Goal: Transaction & Acquisition: Purchase product/service

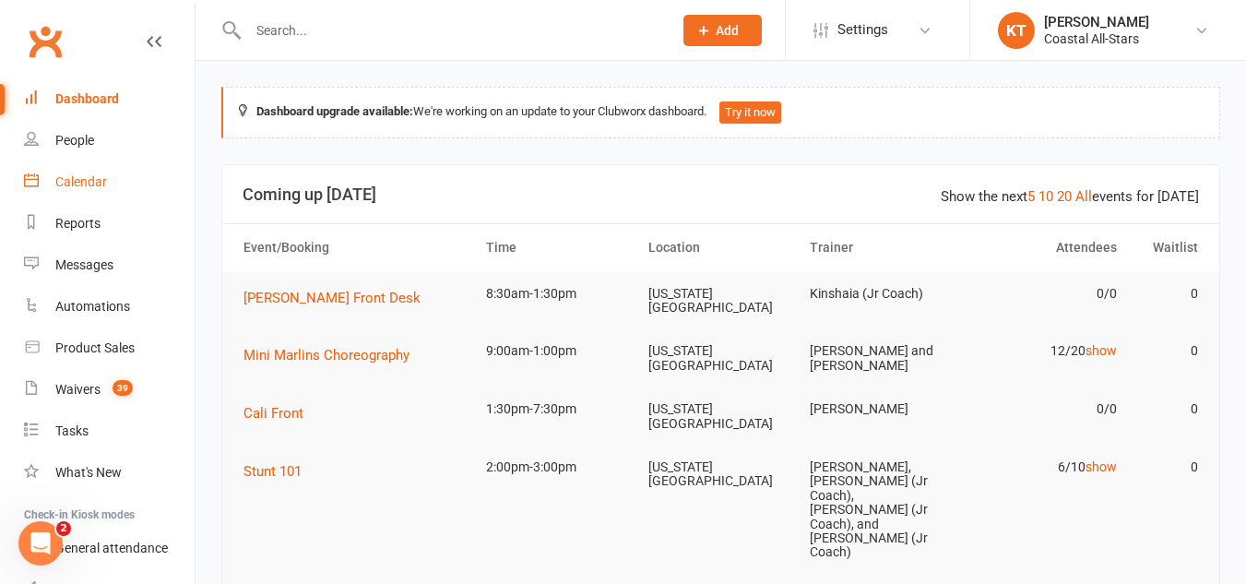
click at [78, 173] on link "Calendar" at bounding box center [109, 182] width 171 height 42
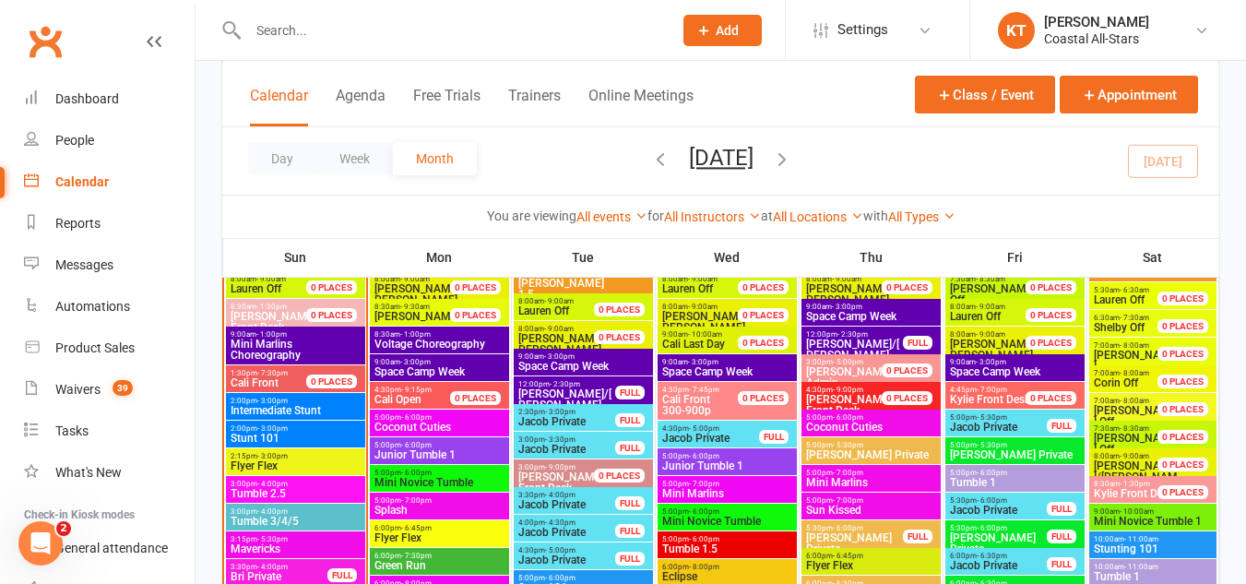
scroll to position [1736, 0]
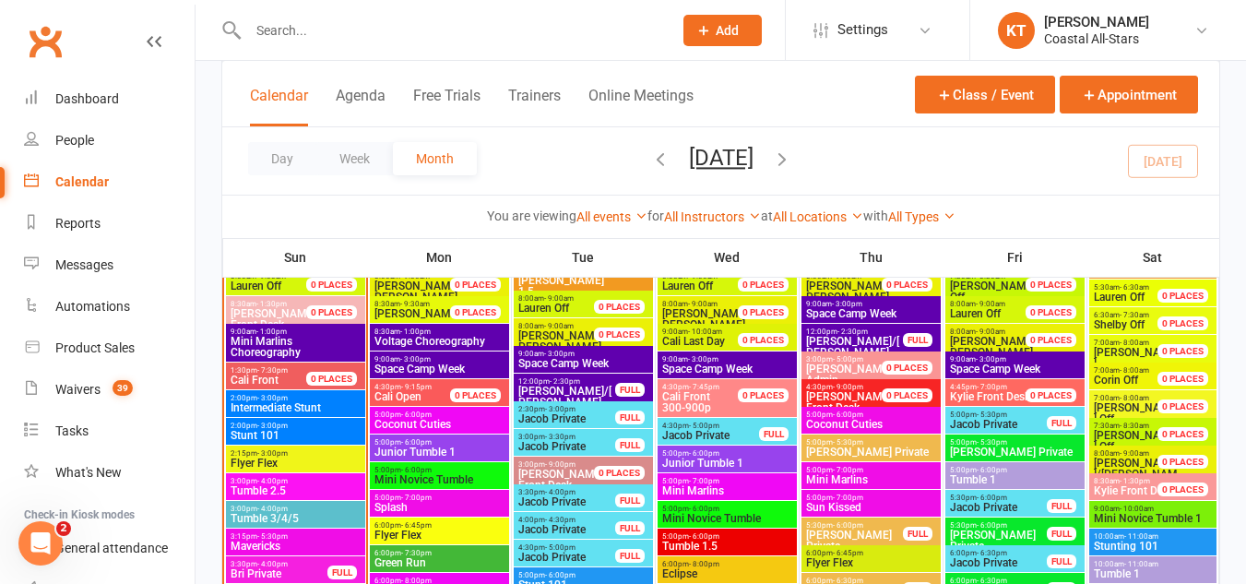
drag, startPoint x: 304, startPoint y: 365, endPoint x: 337, endPoint y: 232, distance: 136.9
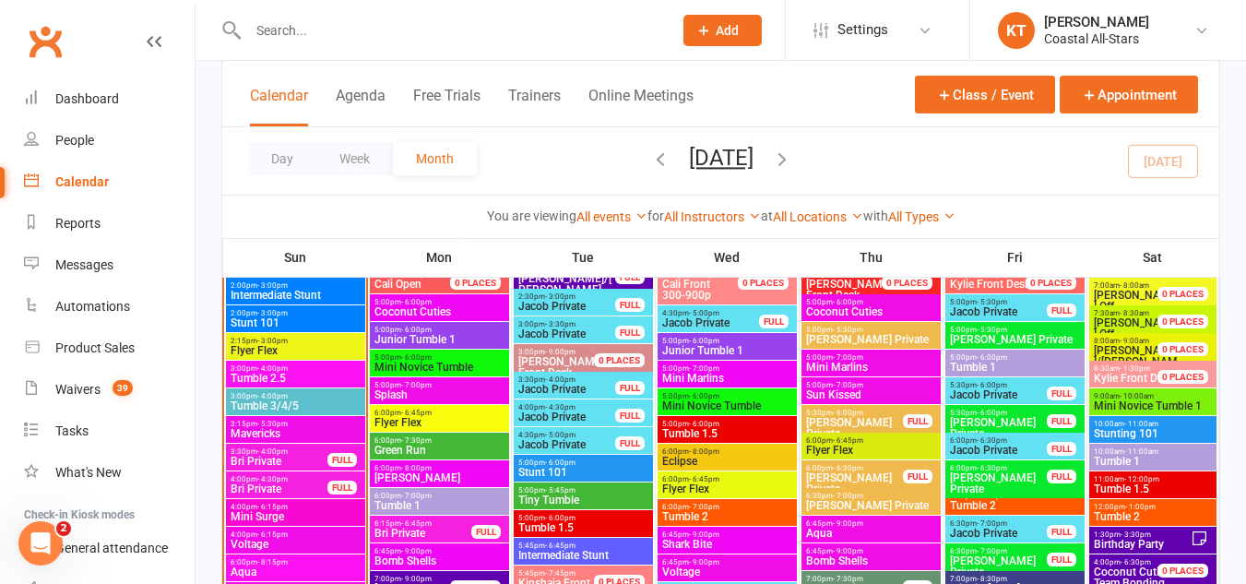
scroll to position [1850, 0]
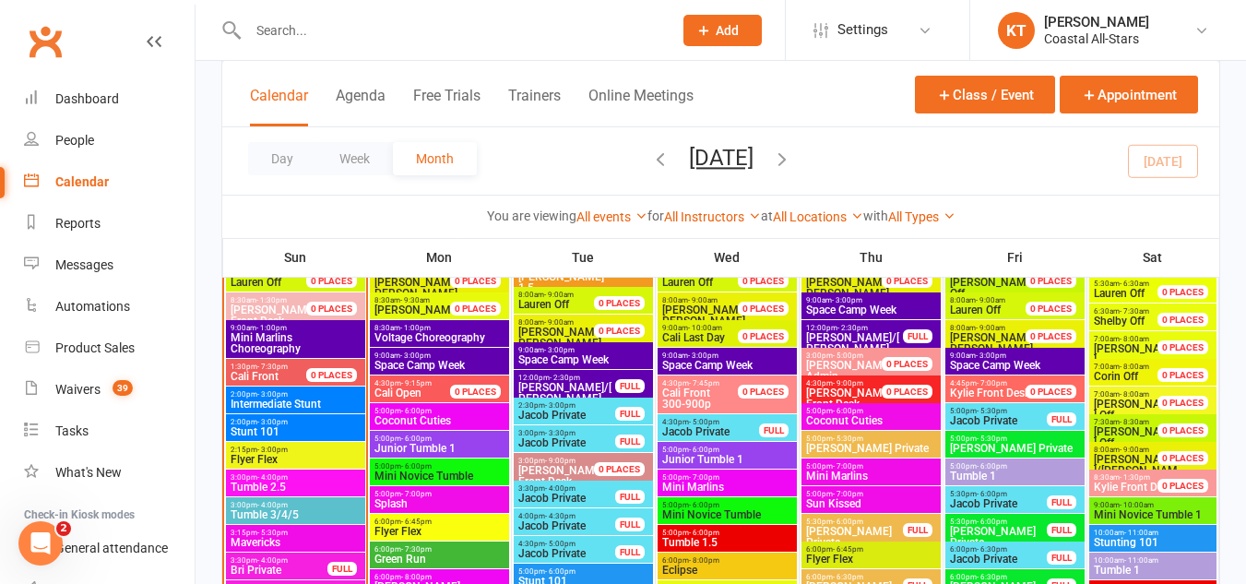
scroll to position [1737, 0]
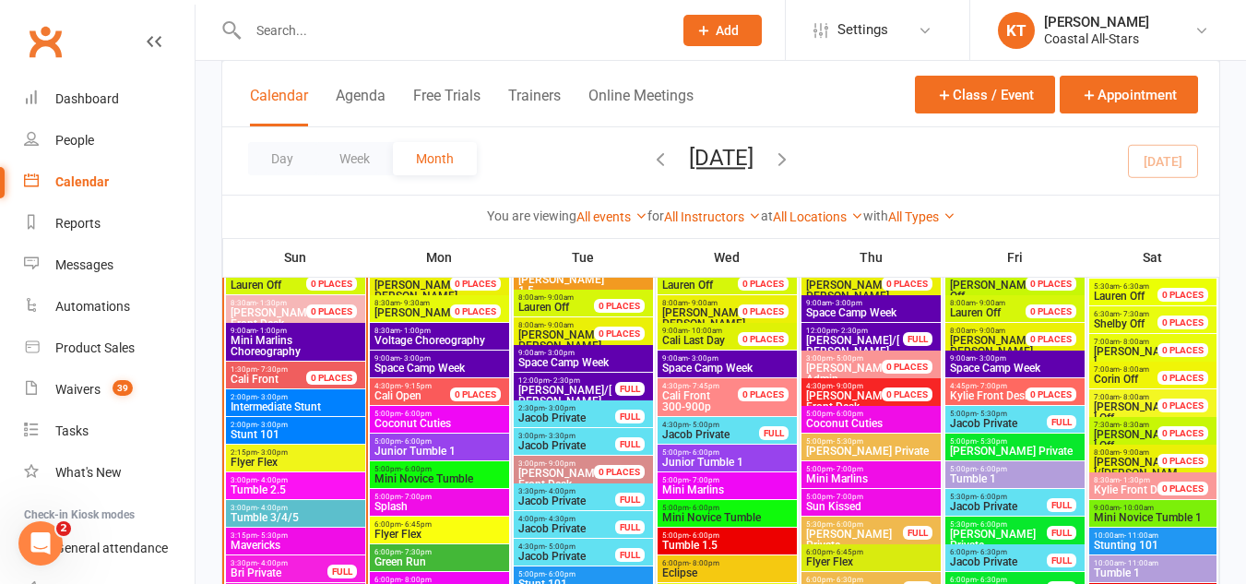
click at [290, 425] on span "2:00pm - 3:00pm" at bounding box center [296, 425] width 132 height 8
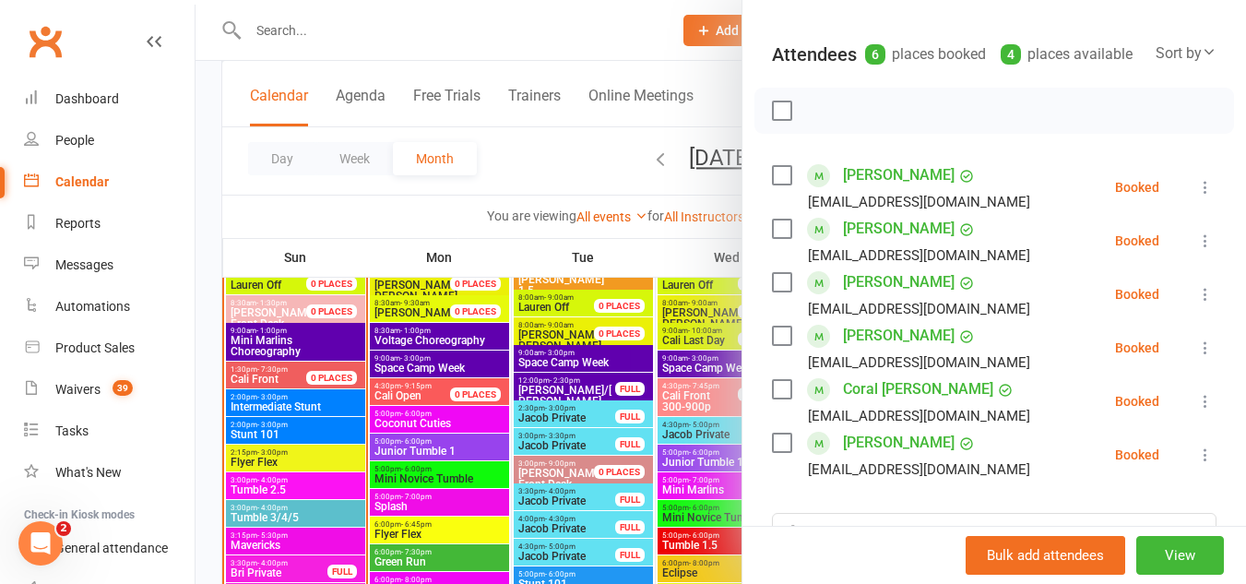
scroll to position [235, 0]
click at [1197, 185] on icon at bounding box center [1206, 186] width 18 height 18
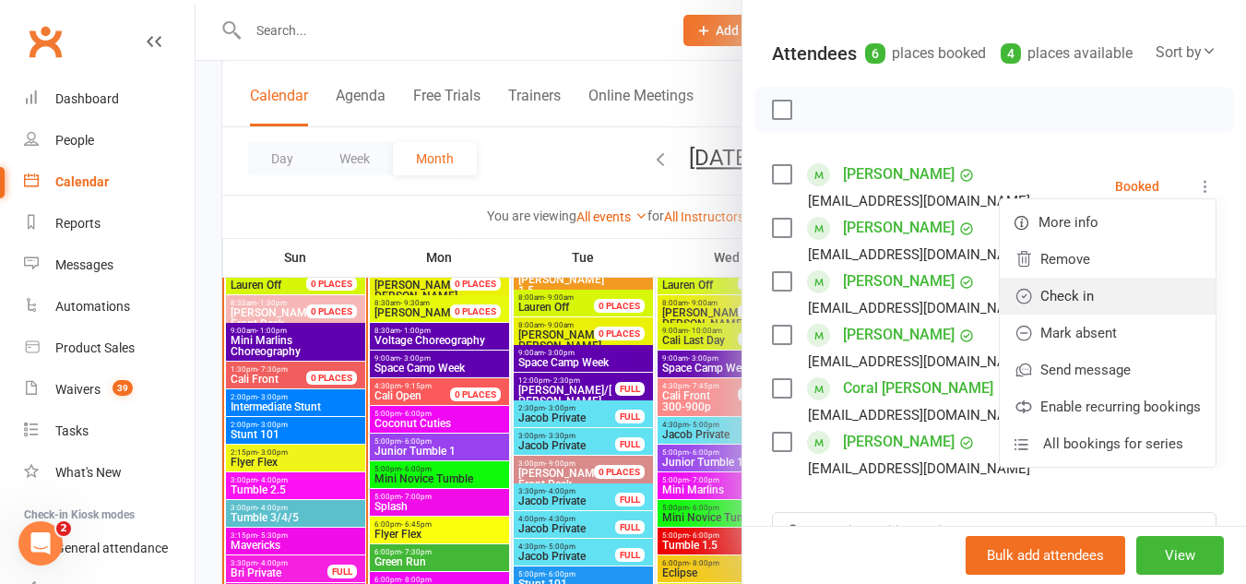
click at [1013, 289] on link "Check in" at bounding box center [1108, 296] width 216 height 37
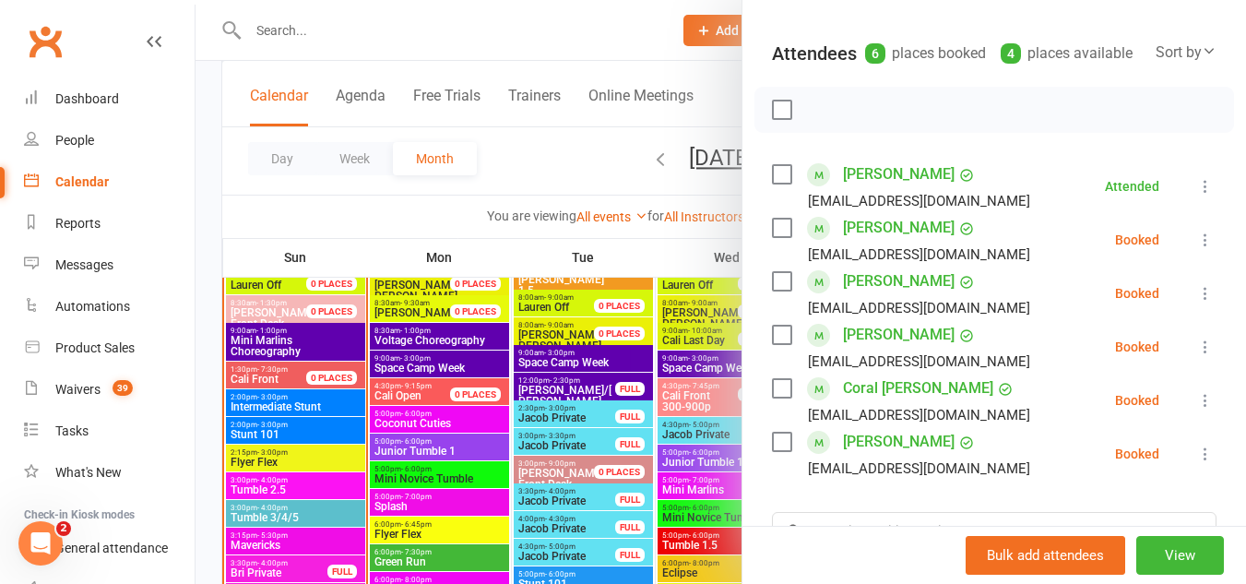
click at [1195, 241] on button at bounding box center [1206, 240] width 22 height 22
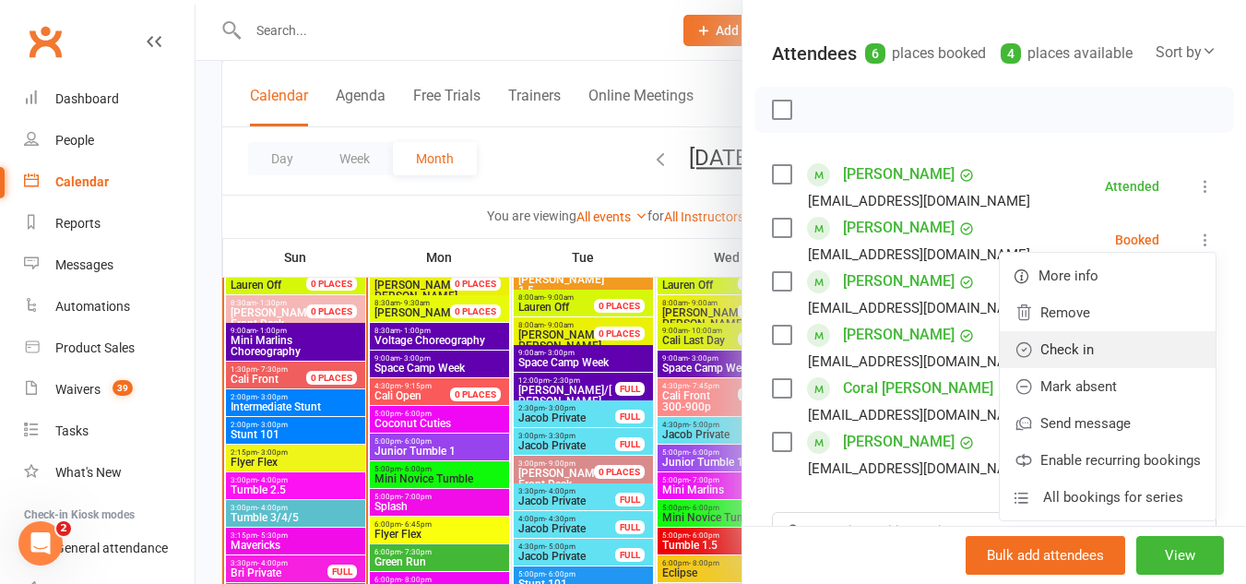
click at [1045, 340] on link "Check in" at bounding box center [1108, 349] width 216 height 37
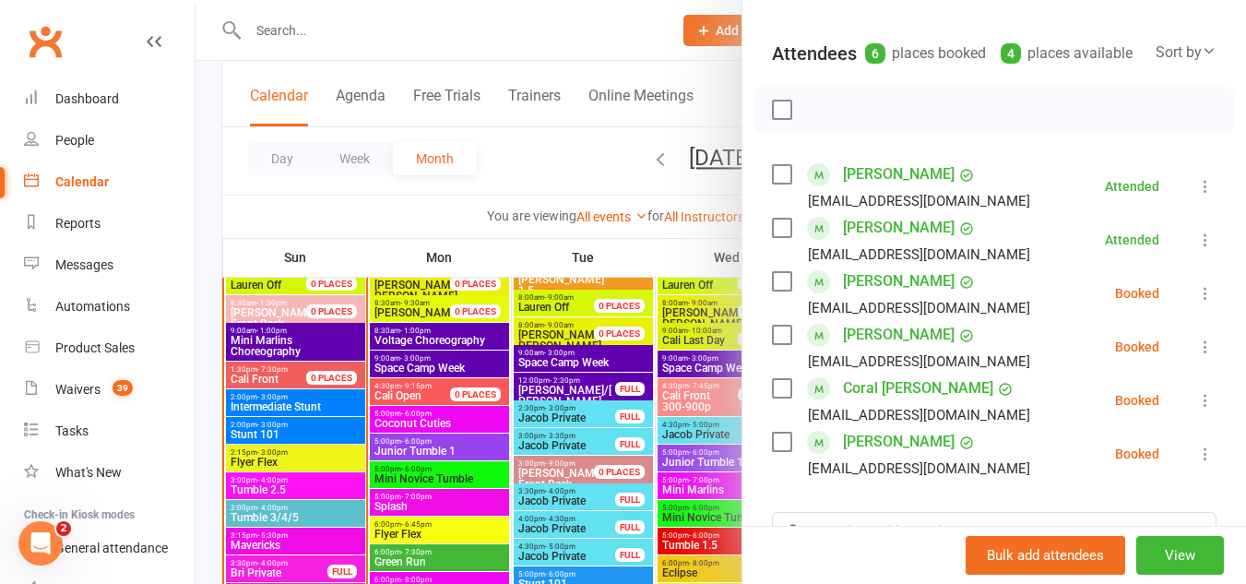
click at [1197, 293] on icon at bounding box center [1206, 293] width 18 height 18
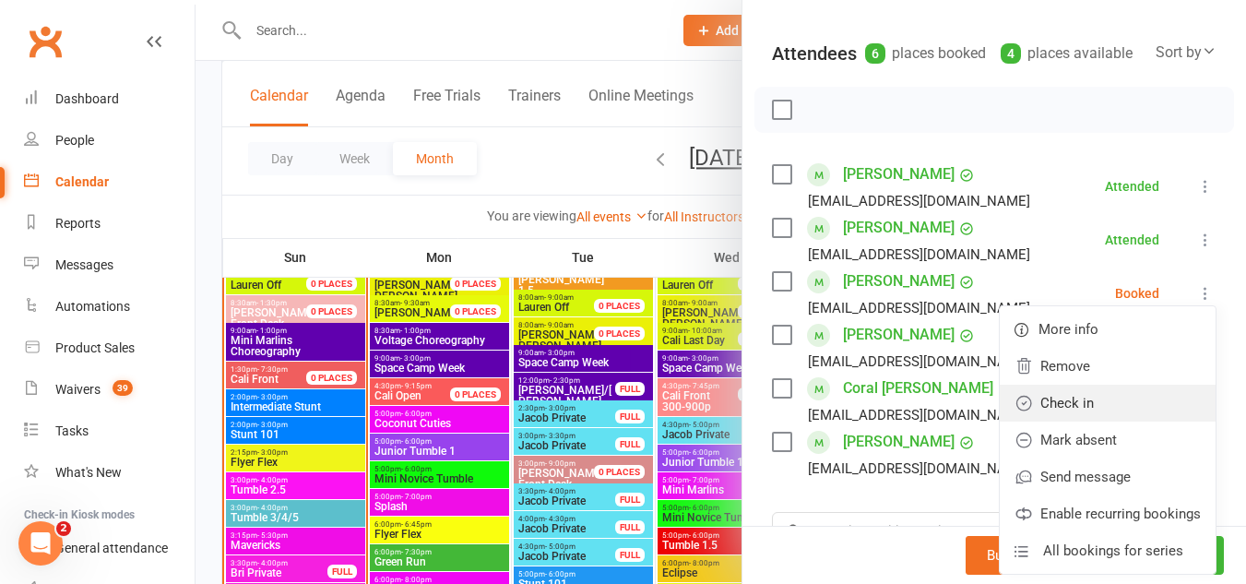
click at [1043, 395] on link "Check in" at bounding box center [1108, 403] width 216 height 37
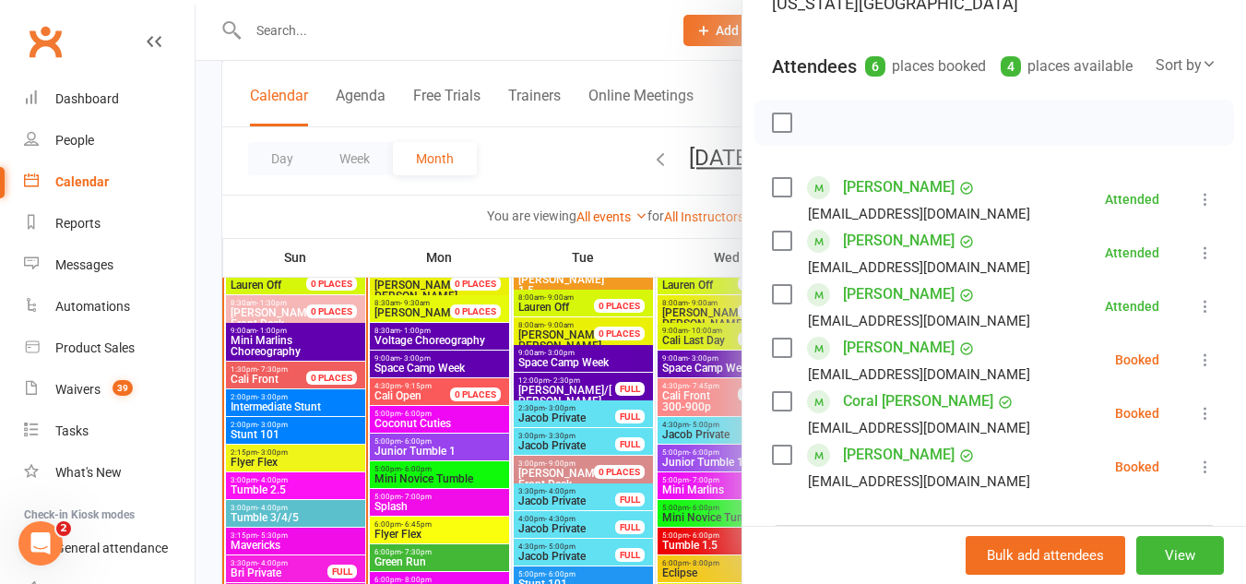
scroll to position [0, 0]
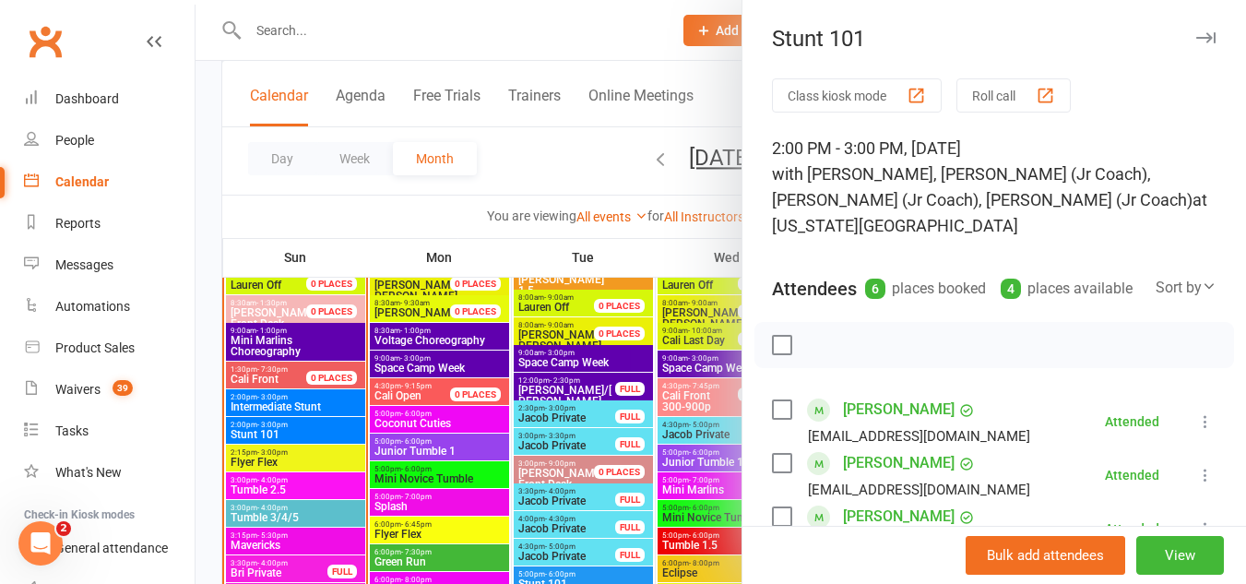
click at [319, 399] on div at bounding box center [721, 292] width 1051 height 584
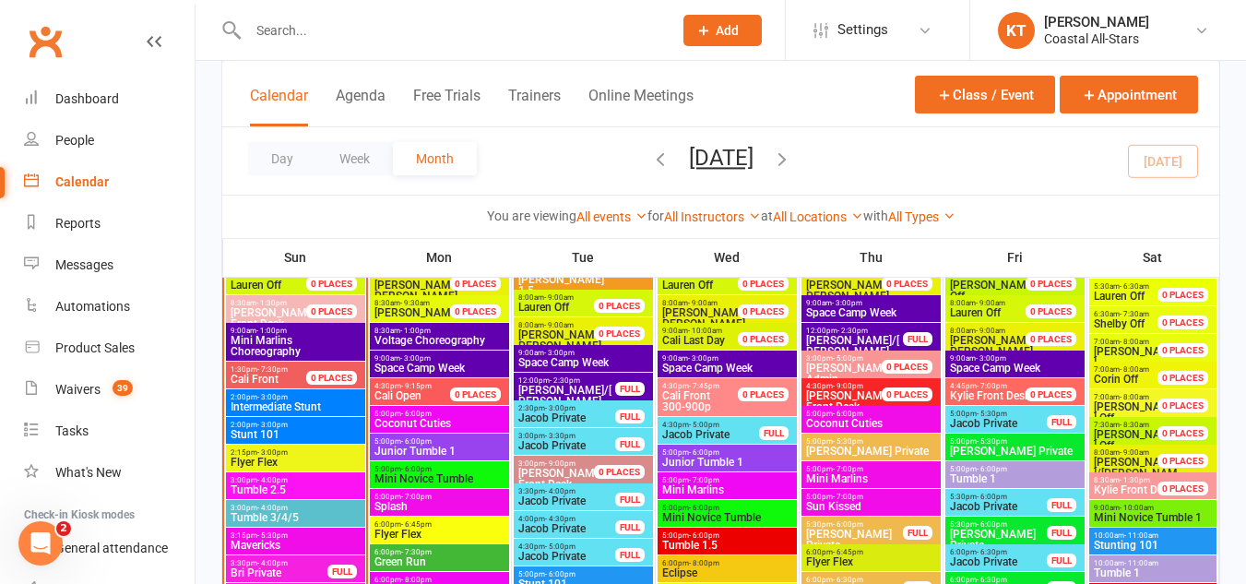
click at [319, 399] on span "2:00pm - 3:00pm" at bounding box center [296, 397] width 132 height 8
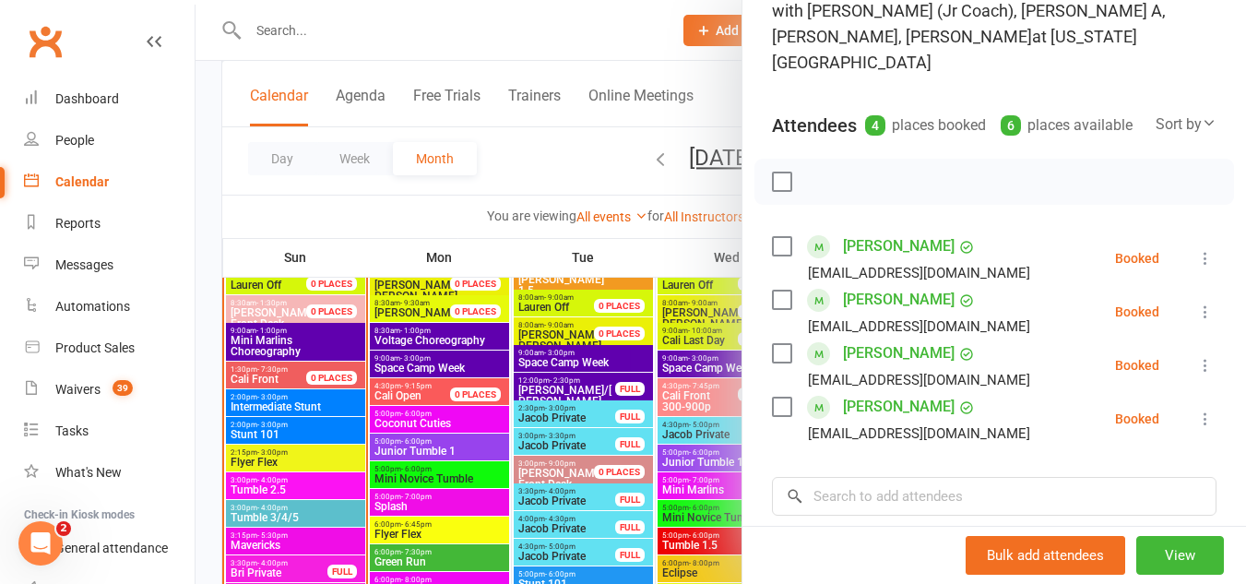
scroll to position [164, 0]
click at [247, 430] on div at bounding box center [721, 292] width 1051 height 584
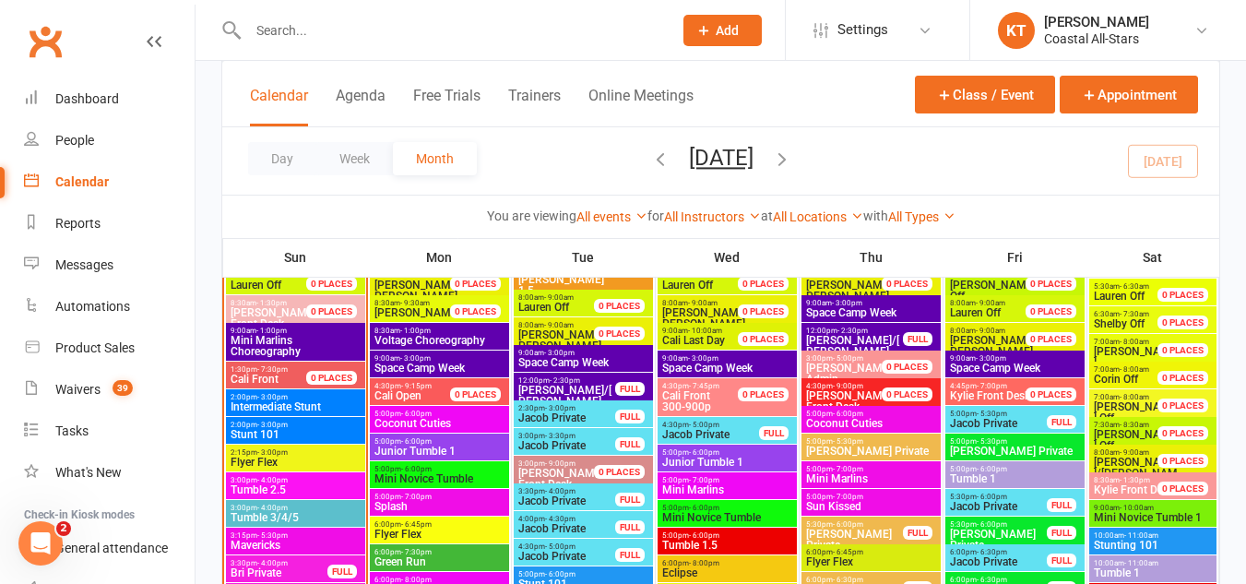
click at [247, 430] on span "Stunt 101" at bounding box center [296, 434] width 132 height 11
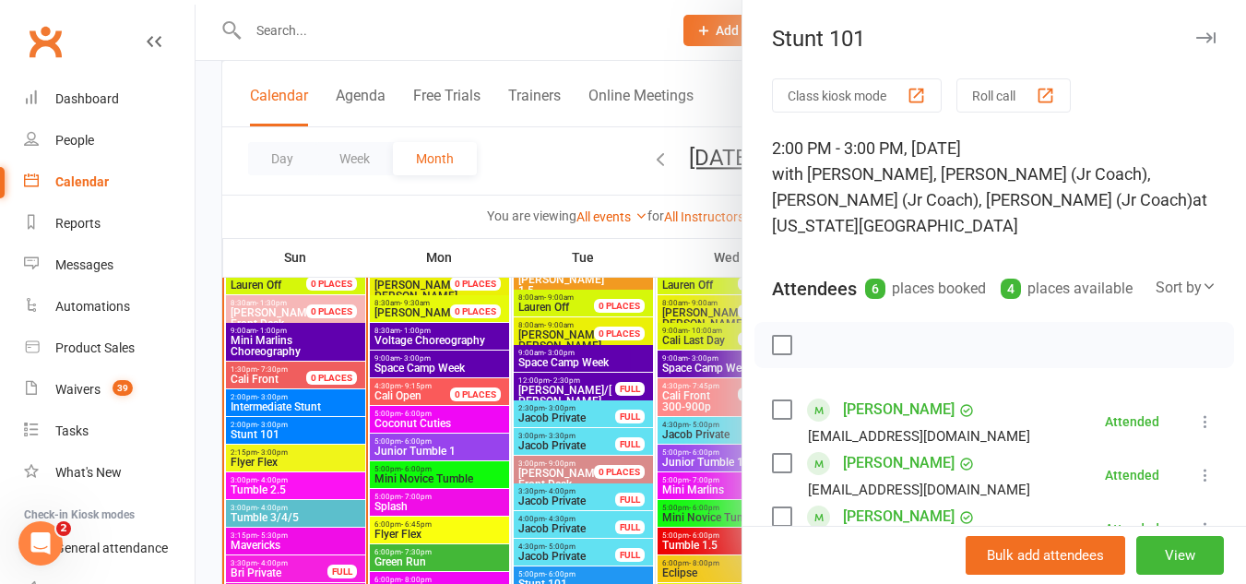
click at [250, 428] on div at bounding box center [721, 292] width 1051 height 584
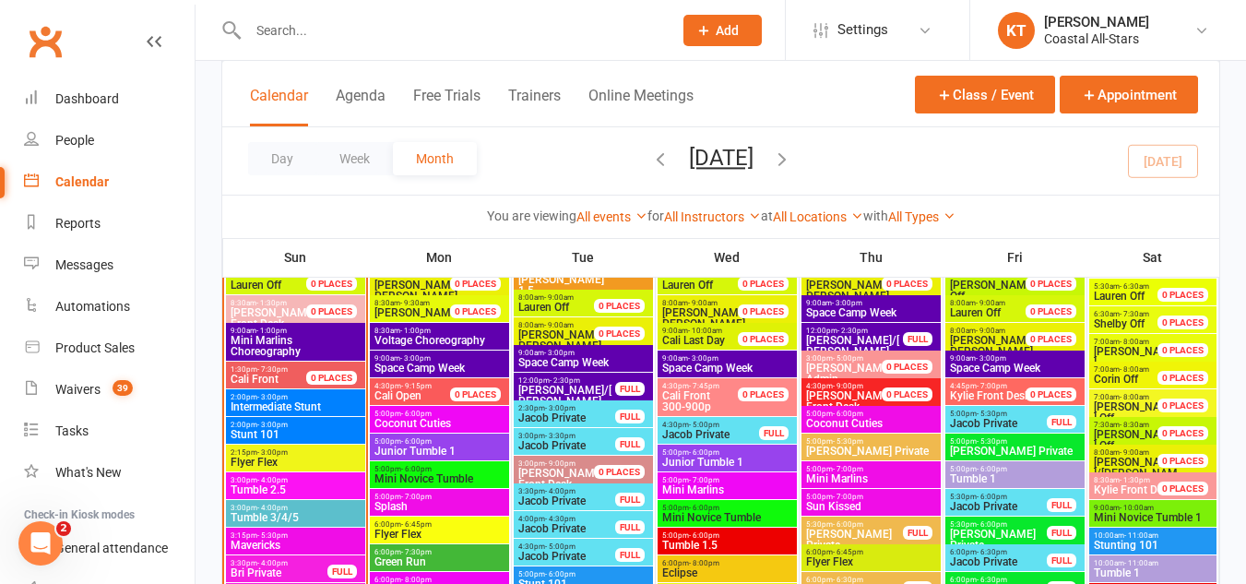
click at [257, 393] on span "- 3:00pm" at bounding box center [272, 397] width 30 height 8
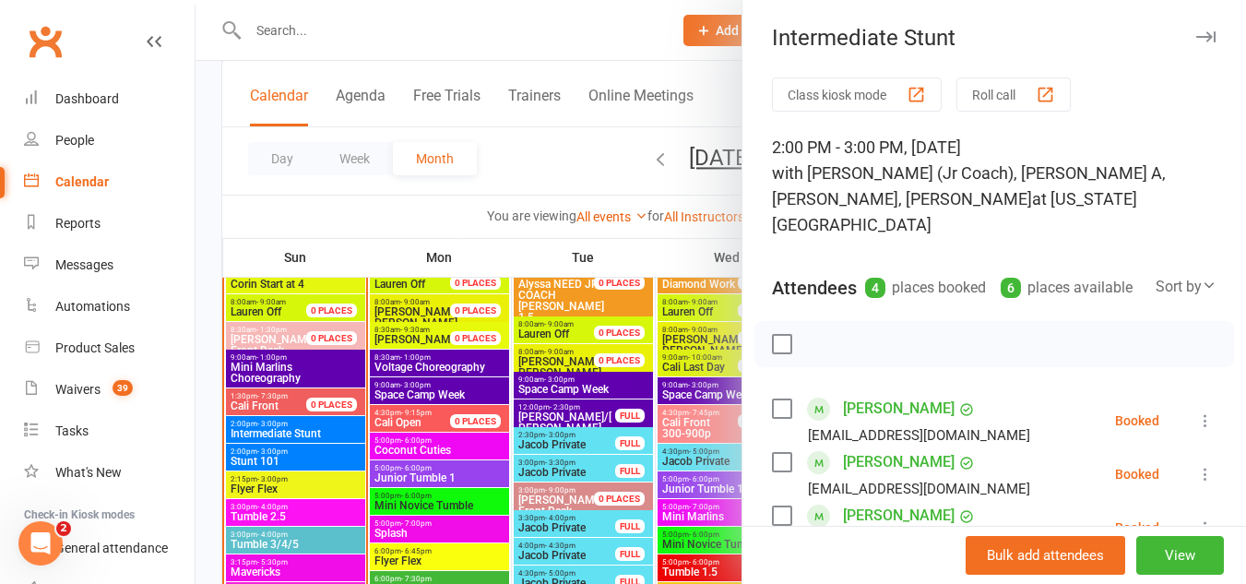
scroll to position [0, 0]
click at [263, 440] on div at bounding box center [721, 292] width 1051 height 584
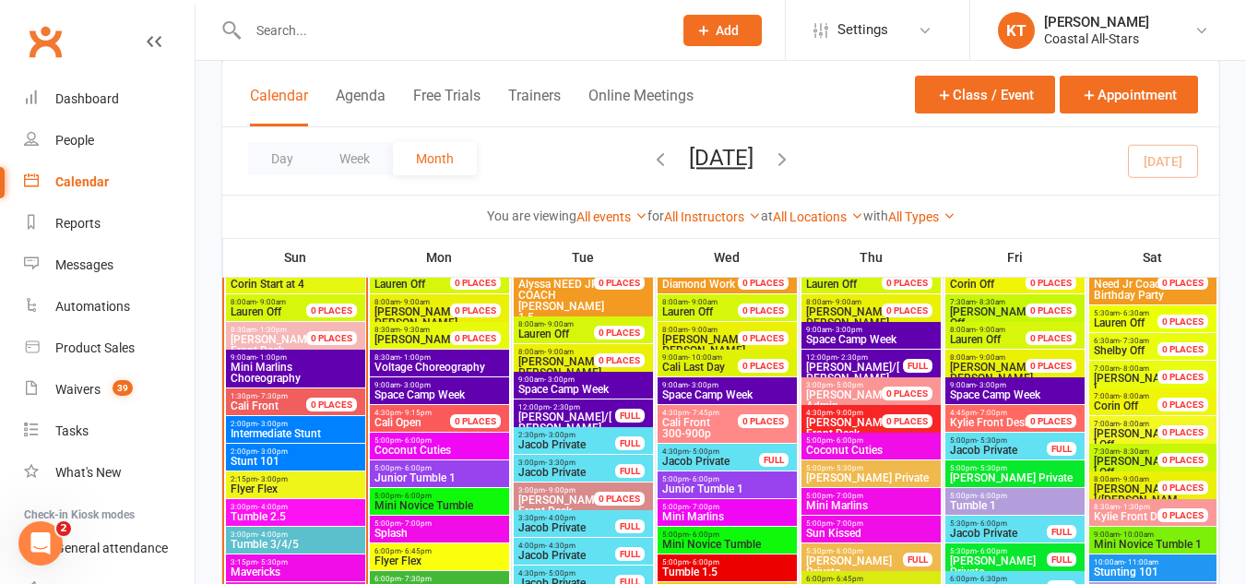
click at [263, 440] on div "2:00pm - 3:00pm Intermediate Stunt" at bounding box center [295, 429] width 139 height 27
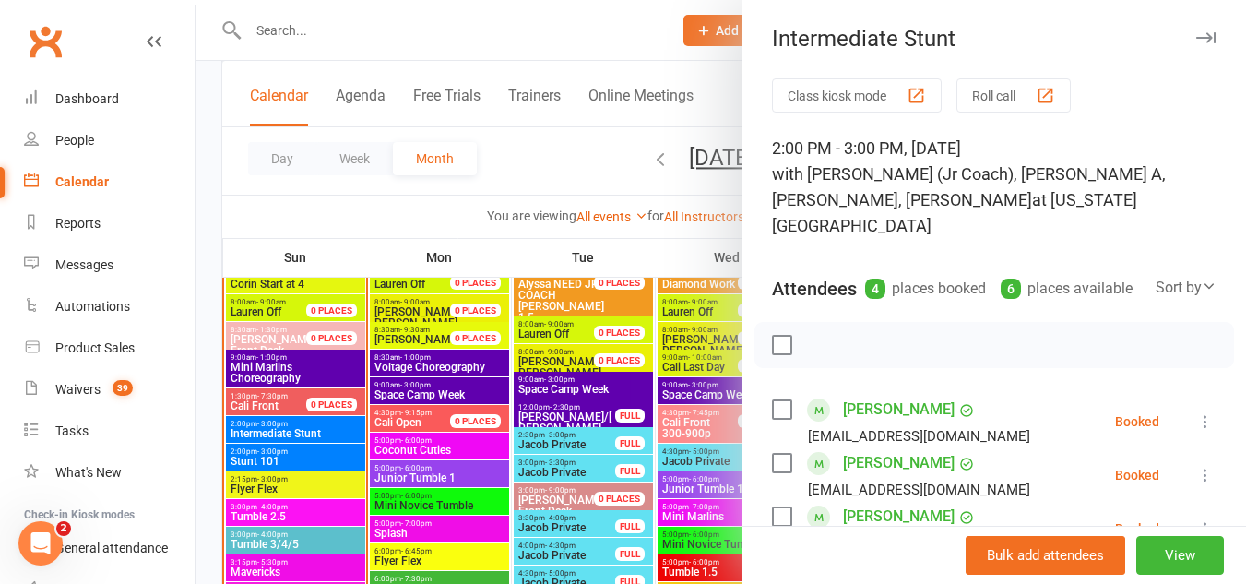
click at [264, 452] on div at bounding box center [721, 292] width 1051 height 584
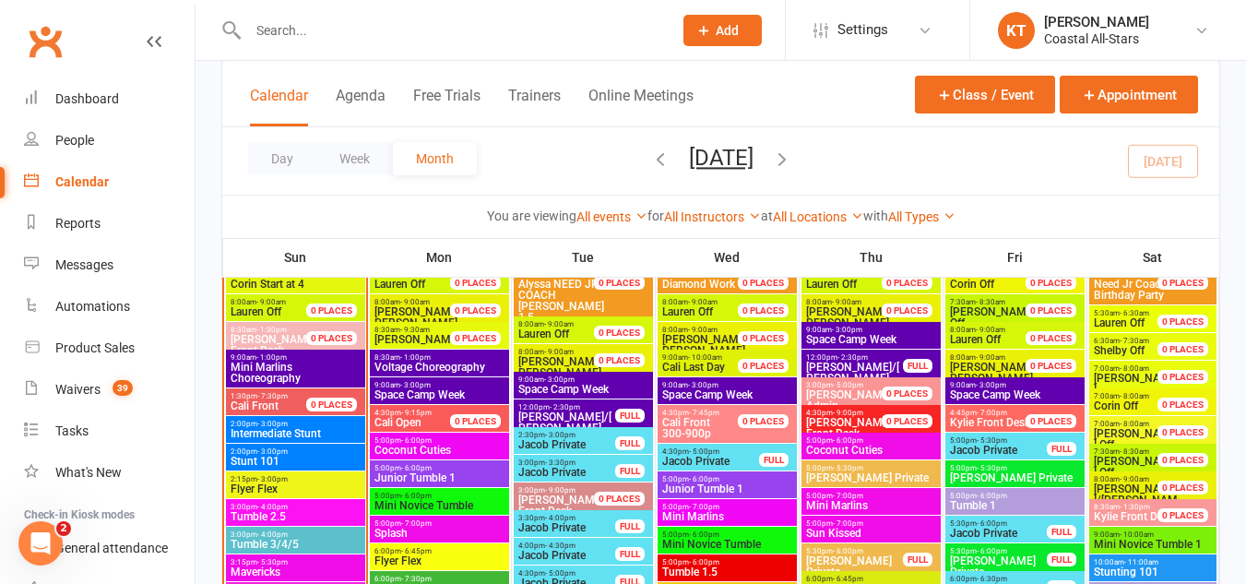
click at [264, 451] on span "- 3:00pm" at bounding box center [272, 451] width 30 height 8
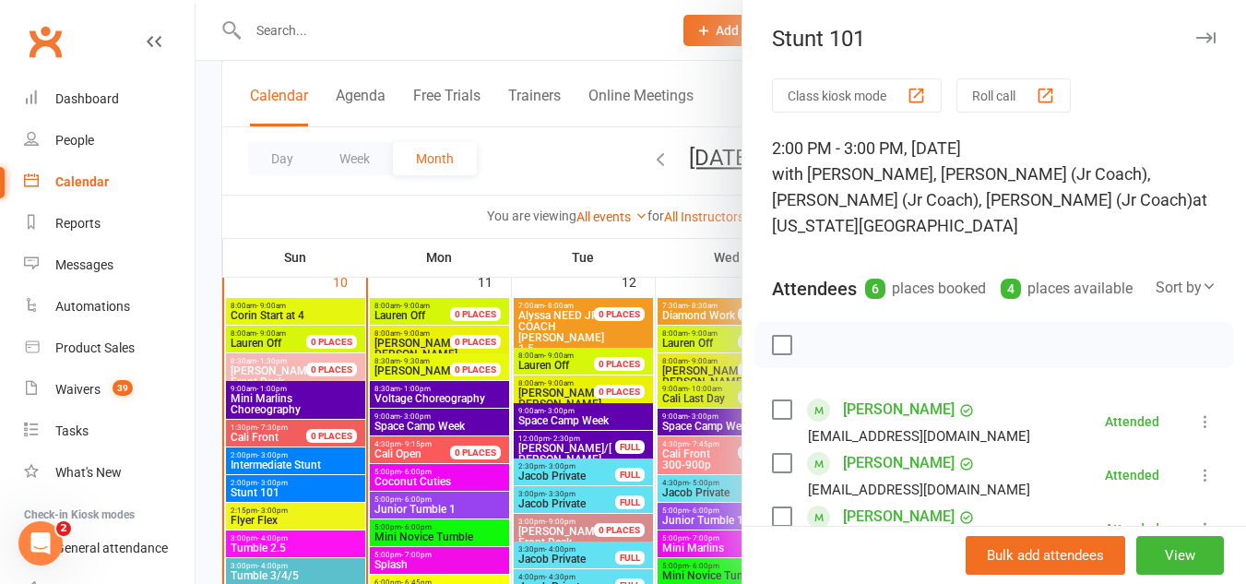
click at [269, 487] on div at bounding box center [721, 292] width 1051 height 584
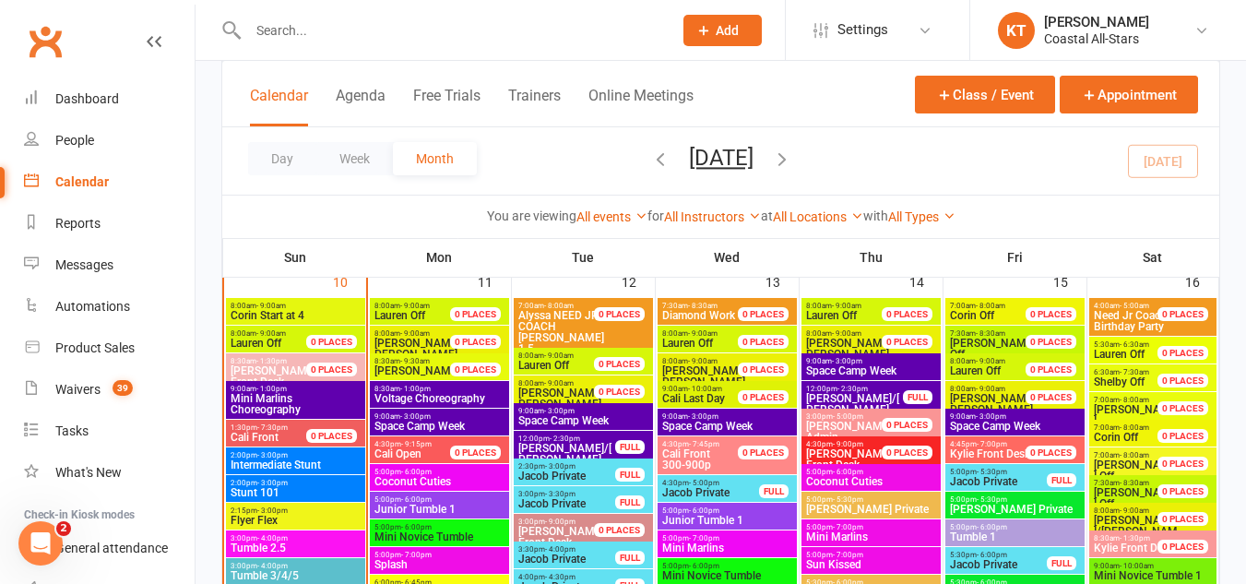
click at [269, 487] on span "Stunt 101" at bounding box center [296, 492] width 132 height 11
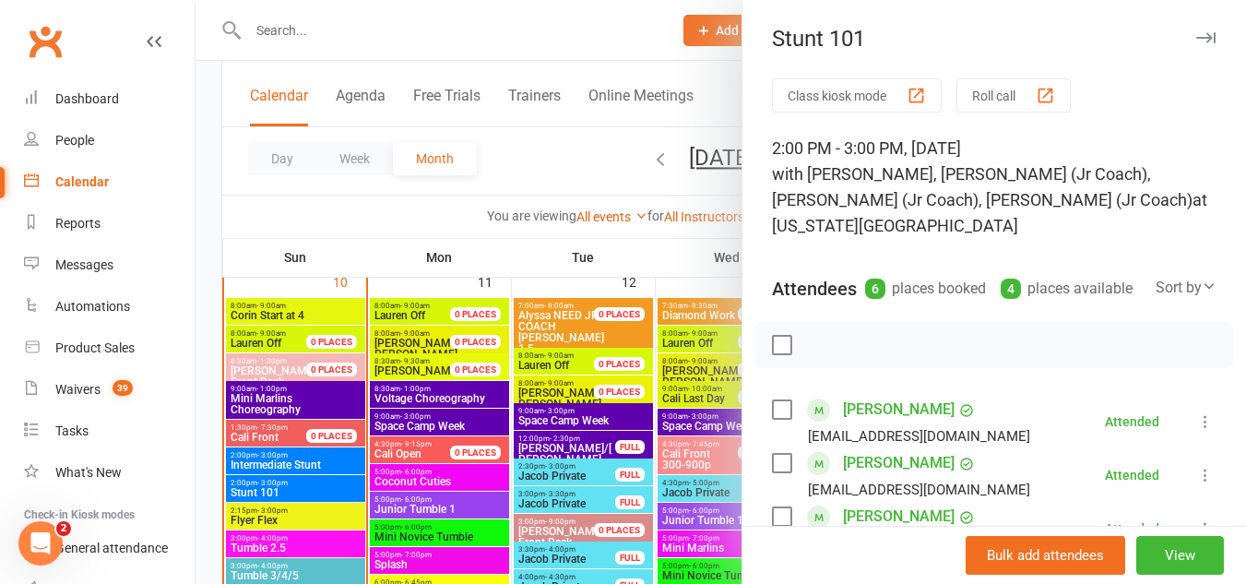
click at [304, 454] on div at bounding box center [721, 292] width 1051 height 584
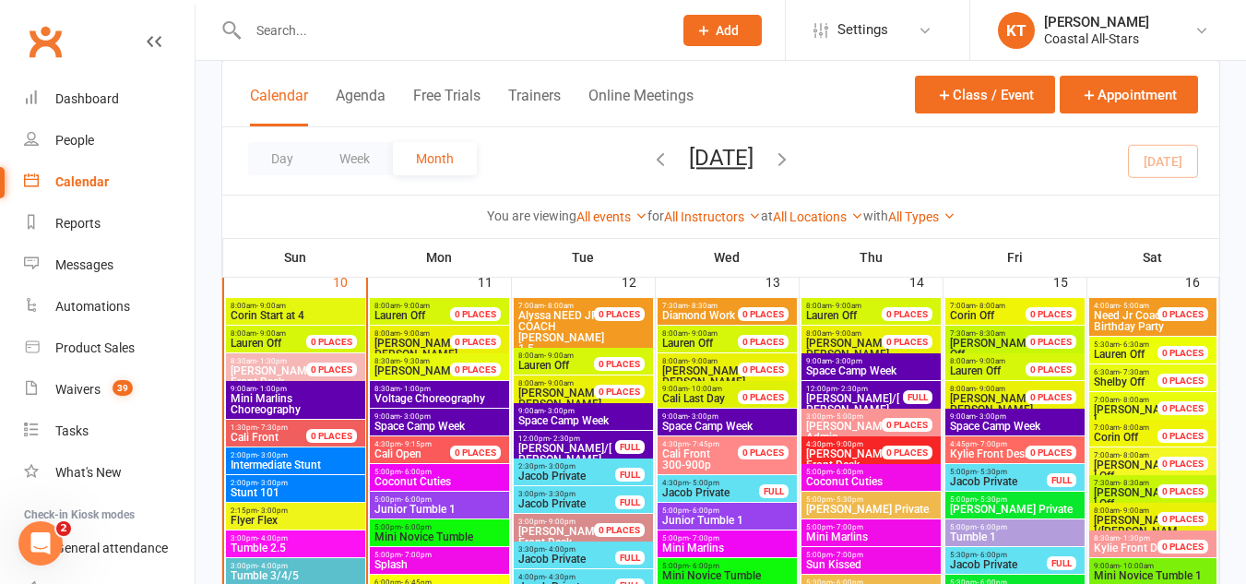
click at [304, 454] on span "2:00pm - 3:00pm" at bounding box center [296, 455] width 132 height 8
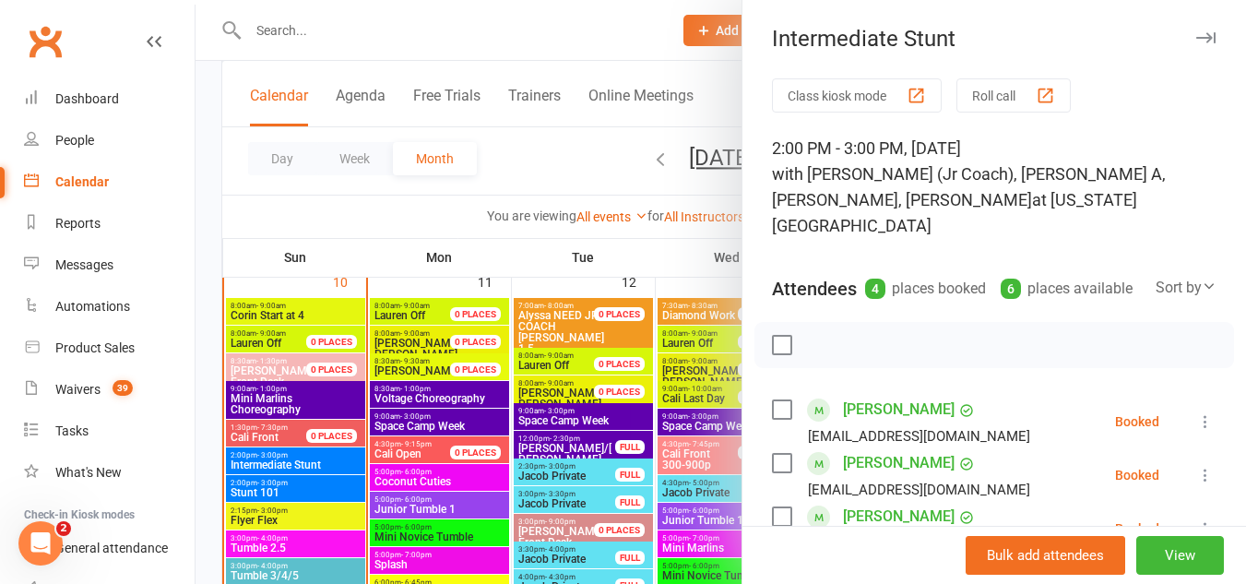
click at [278, 515] on div at bounding box center [721, 292] width 1051 height 584
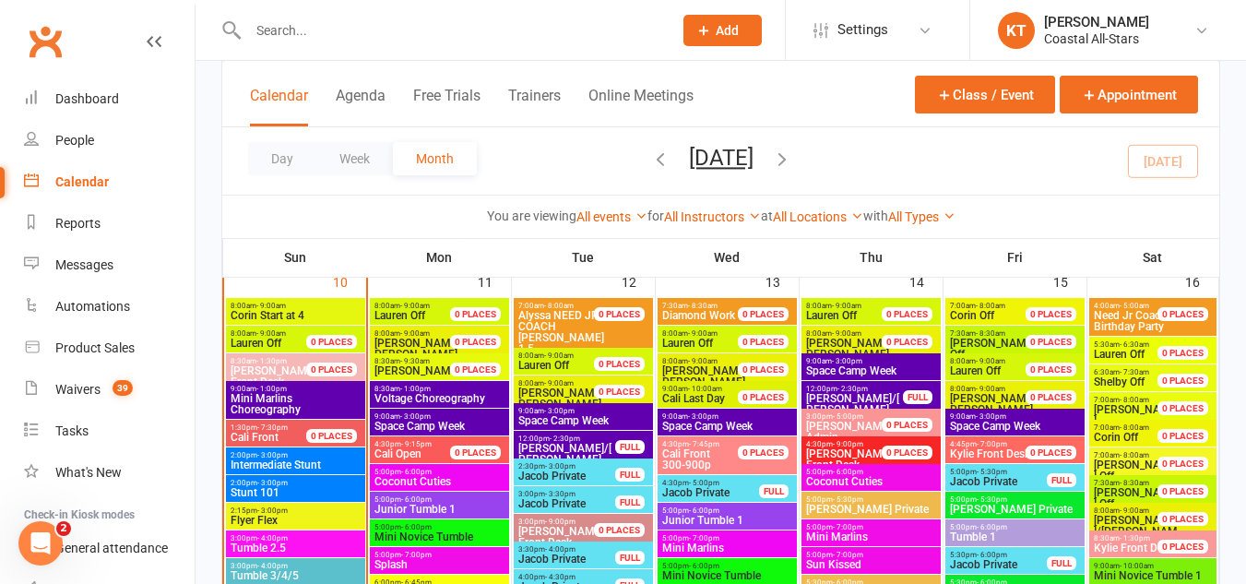
click at [278, 515] on span "Flyer Flex" at bounding box center [296, 520] width 132 height 11
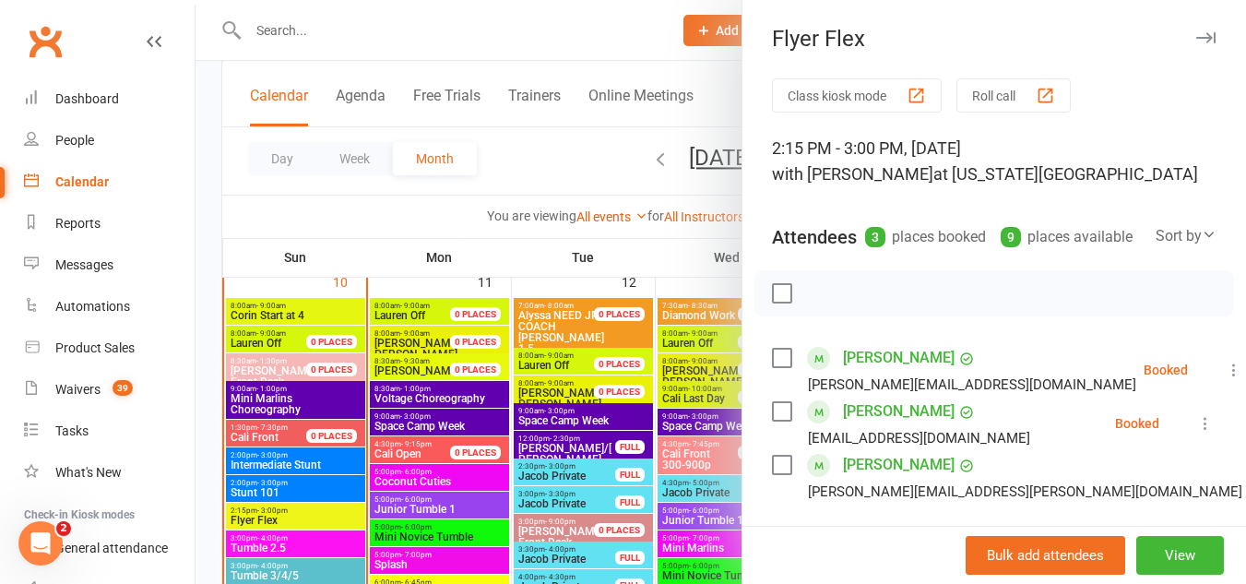
click at [254, 471] on div at bounding box center [721, 292] width 1051 height 584
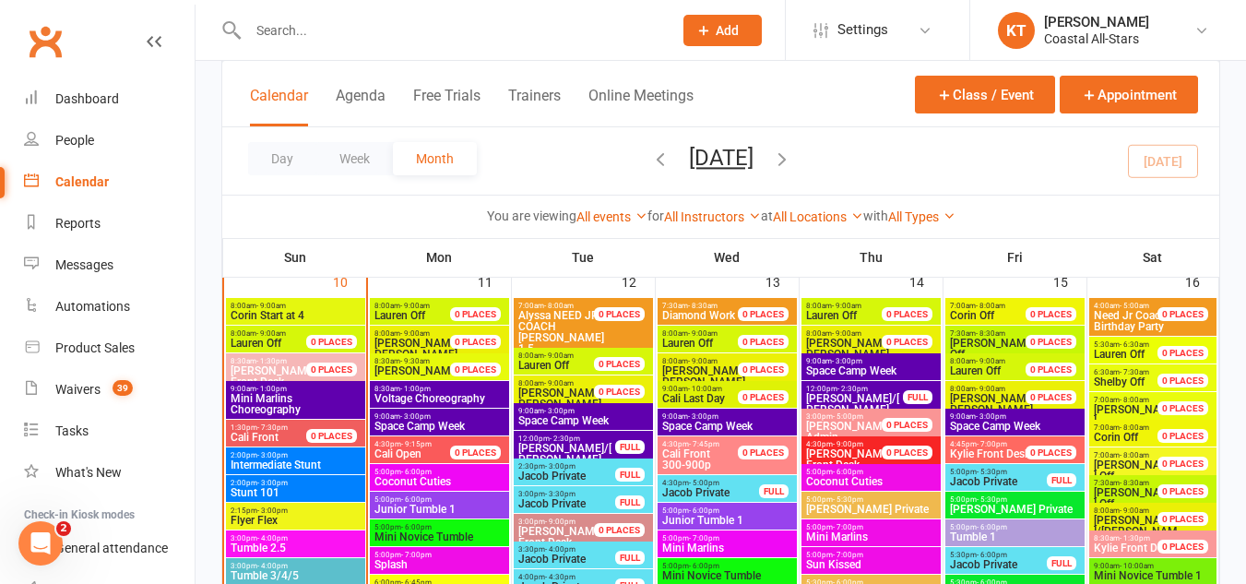
click at [253, 463] on span "Intermediate Stunt" at bounding box center [296, 464] width 132 height 11
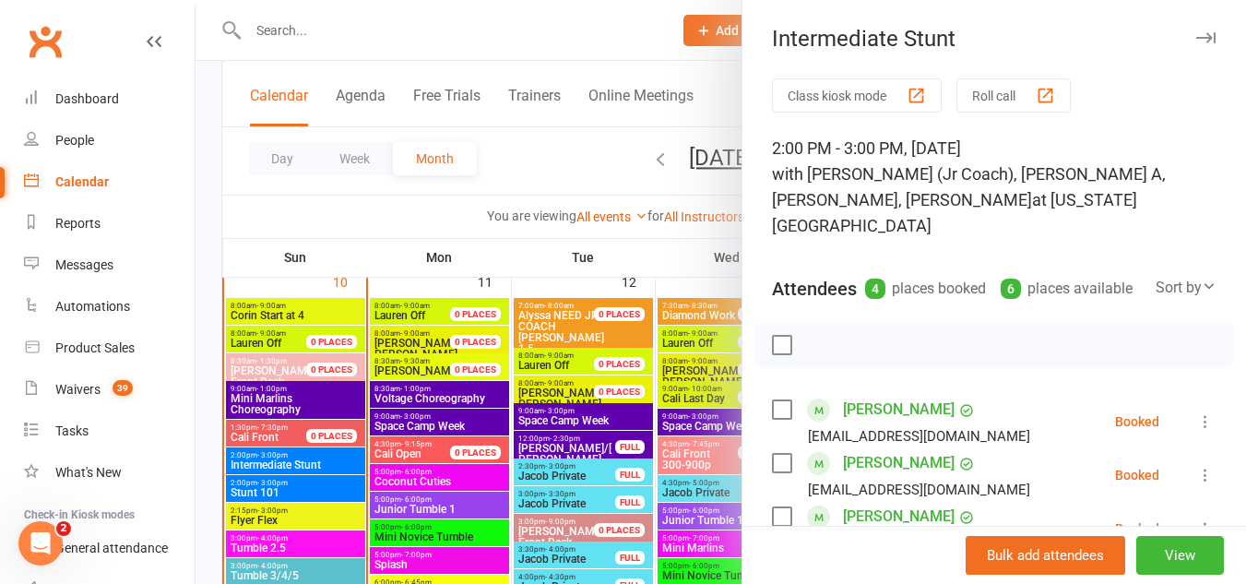
click at [272, 497] on div at bounding box center [721, 292] width 1051 height 584
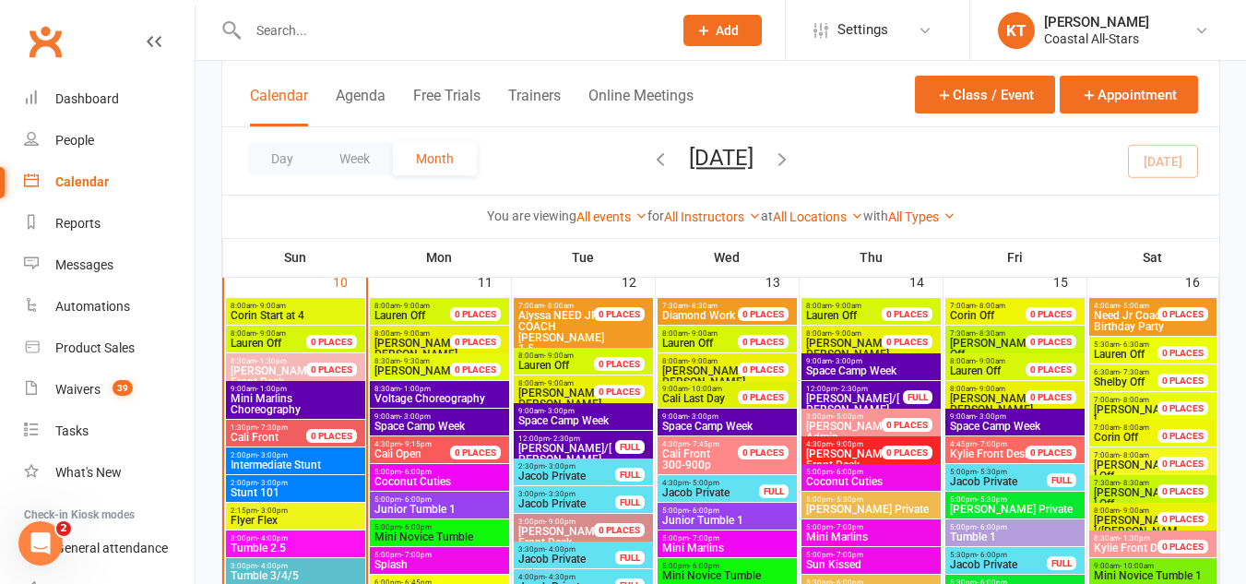
click at [275, 491] on span "Stunt 101" at bounding box center [296, 492] width 132 height 11
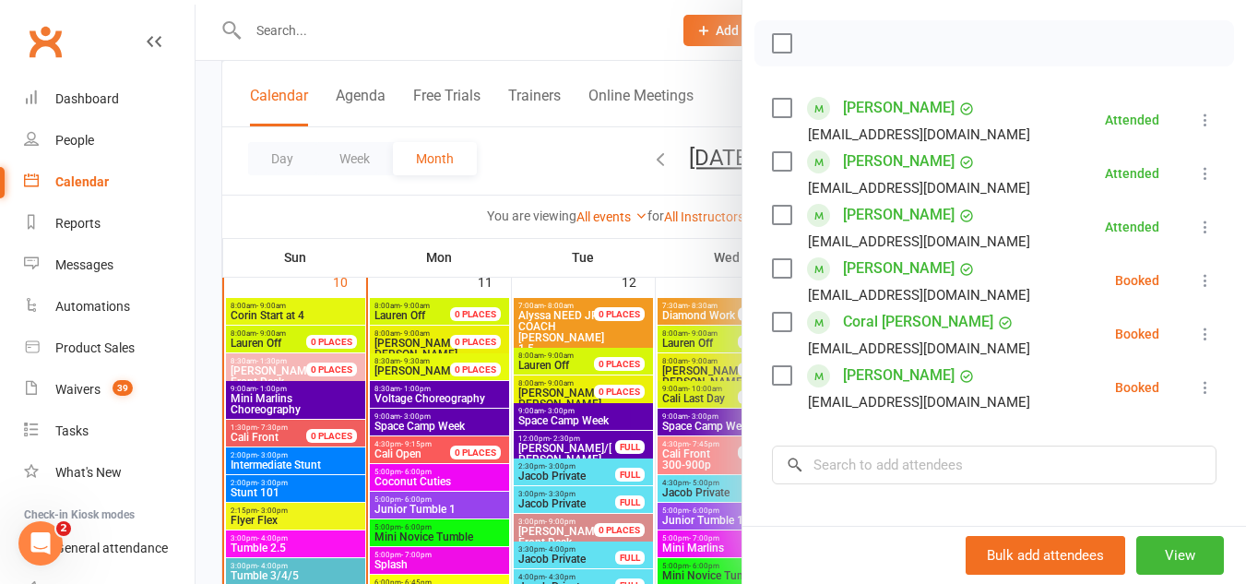
scroll to position [301, 0]
click at [271, 508] on div at bounding box center [721, 292] width 1051 height 584
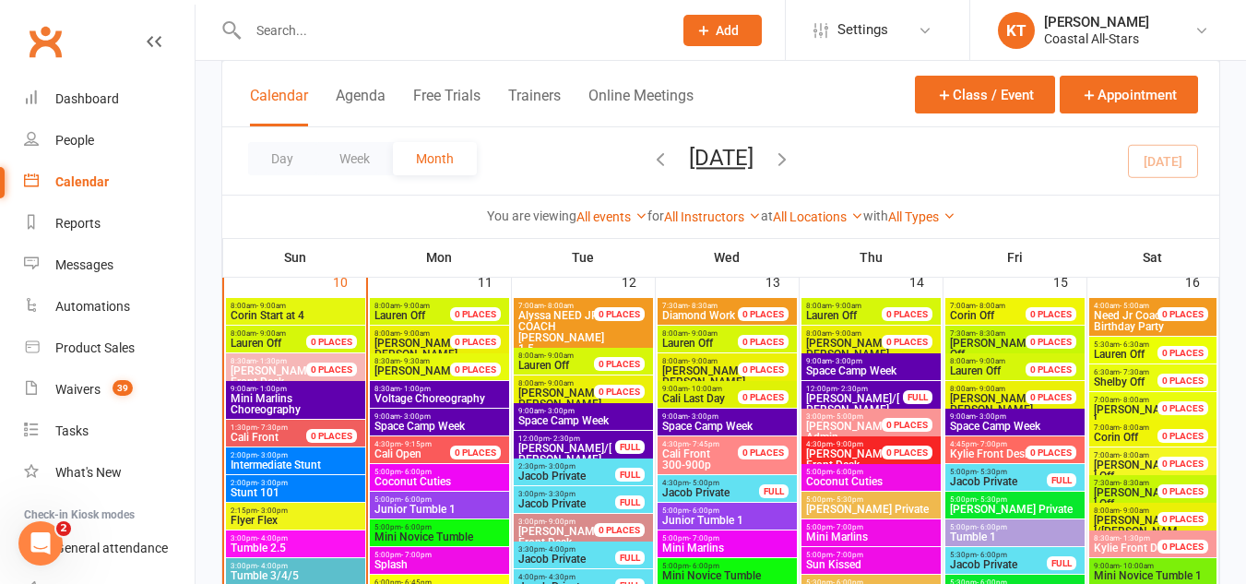
click at [271, 508] on div at bounding box center [721, 292] width 1051 height 584
click at [271, 507] on span "- 3:00pm" at bounding box center [272, 511] width 30 height 8
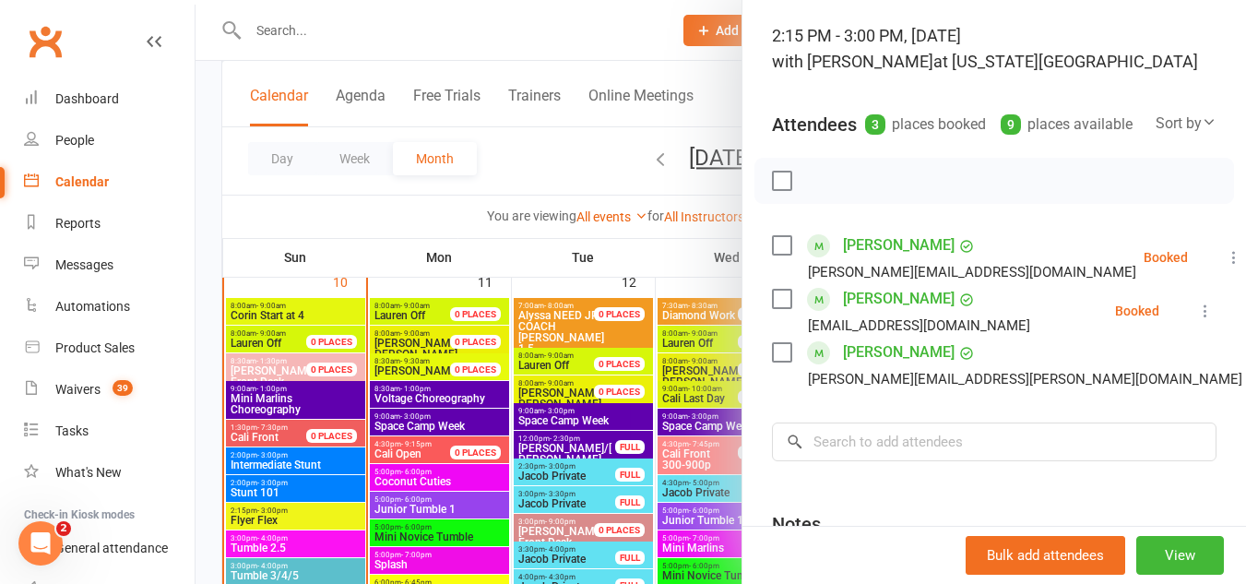
scroll to position [113, 0]
click at [282, 461] on div at bounding box center [721, 292] width 1051 height 584
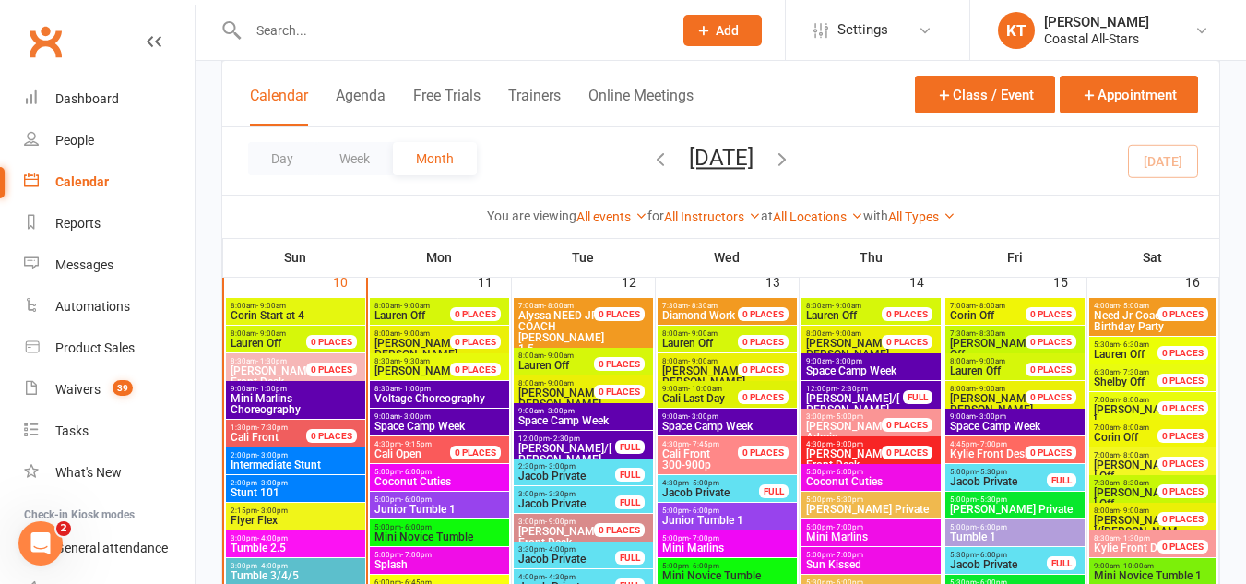
click at [282, 461] on span "Intermediate Stunt" at bounding box center [296, 464] width 132 height 11
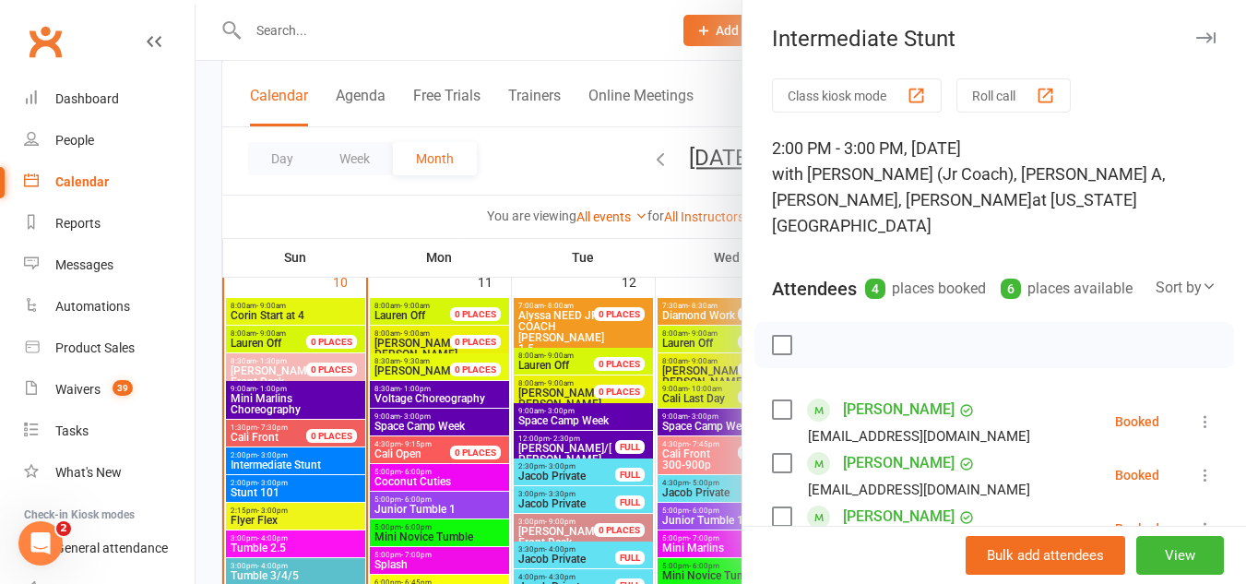
click at [280, 486] on div at bounding box center [721, 292] width 1051 height 584
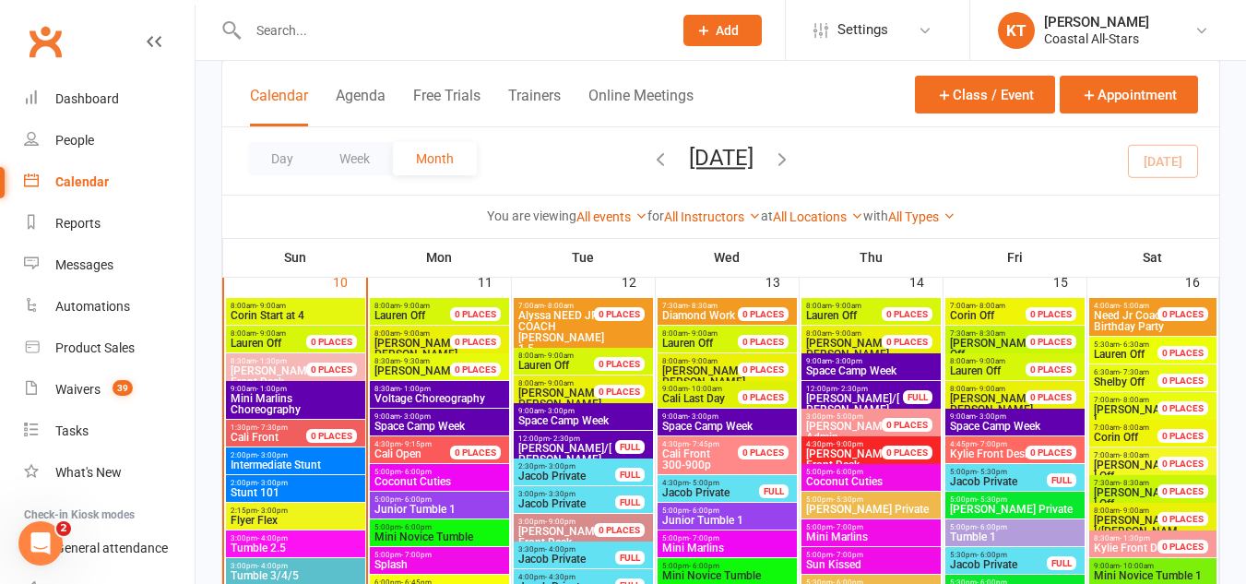
click at [280, 486] on span "- 3:00pm" at bounding box center [272, 483] width 30 height 8
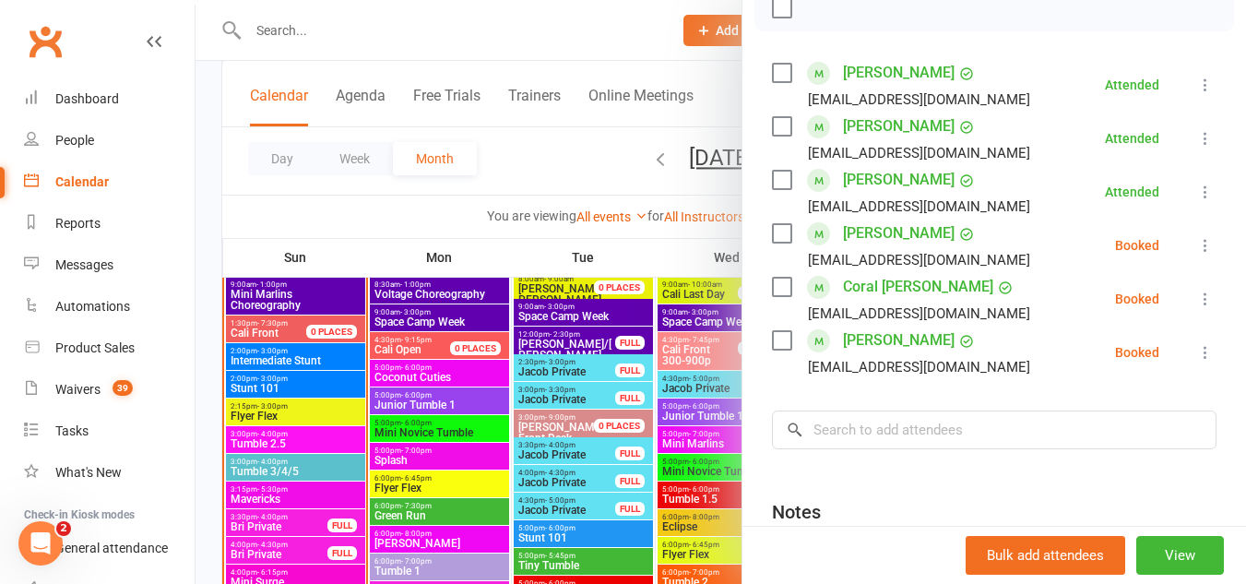
scroll to position [352, 0]
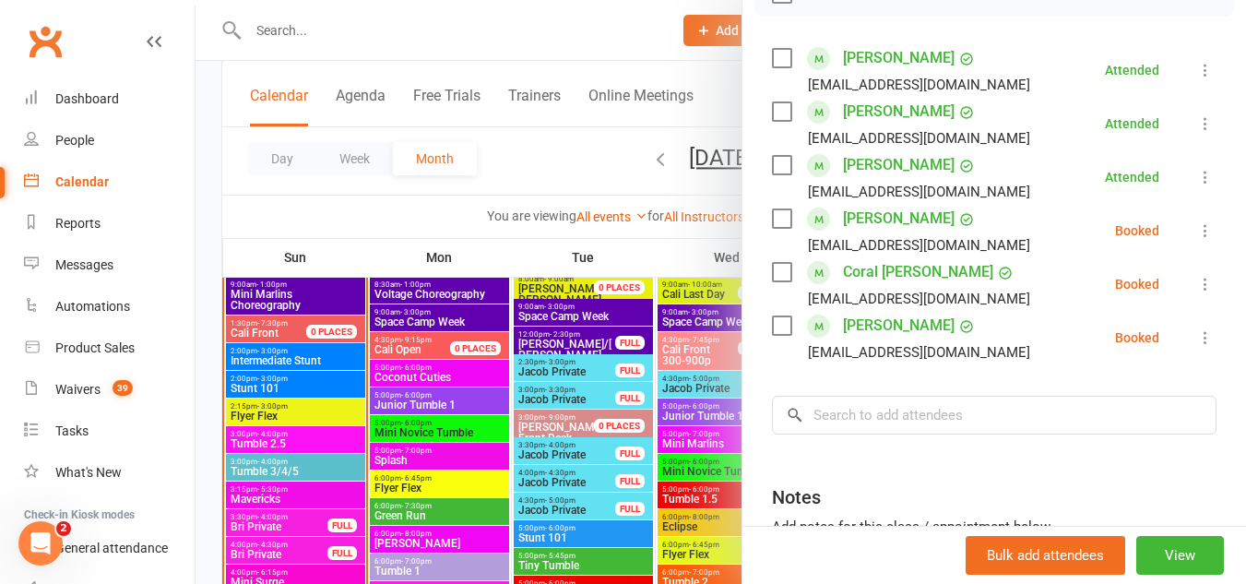
click at [290, 411] on div at bounding box center [721, 292] width 1051 height 584
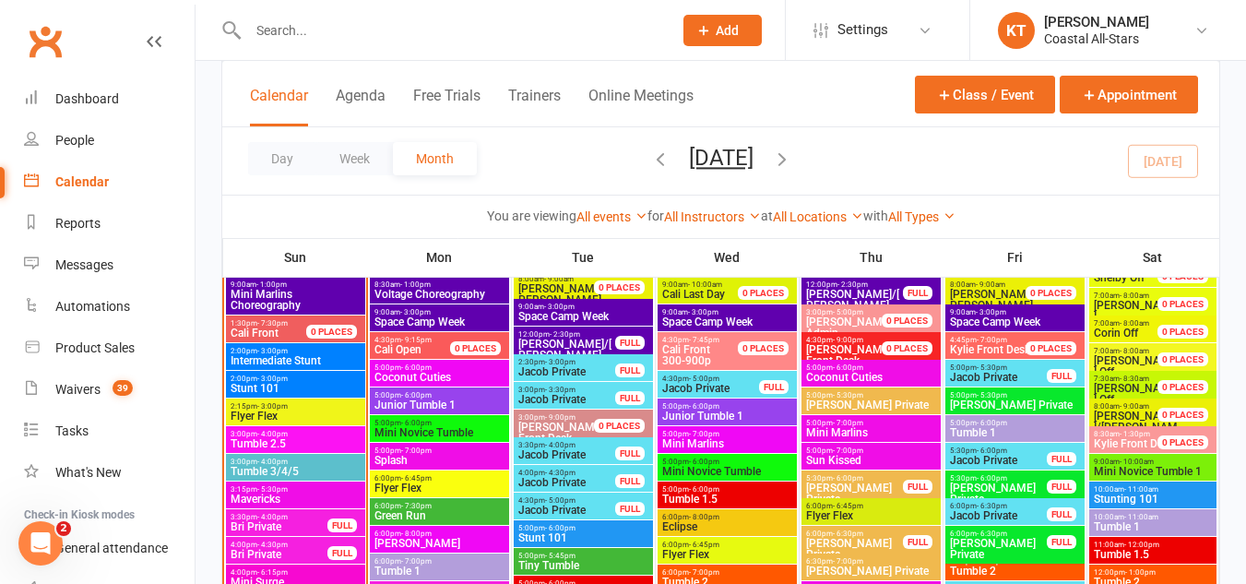
click at [290, 411] on span "Flyer Flex" at bounding box center [296, 416] width 132 height 11
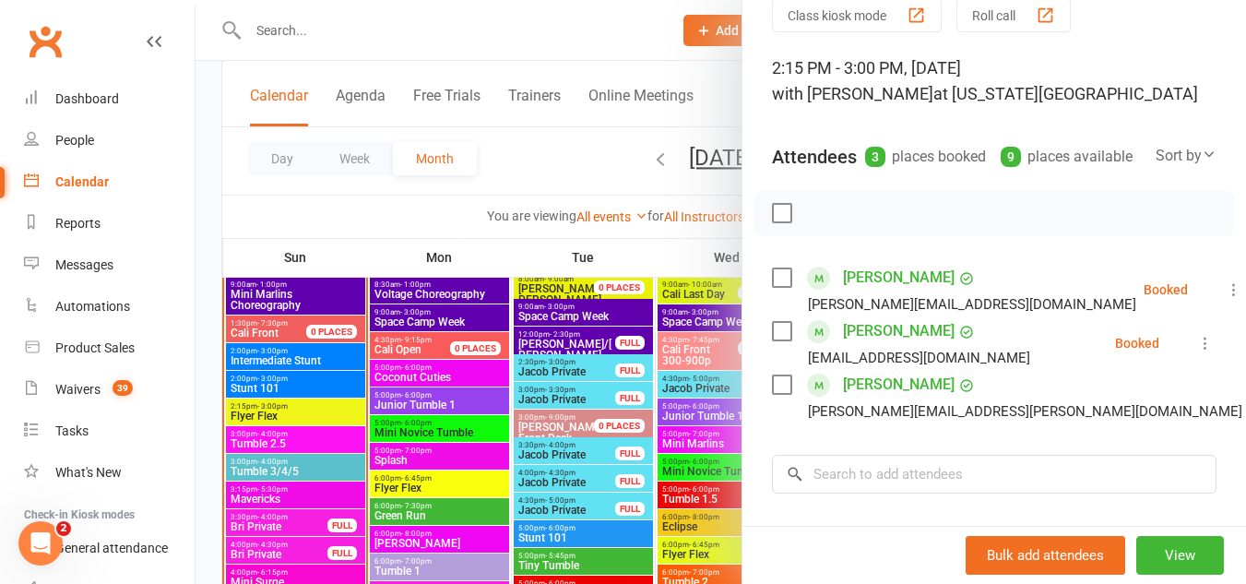
scroll to position [83, 0]
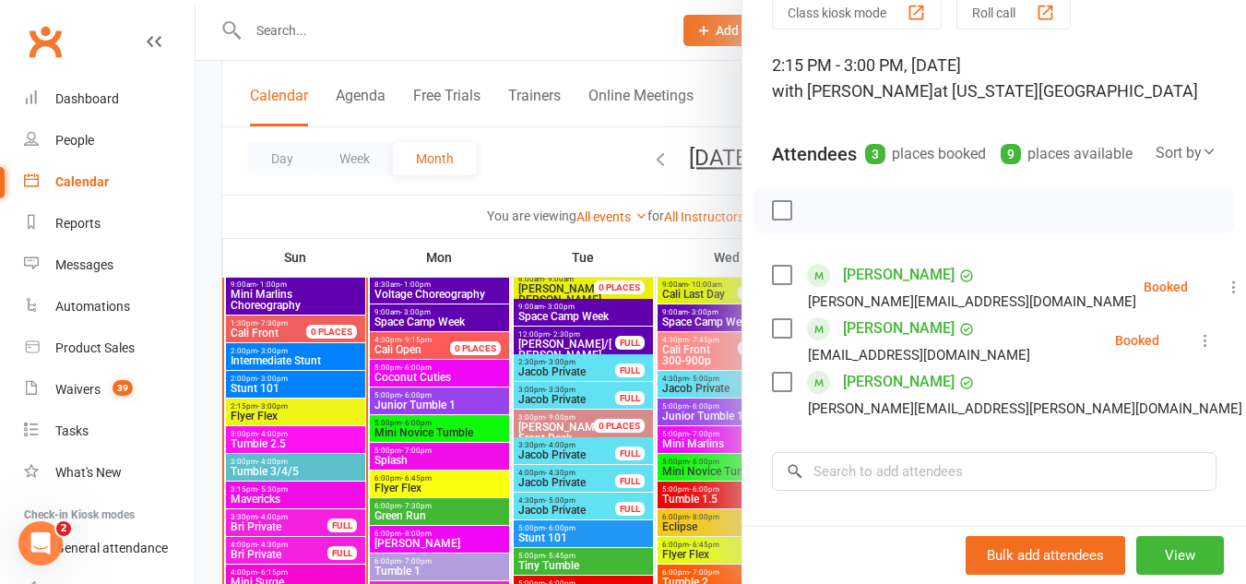
click at [292, 384] on div at bounding box center [721, 292] width 1051 height 584
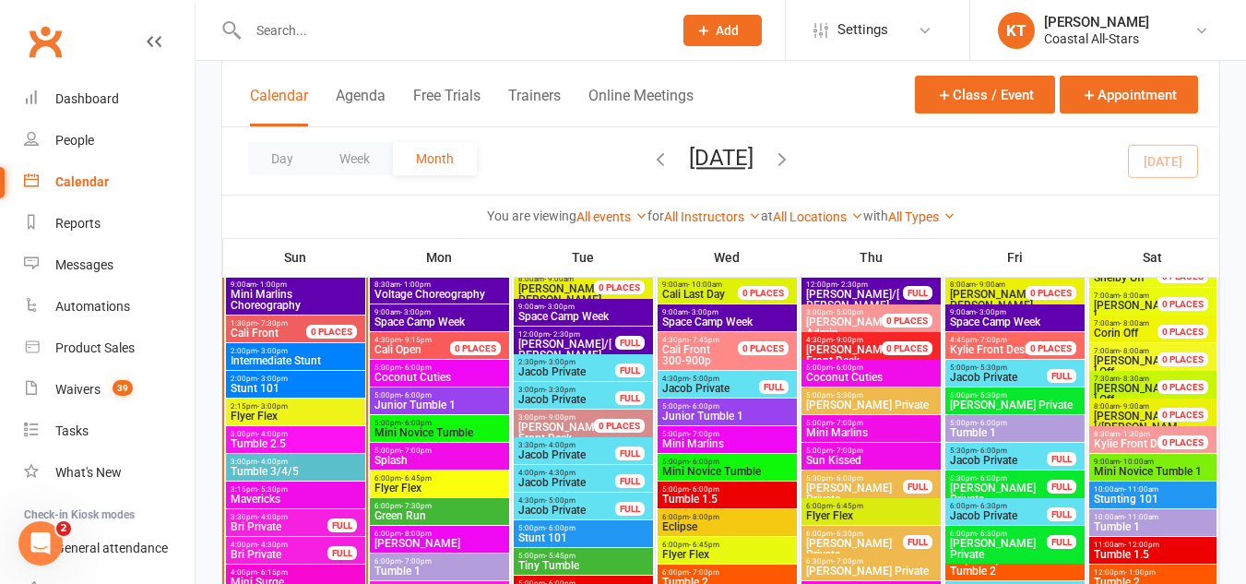
click at [318, 347] on span "2:00pm - 3:00pm" at bounding box center [296, 351] width 132 height 8
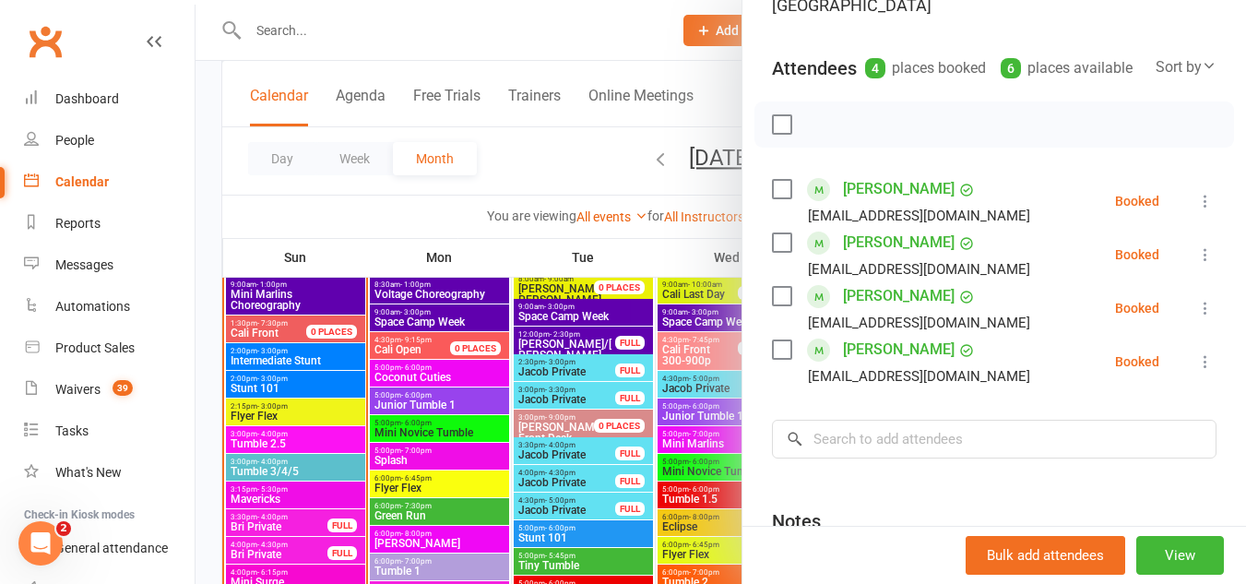
scroll to position [222, 0]
click at [1197, 311] on icon at bounding box center [1206, 306] width 18 height 18
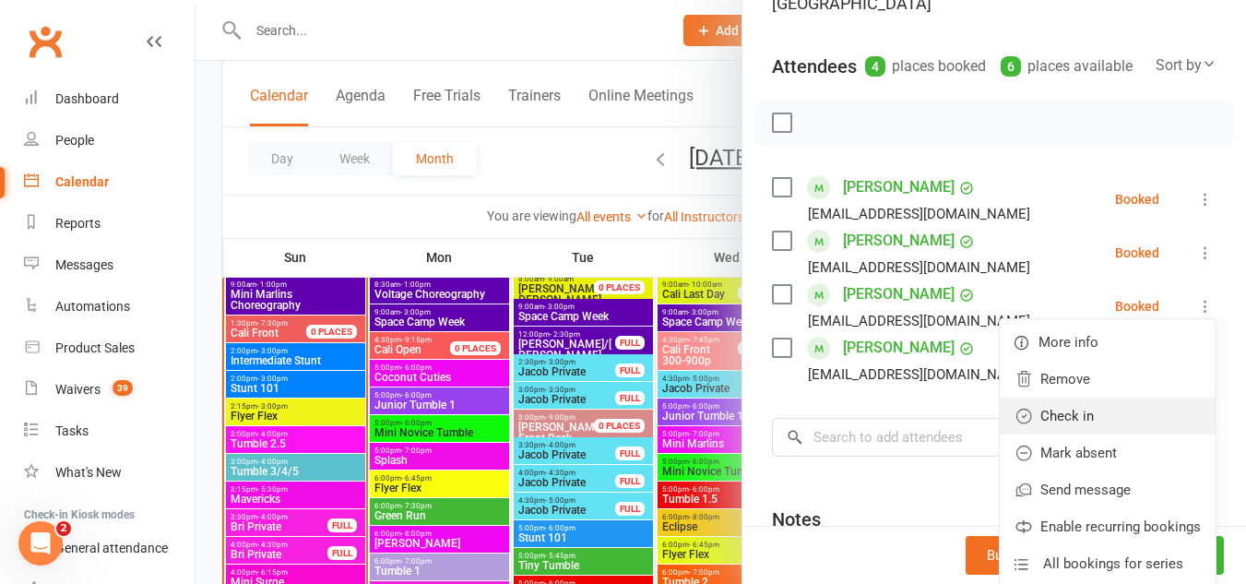
click at [1061, 423] on link "Check in" at bounding box center [1108, 416] width 216 height 37
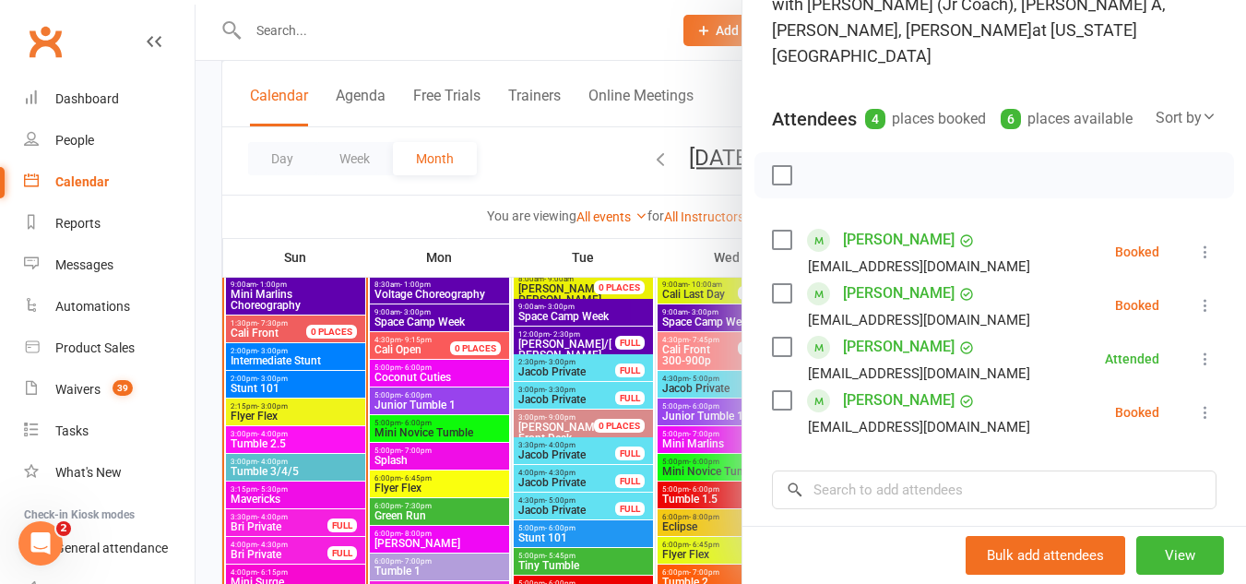
scroll to position [171, 0]
click at [302, 366] on div at bounding box center [721, 292] width 1051 height 584
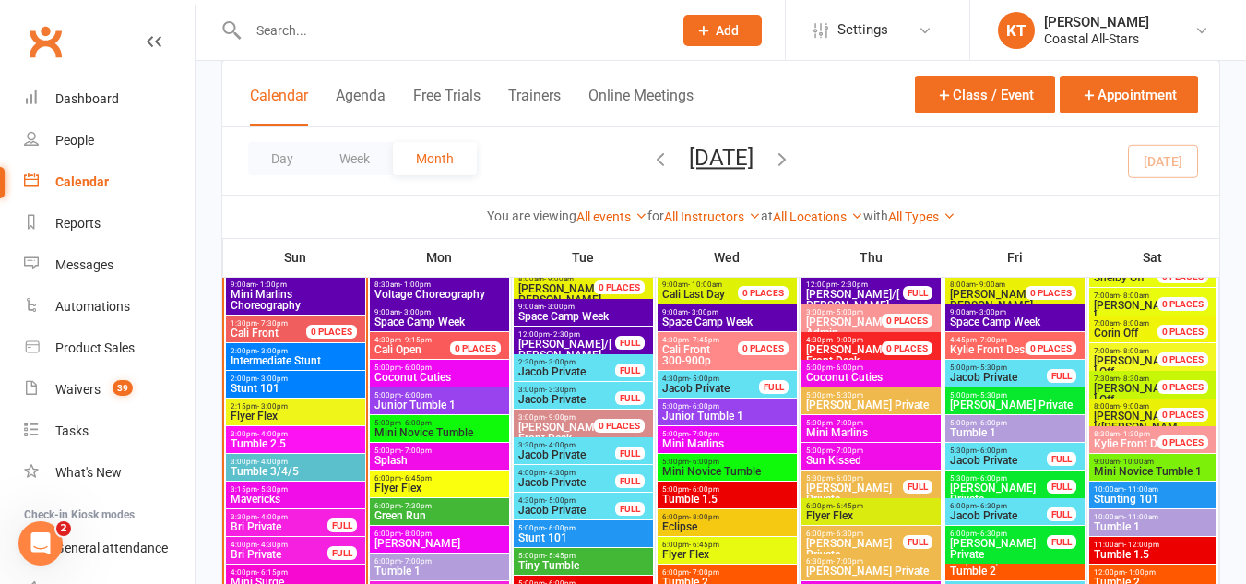
click at [302, 366] on span "Intermediate Stunt" at bounding box center [296, 360] width 132 height 11
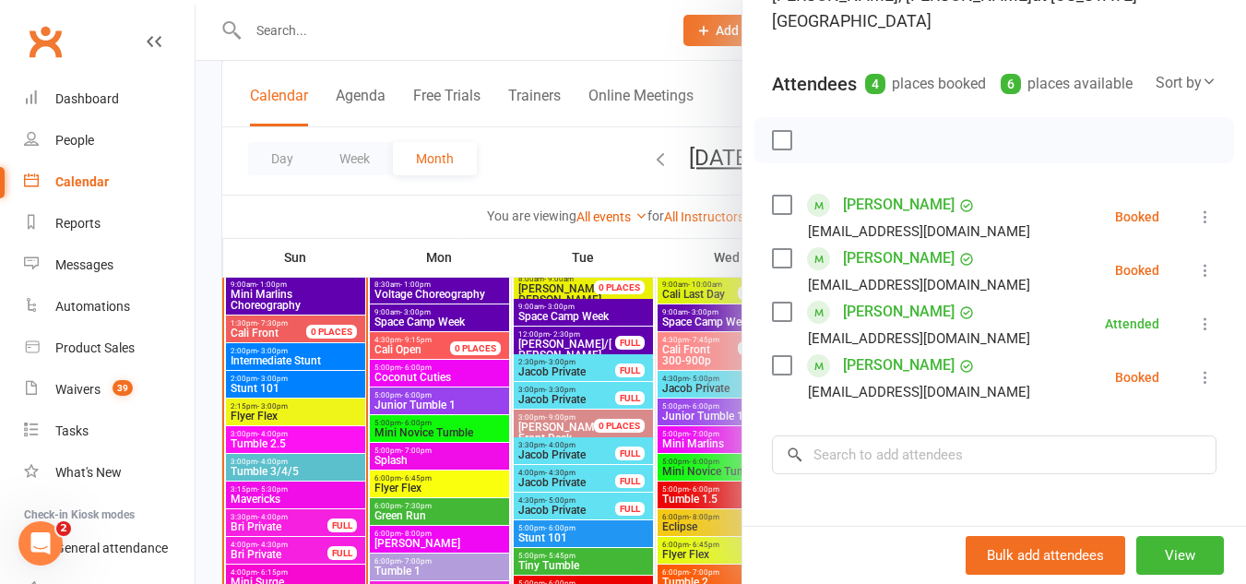
scroll to position [206, 0]
click at [310, 352] on div at bounding box center [721, 292] width 1051 height 584
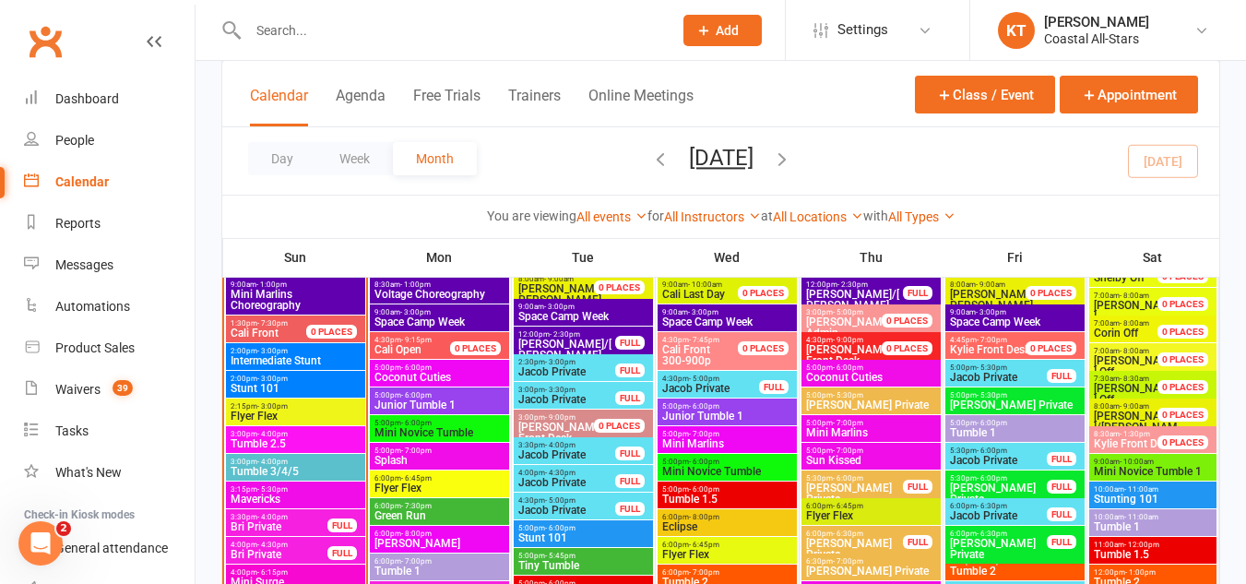
click at [310, 352] on span "2:00pm - 3:00pm" at bounding box center [296, 351] width 132 height 8
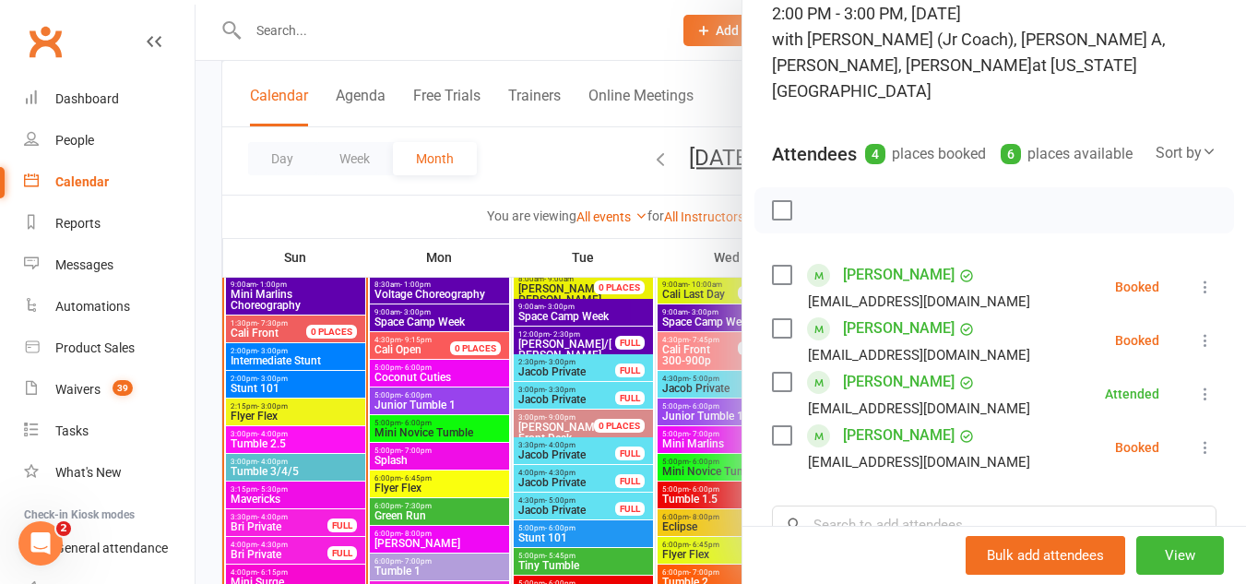
scroll to position [136, 0]
click at [283, 377] on div at bounding box center [721, 292] width 1051 height 584
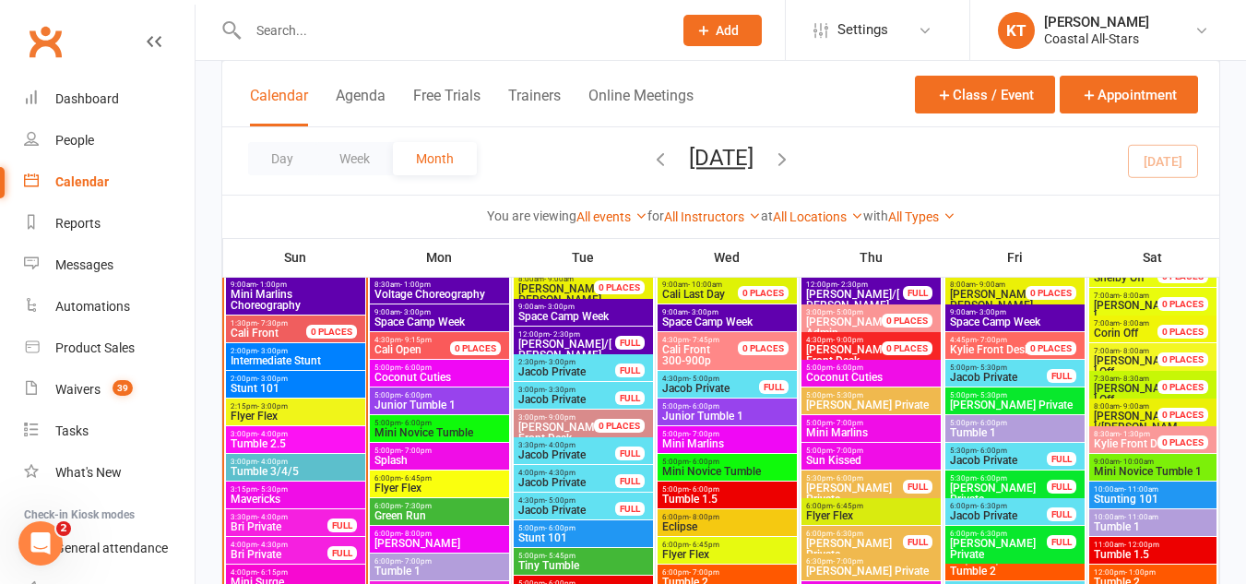
click at [283, 377] on span "- 3:00pm" at bounding box center [272, 379] width 30 height 8
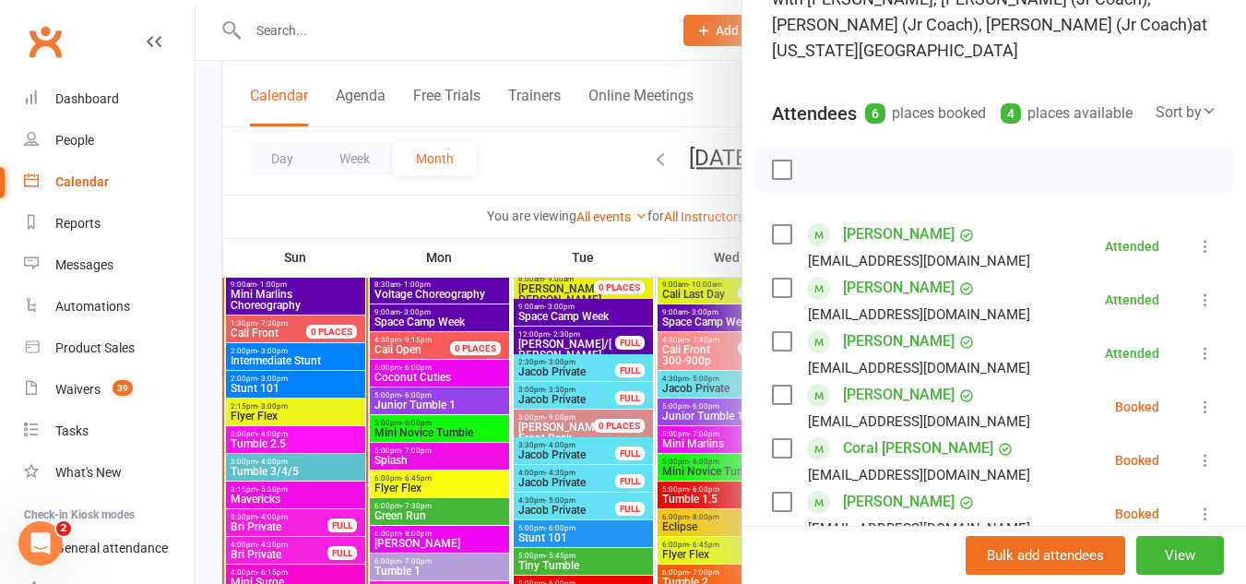
scroll to position [210, 0]
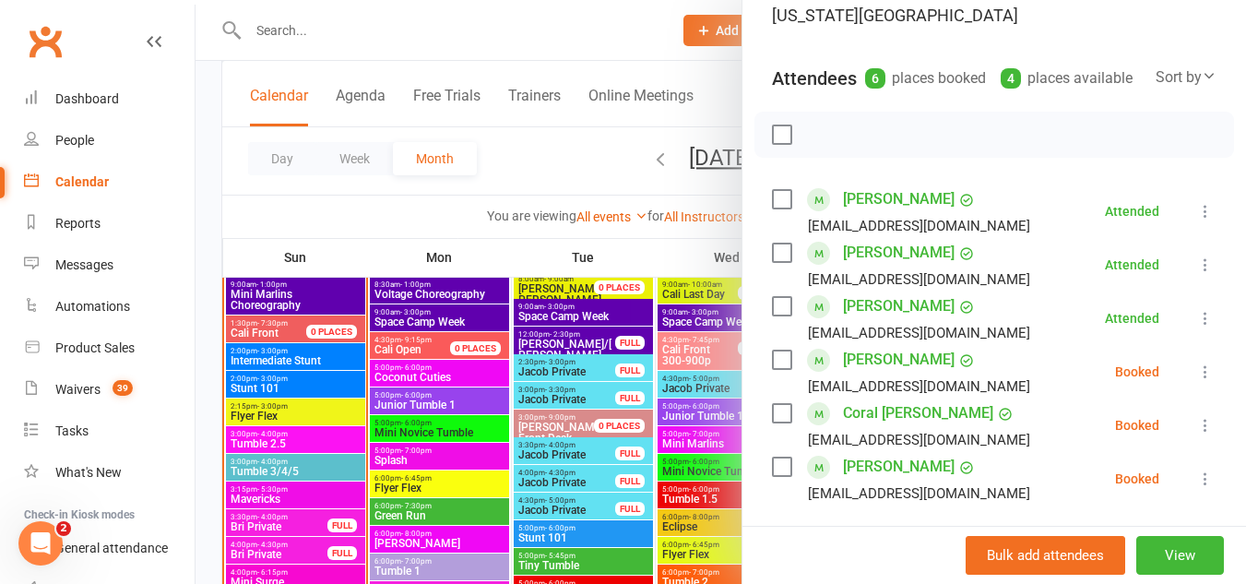
click at [1197, 366] on icon at bounding box center [1206, 372] width 18 height 18
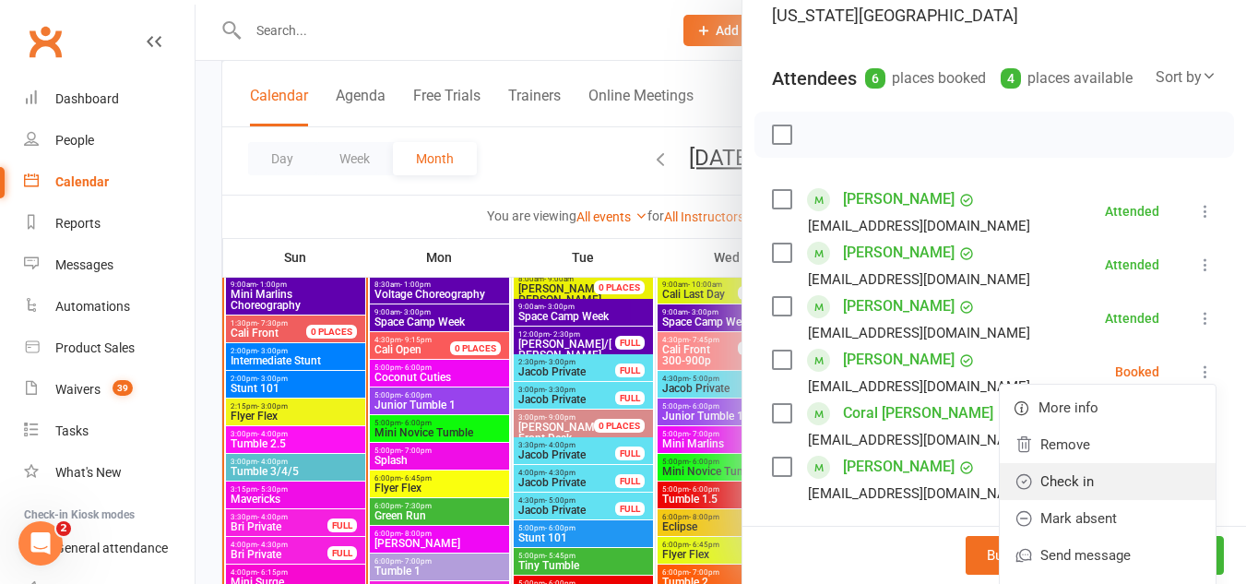
click at [1015, 477] on icon at bounding box center [1024, 481] width 18 height 18
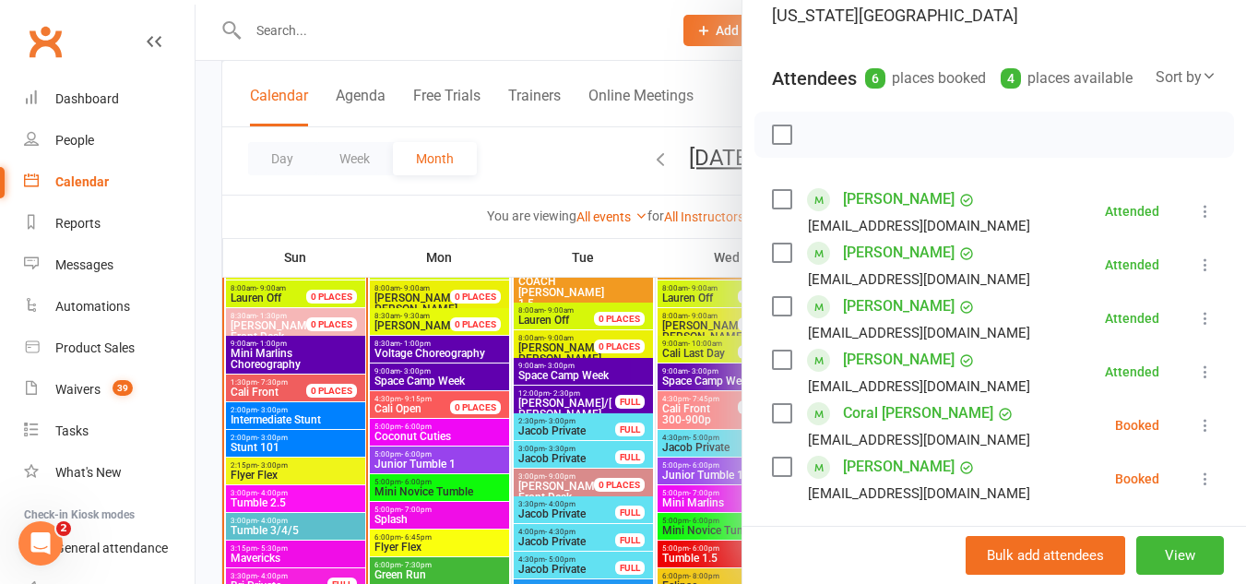
scroll to position [1723, 0]
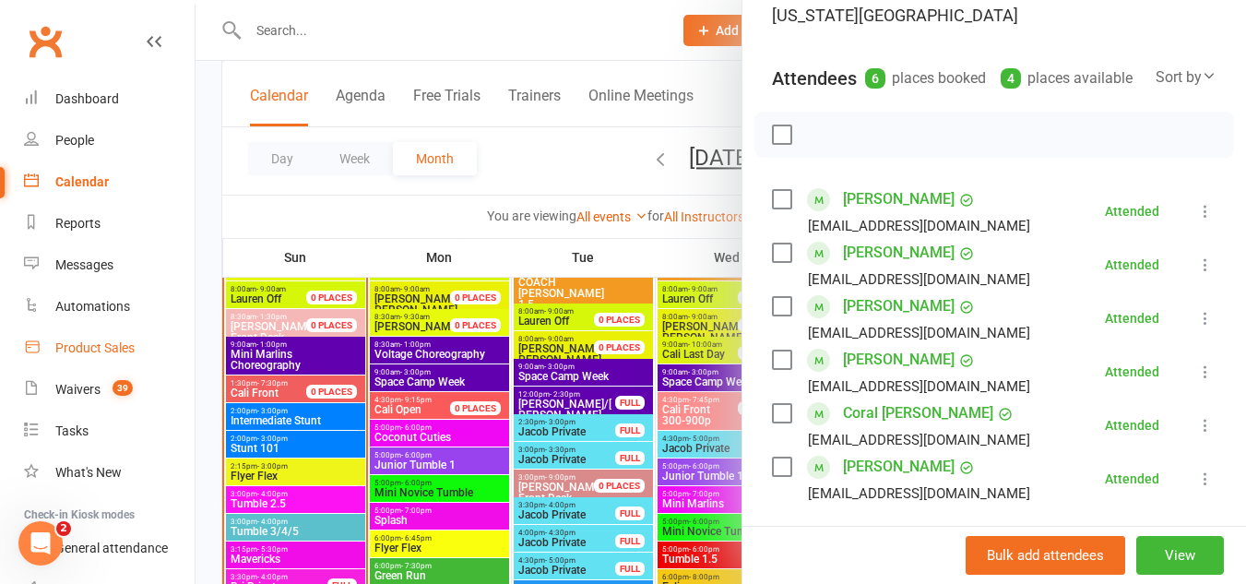
click at [74, 344] on div "Product Sales" at bounding box center [94, 347] width 79 height 15
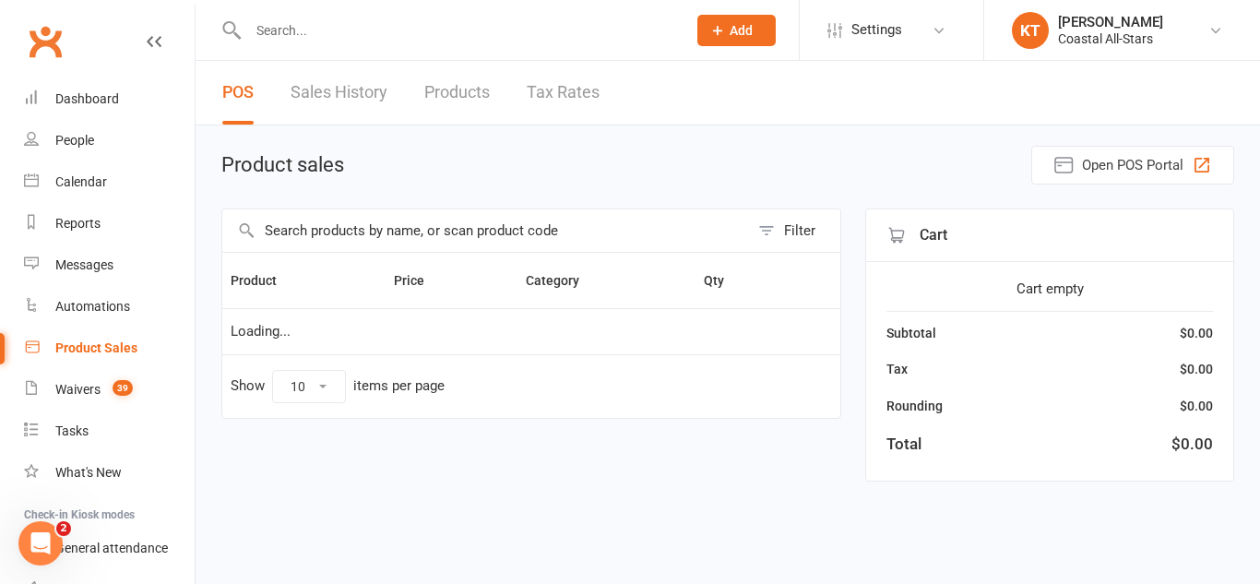
select select "10"
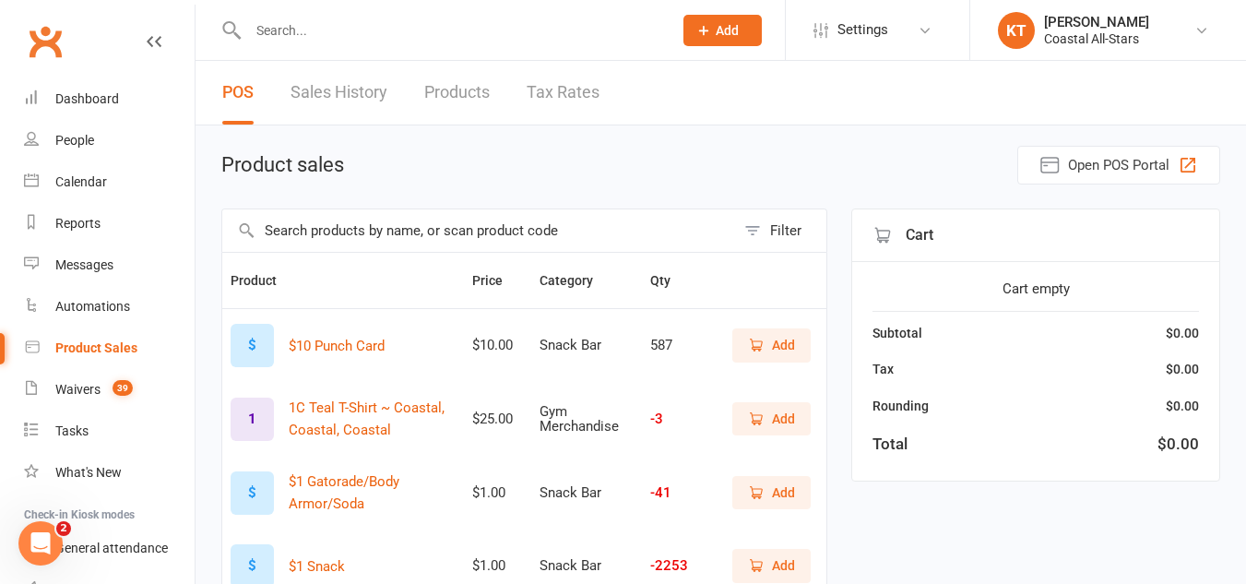
click at [534, 33] on input "text" at bounding box center [451, 31] width 417 height 26
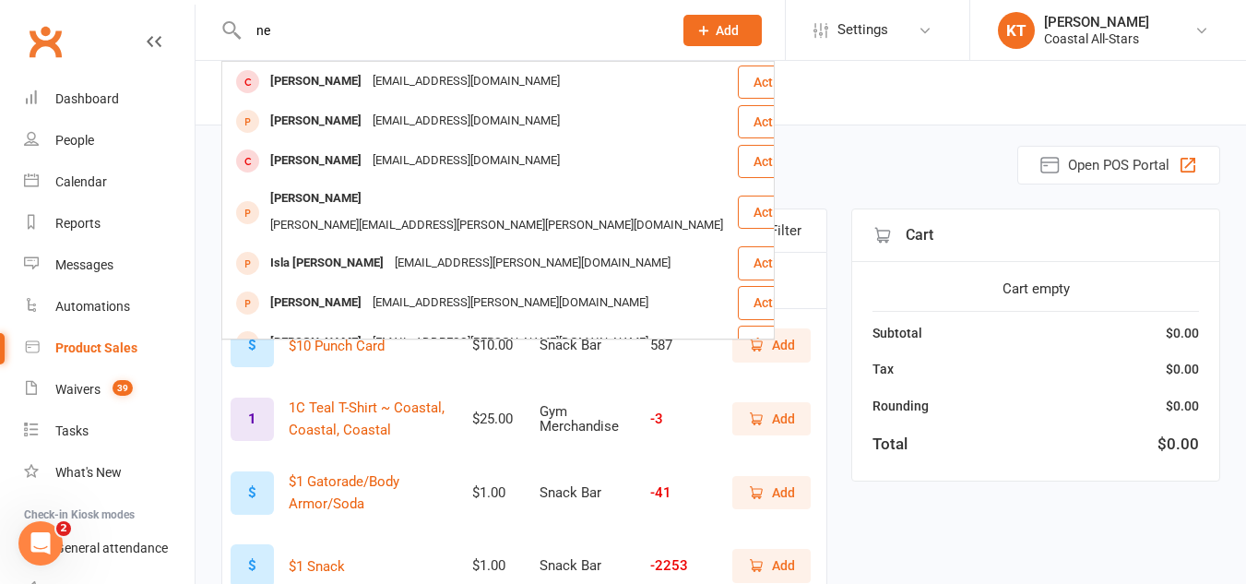
type input "n"
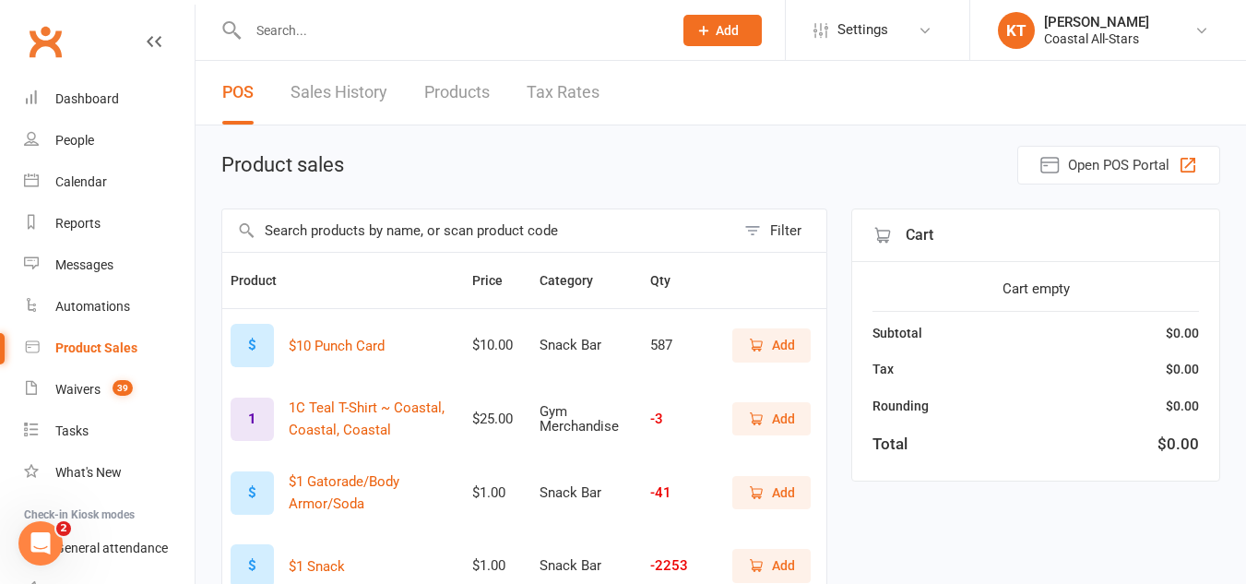
click at [466, 234] on input "text" at bounding box center [478, 230] width 513 height 42
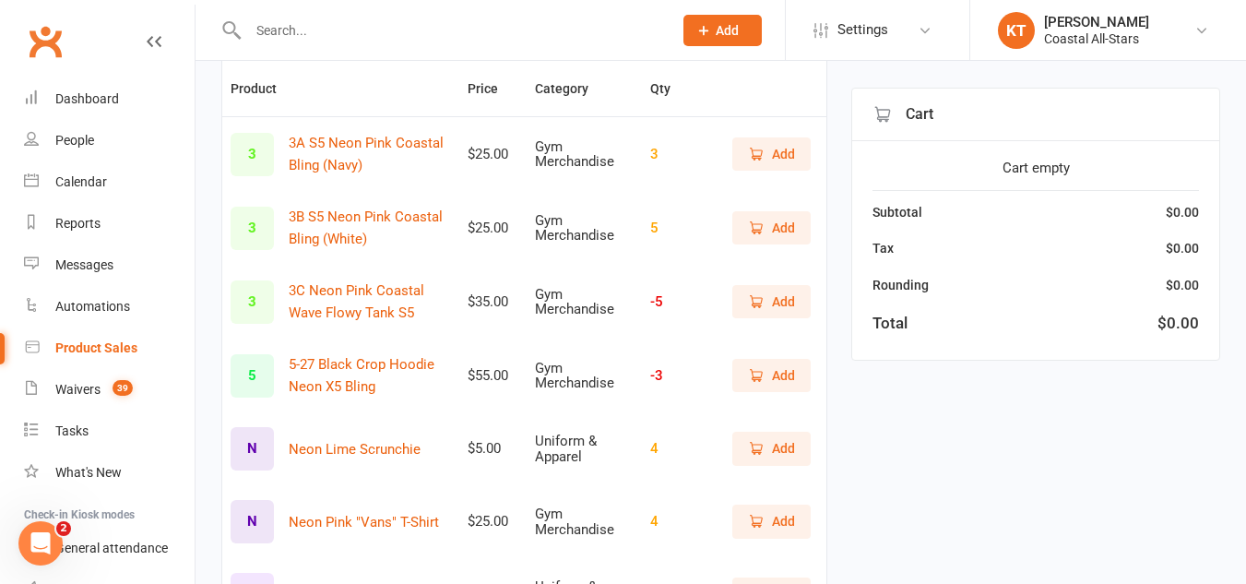
scroll to position [193, 0]
click at [415, 45] on div at bounding box center [440, 30] width 438 height 60
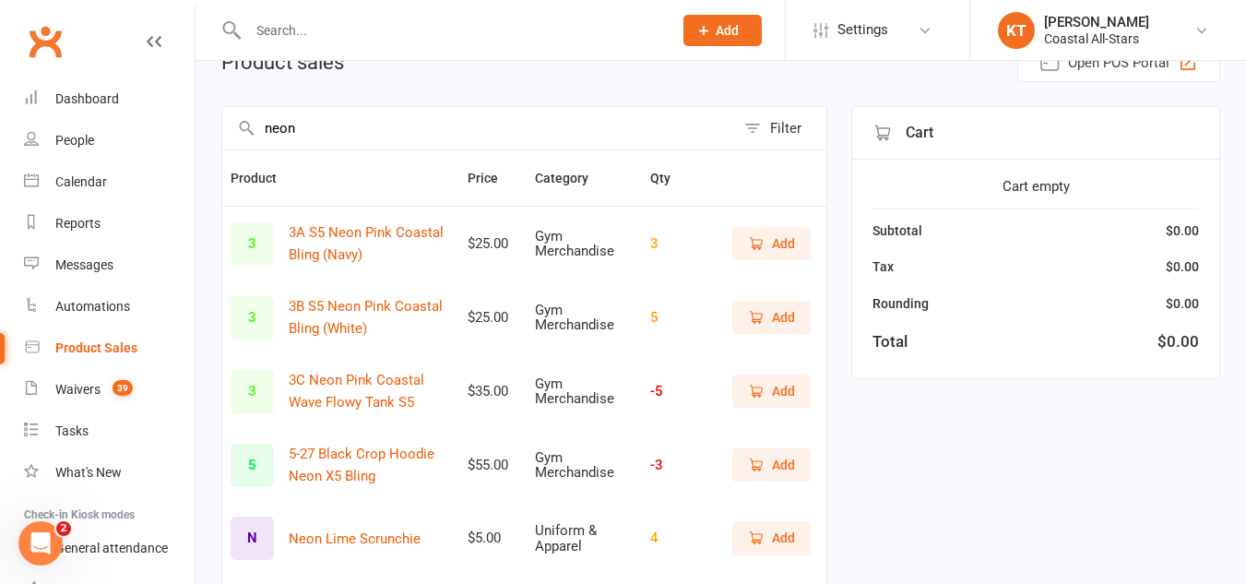
click at [337, 127] on input "neon" at bounding box center [478, 128] width 513 height 42
type input "n"
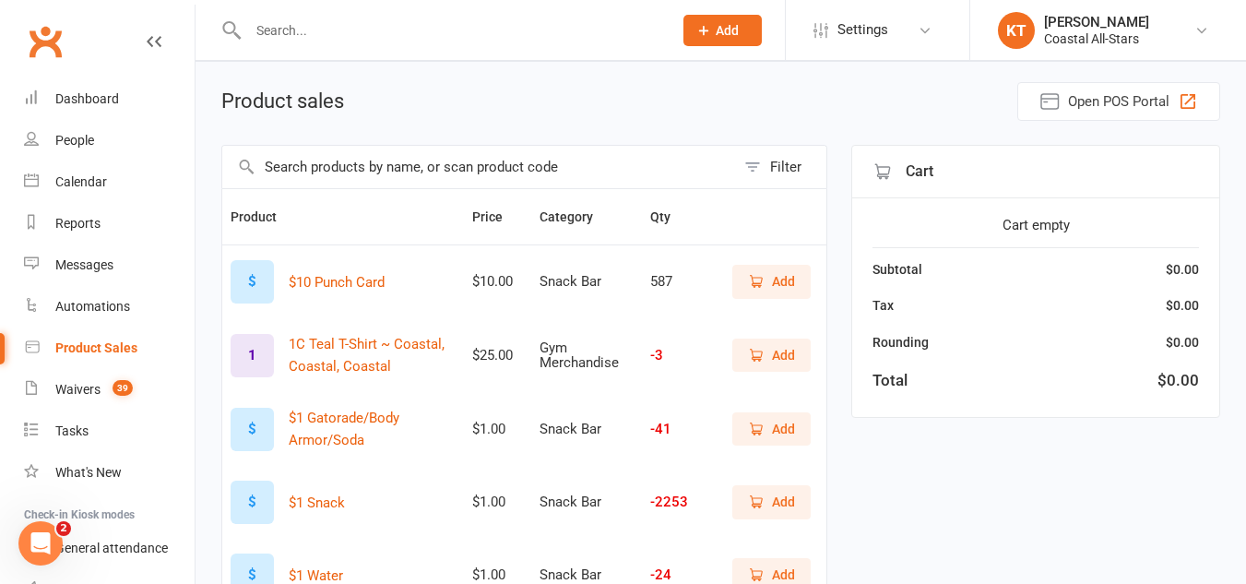
scroll to position [63, 0]
type input "s"
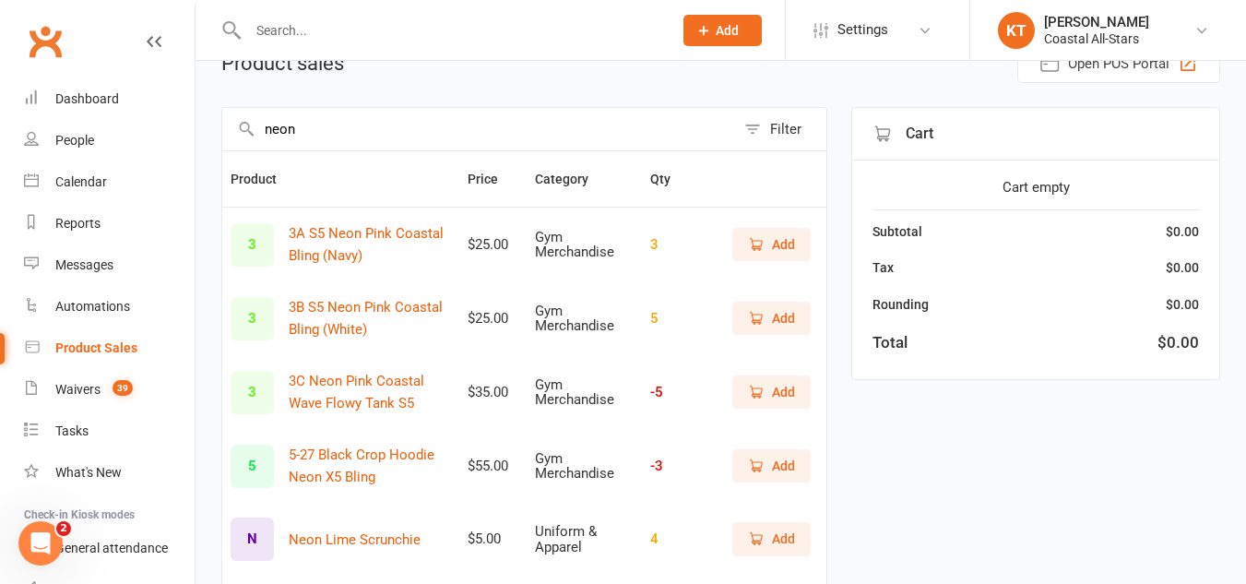
scroll to position [0, 0]
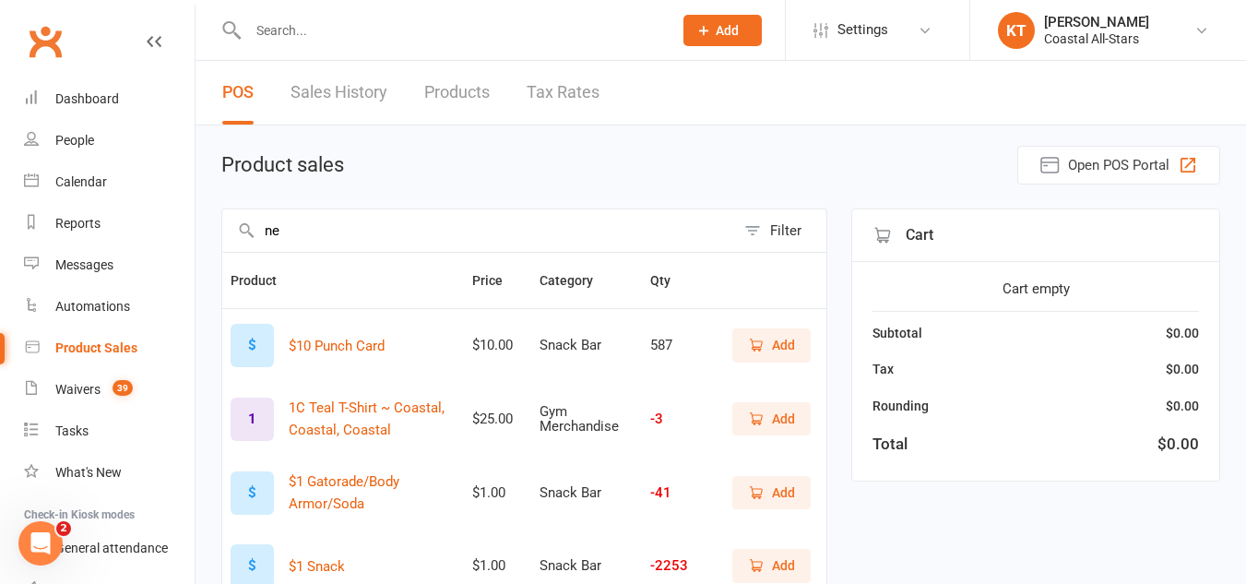
type input "n"
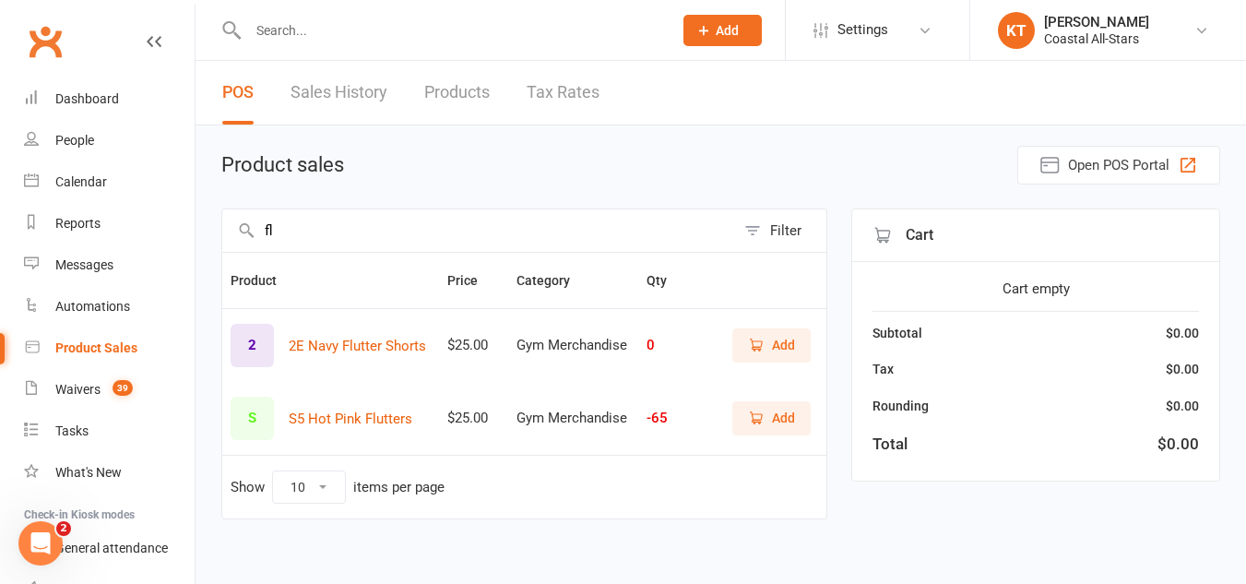
type input "f"
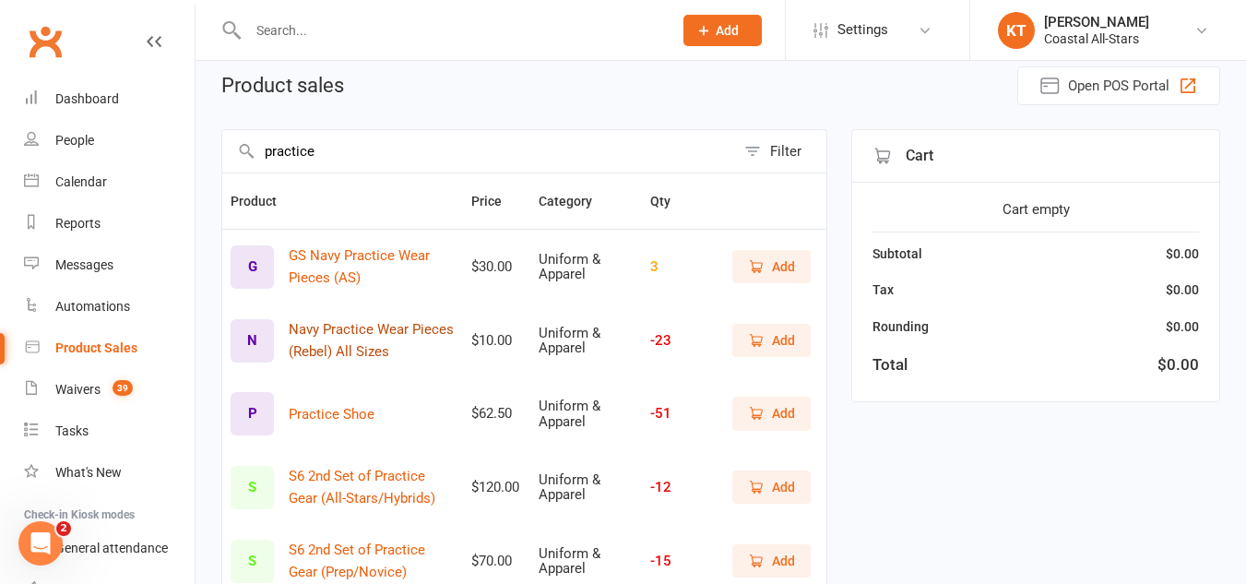
scroll to position [78, 0]
click at [294, 139] on input "practice" at bounding box center [478, 152] width 513 height 42
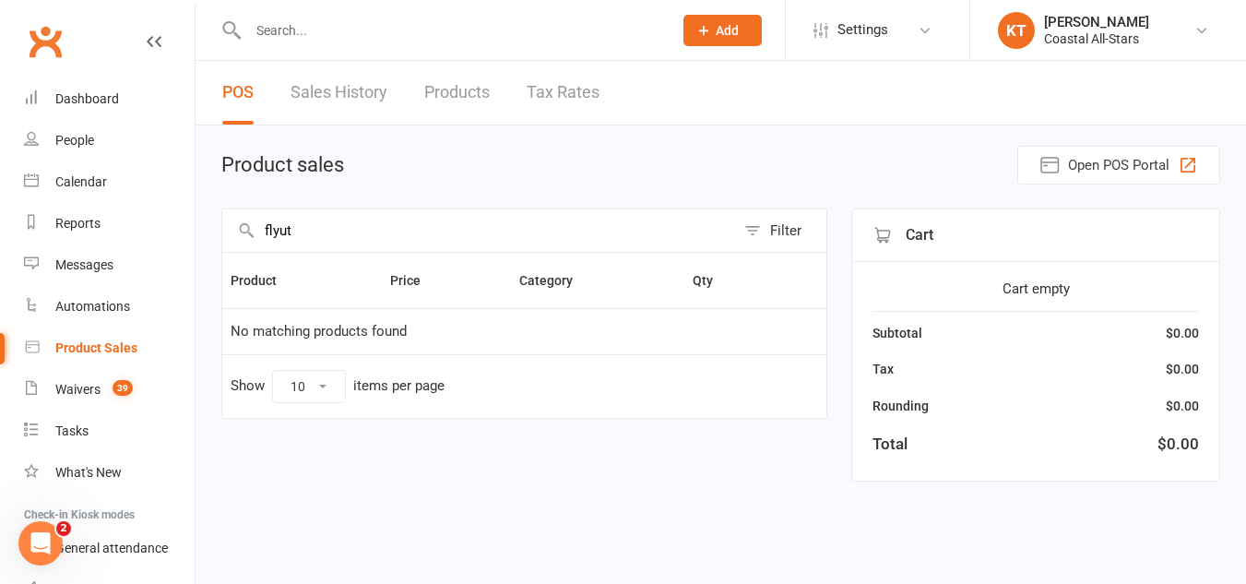
scroll to position [0, 0]
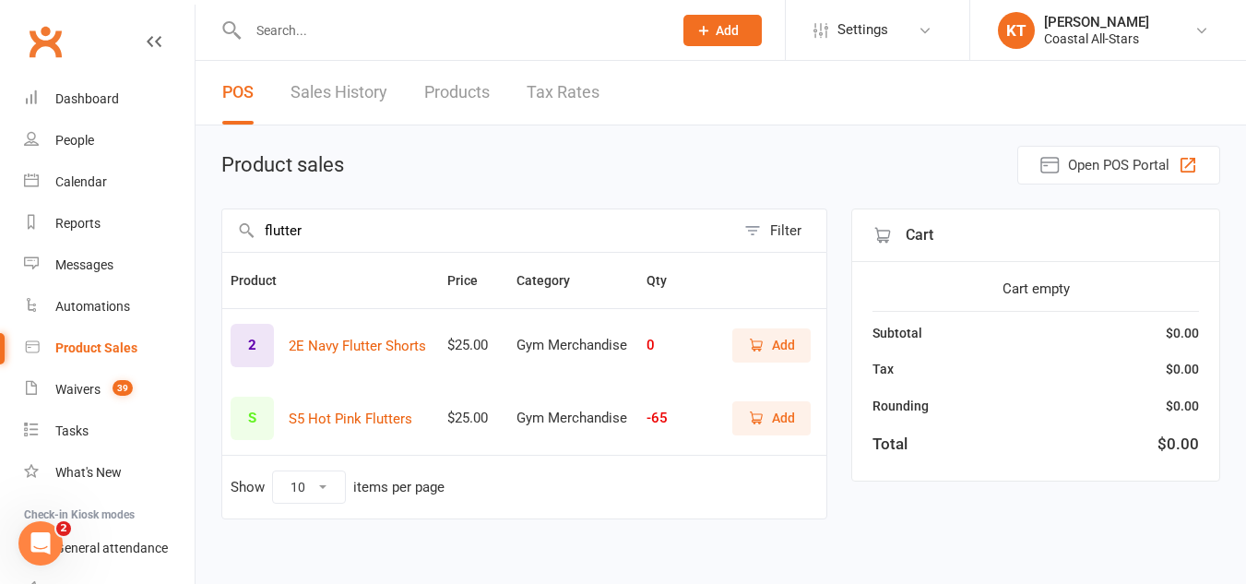
type input "flutter"
click at [777, 414] on span "Add" at bounding box center [783, 418] width 23 height 20
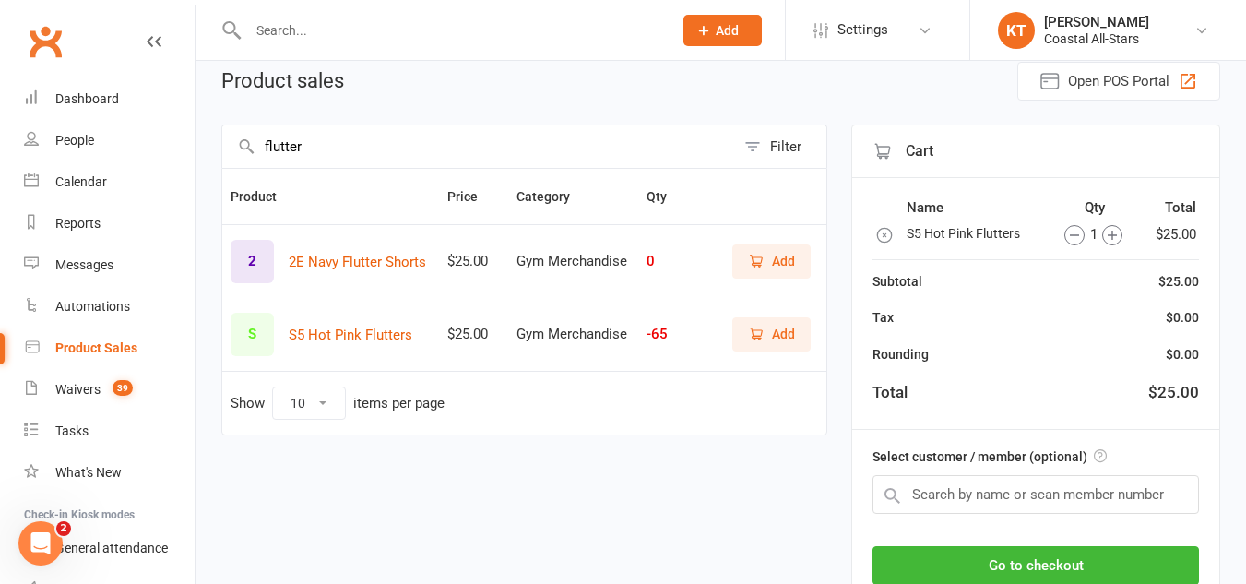
scroll to position [87, 0]
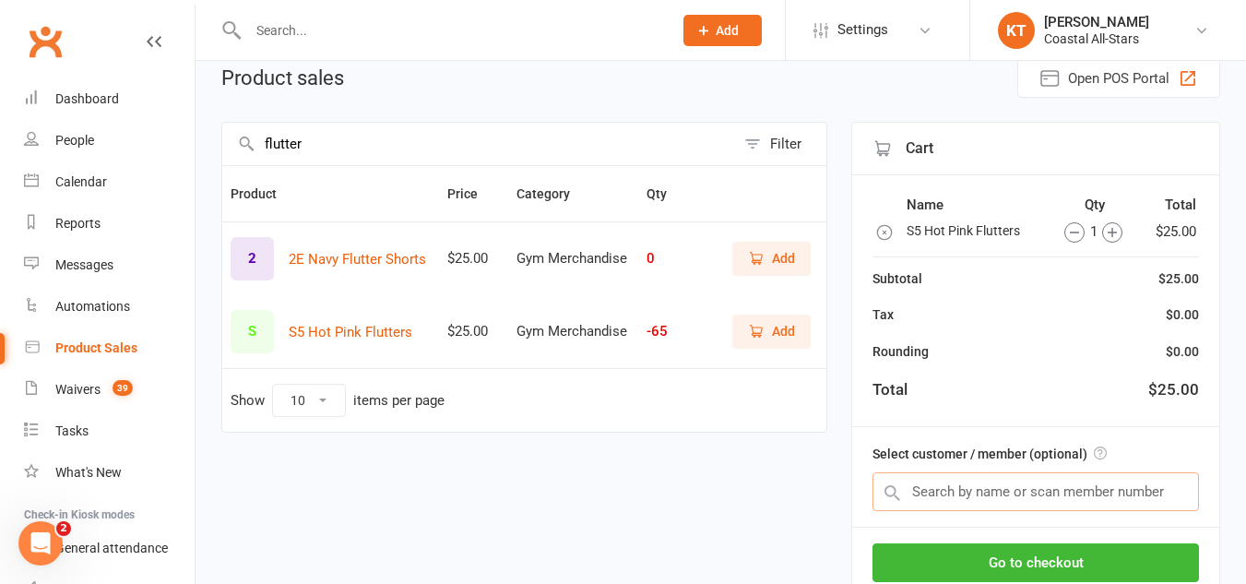
click at [1091, 492] on input "text" at bounding box center [1036, 491] width 327 height 39
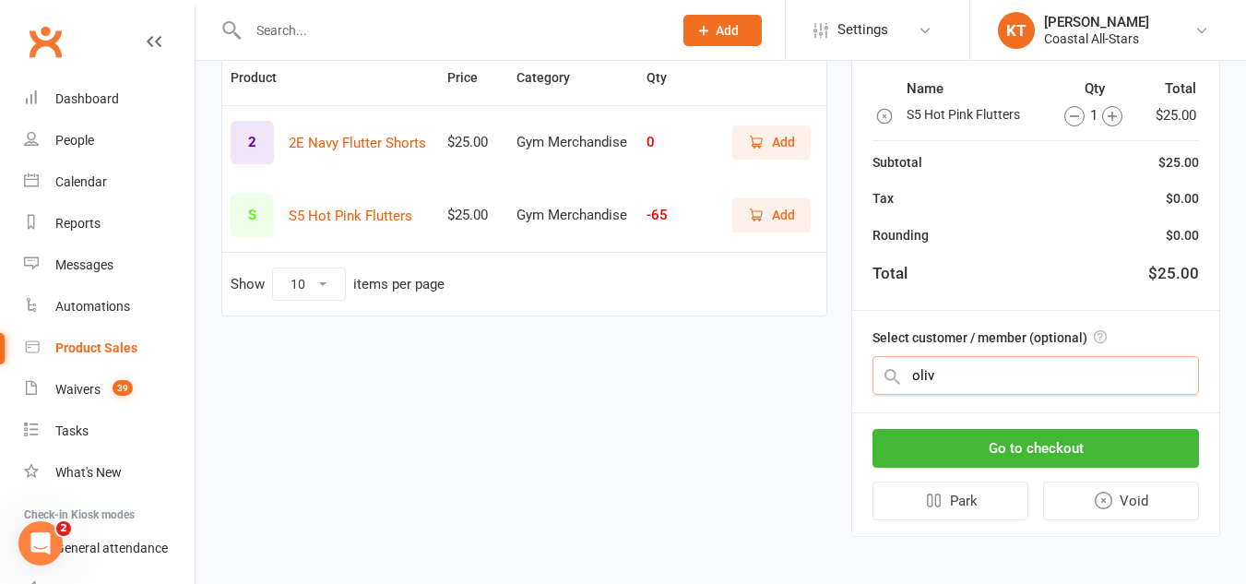
scroll to position [204, 0]
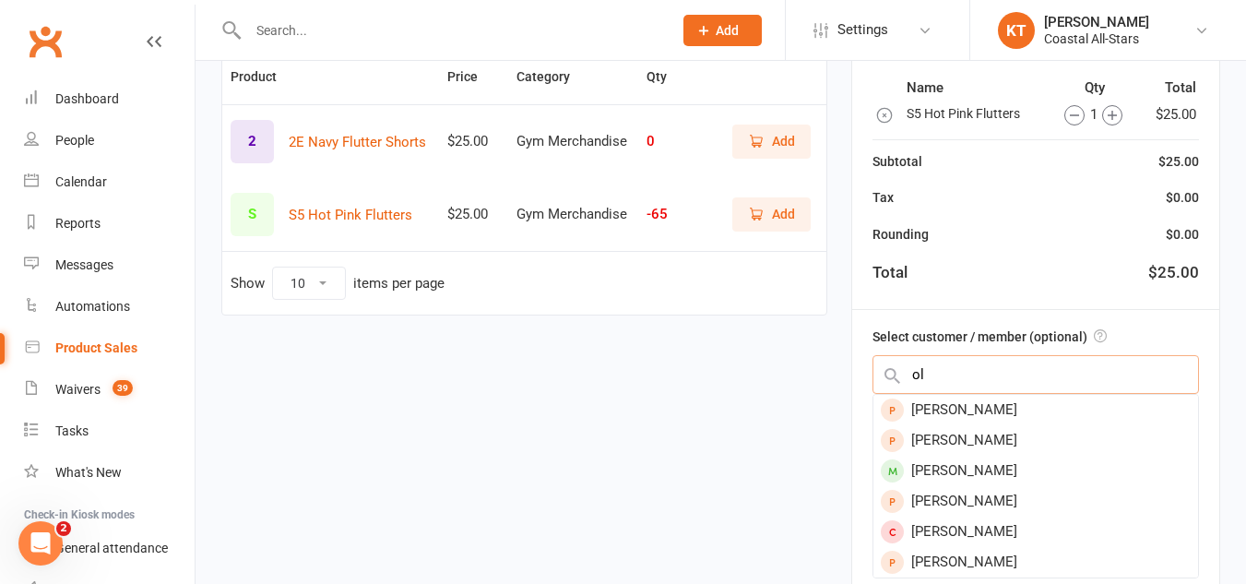
type input "o"
type input "victo"
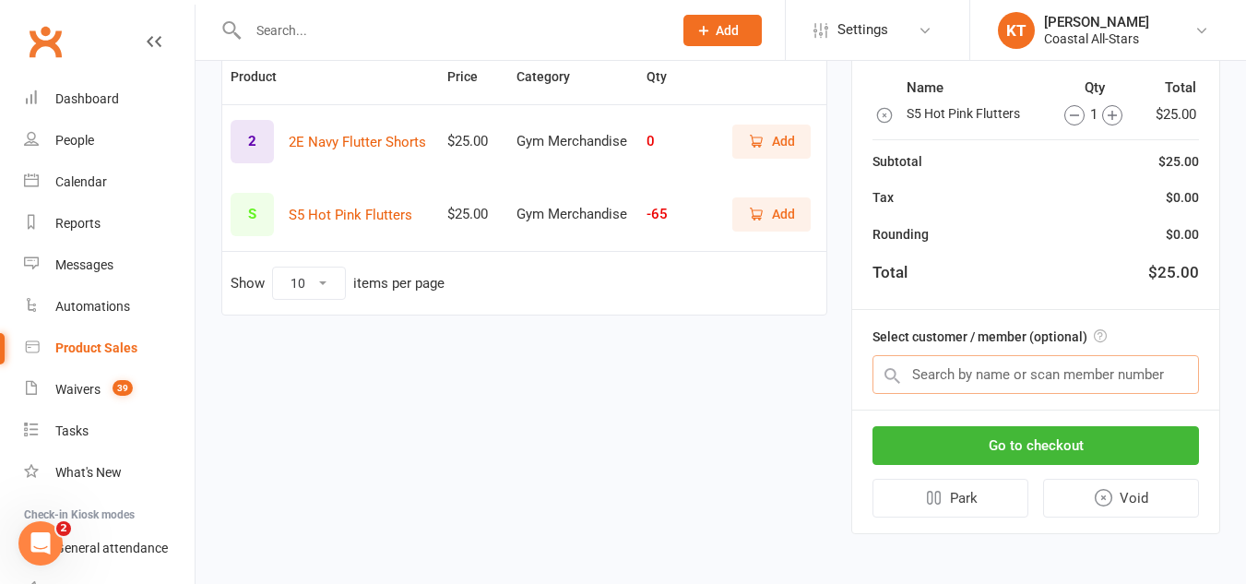
click at [967, 376] on input "text" at bounding box center [1036, 374] width 327 height 39
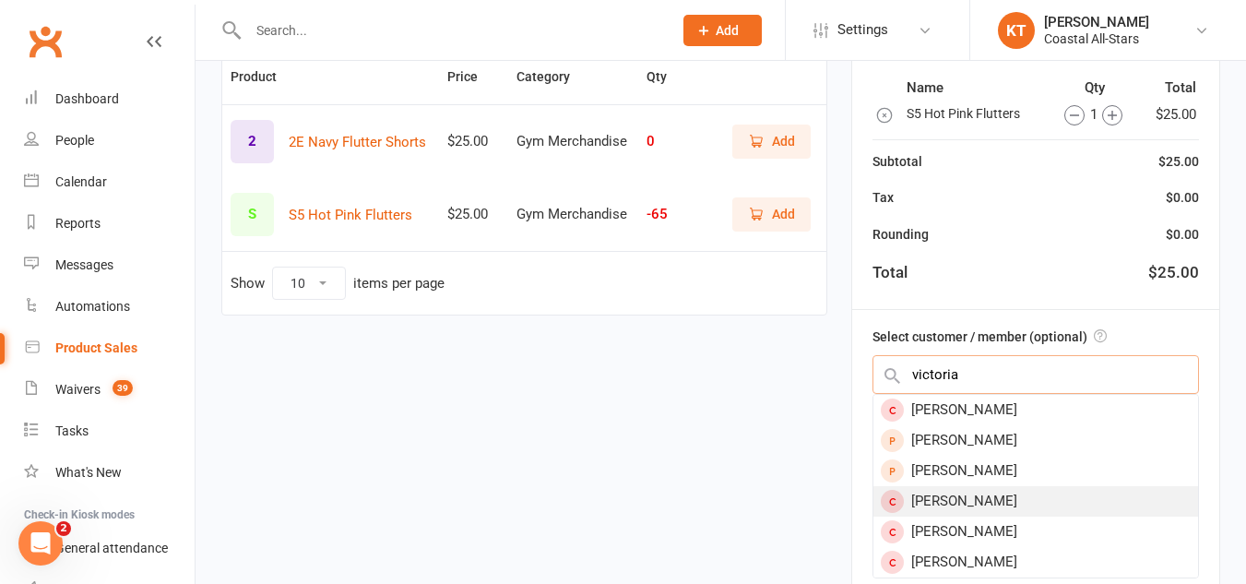
type input "victoria f"
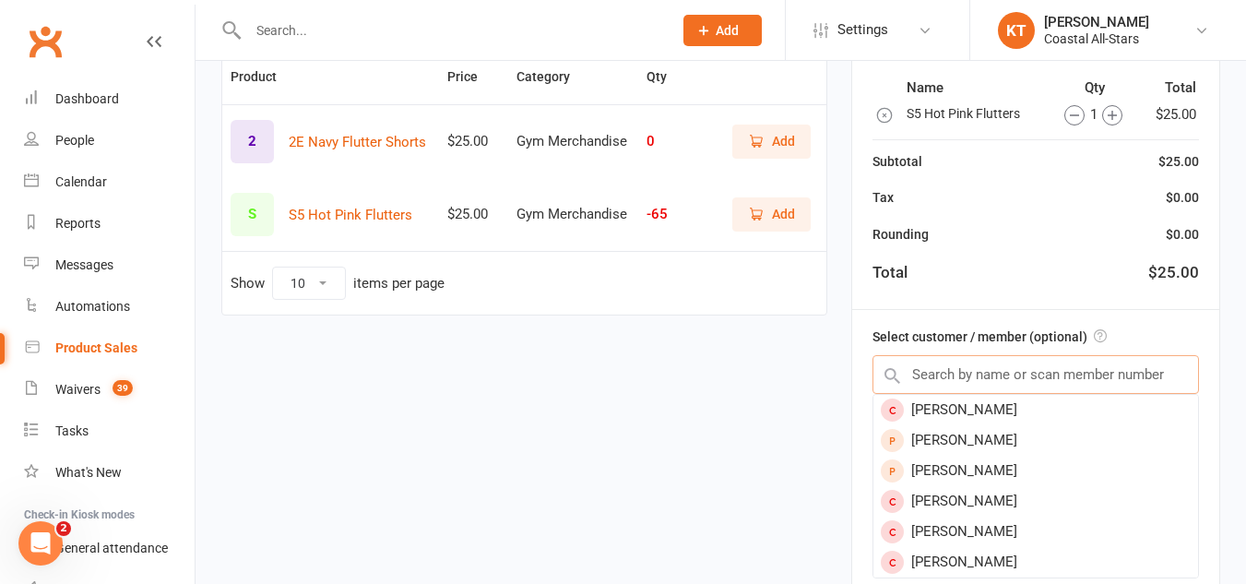
click at [937, 379] on input "text" at bounding box center [1036, 374] width 327 height 39
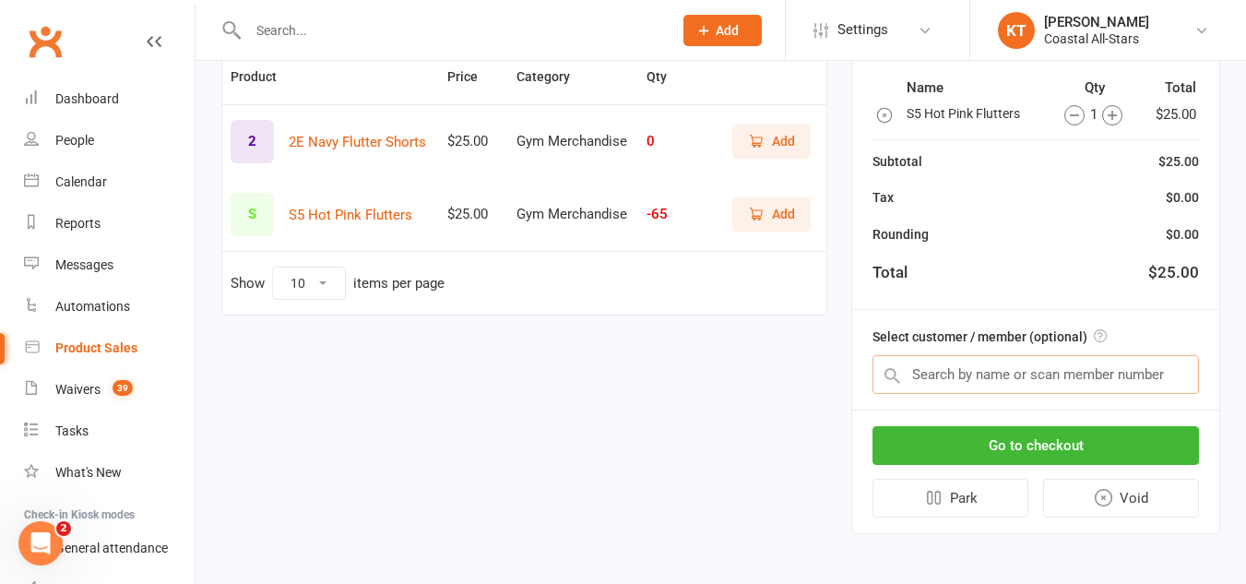
click at [942, 380] on input "text" at bounding box center [1036, 374] width 327 height 39
type input "v"
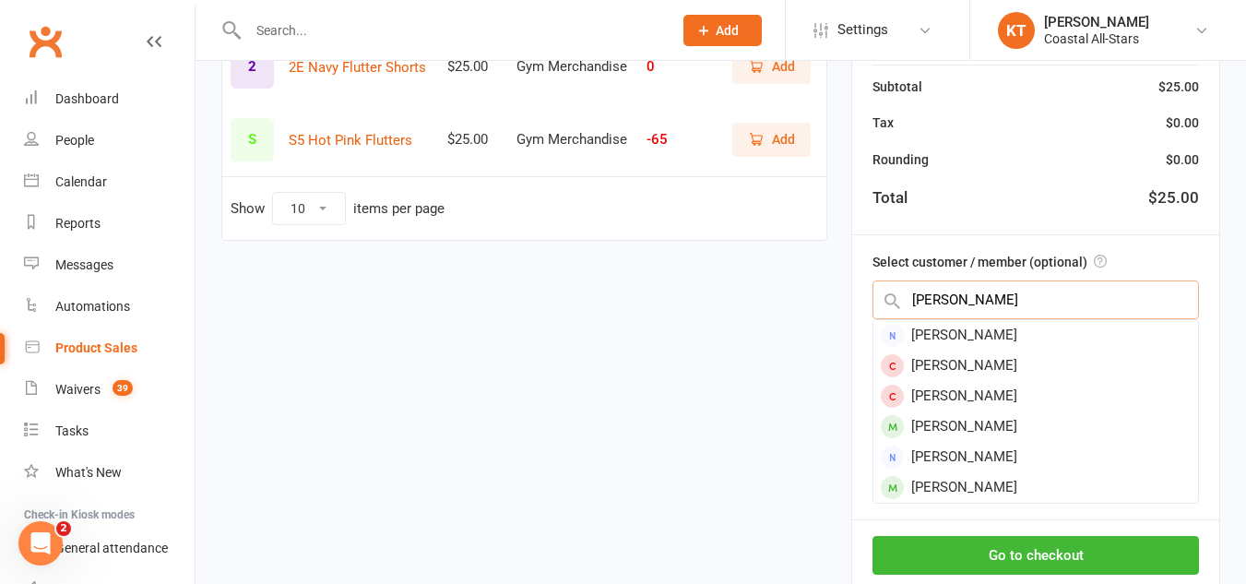
scroll to position [280, 0]
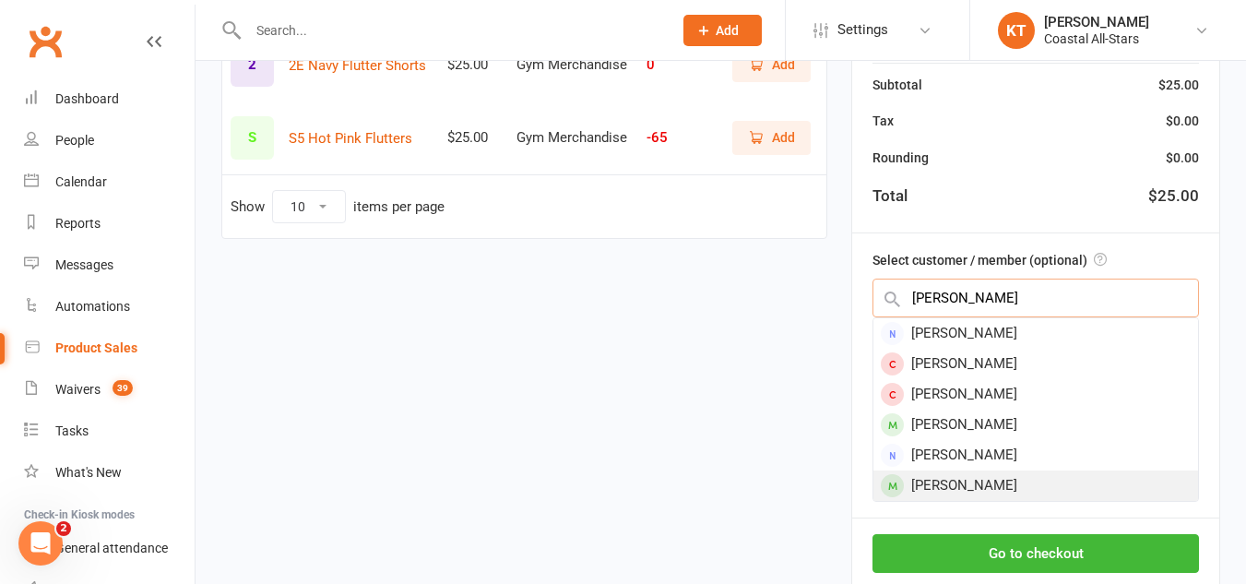
type input "fisher"
click at [961, 483] on div "[PERSON_NAME]" at bounding box center [1036, 486] width 325 height 30
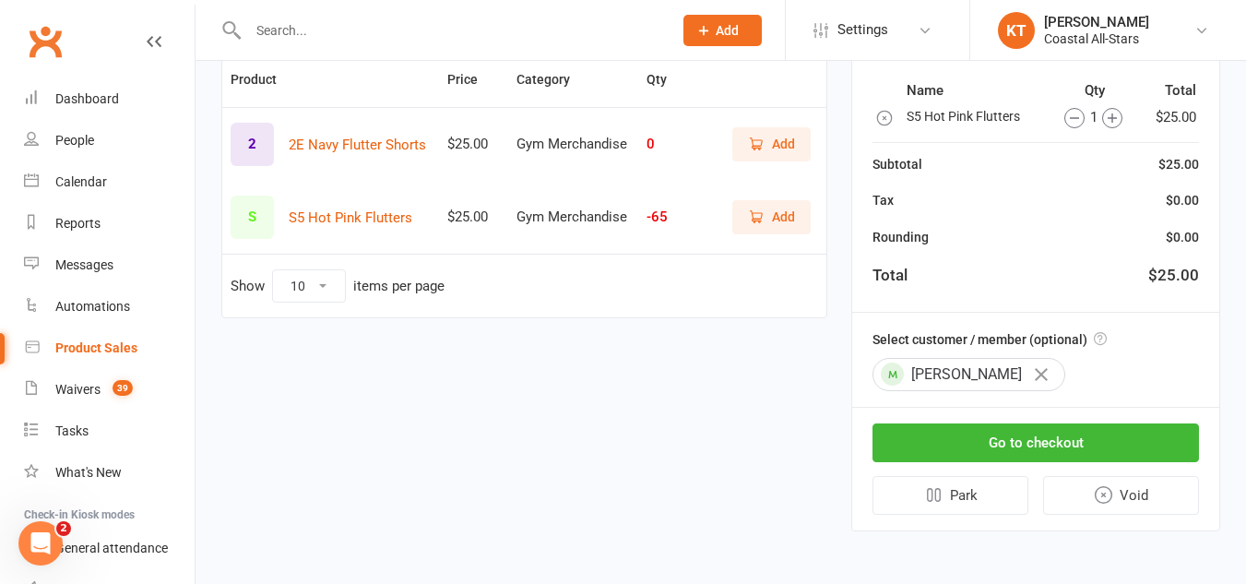
scroll to position [202, 0]
click at [963, 447] on button "Go to checkout" at bounding box center [1036, 442] width 327 height 39
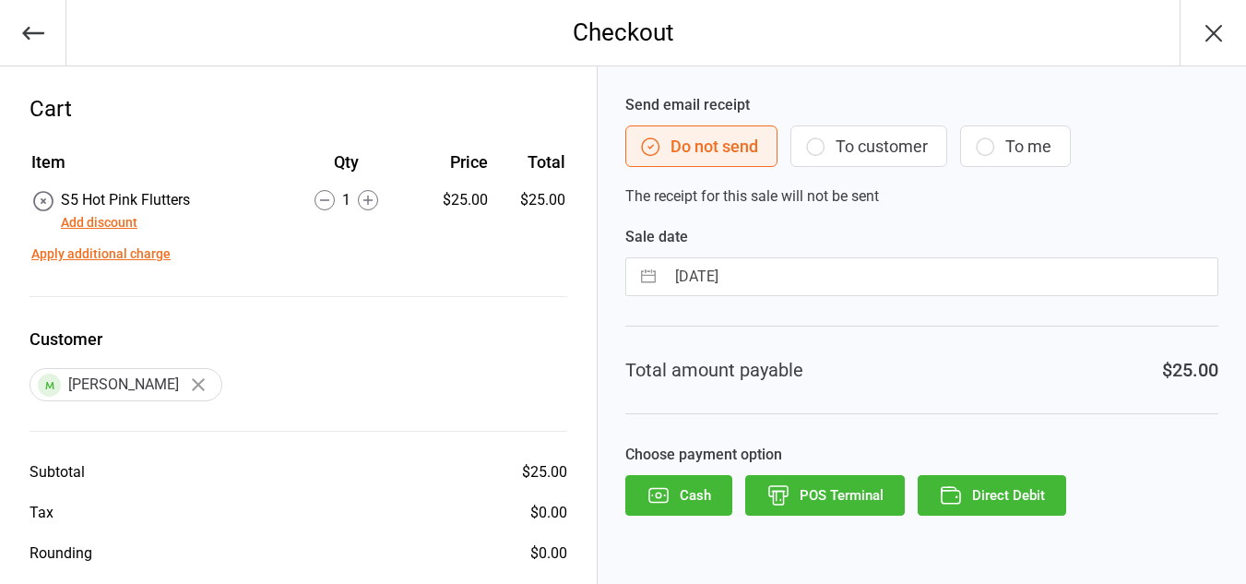
click at [887, 149] on button "To customer" at bounding box center [869, 146] width 157 height 42
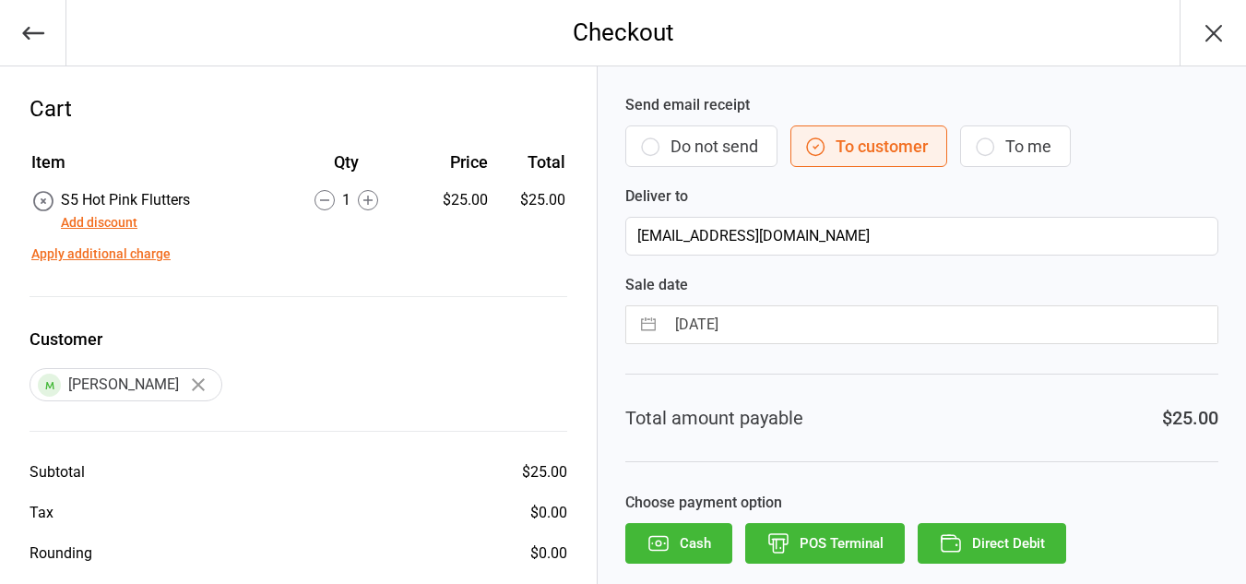
click at [977, 548] on button "Direct Debit" at bounding box center [992, 543] width 149 height 41
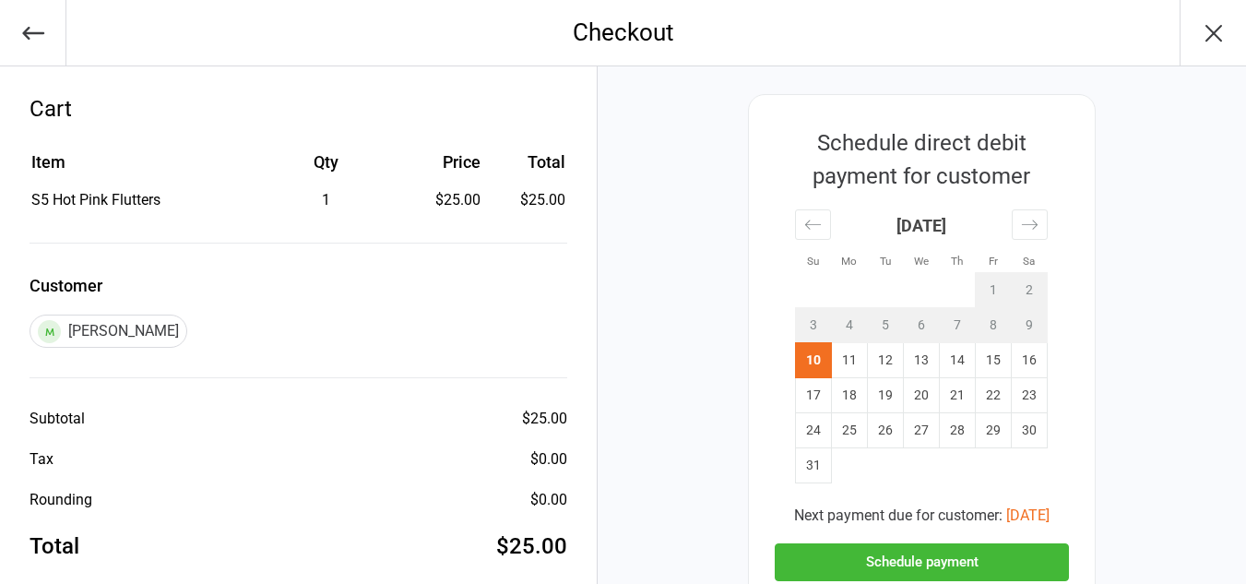
click at [889, 559] on button "Schedule payment" at bounding box center [922, 562] width 294 height 38
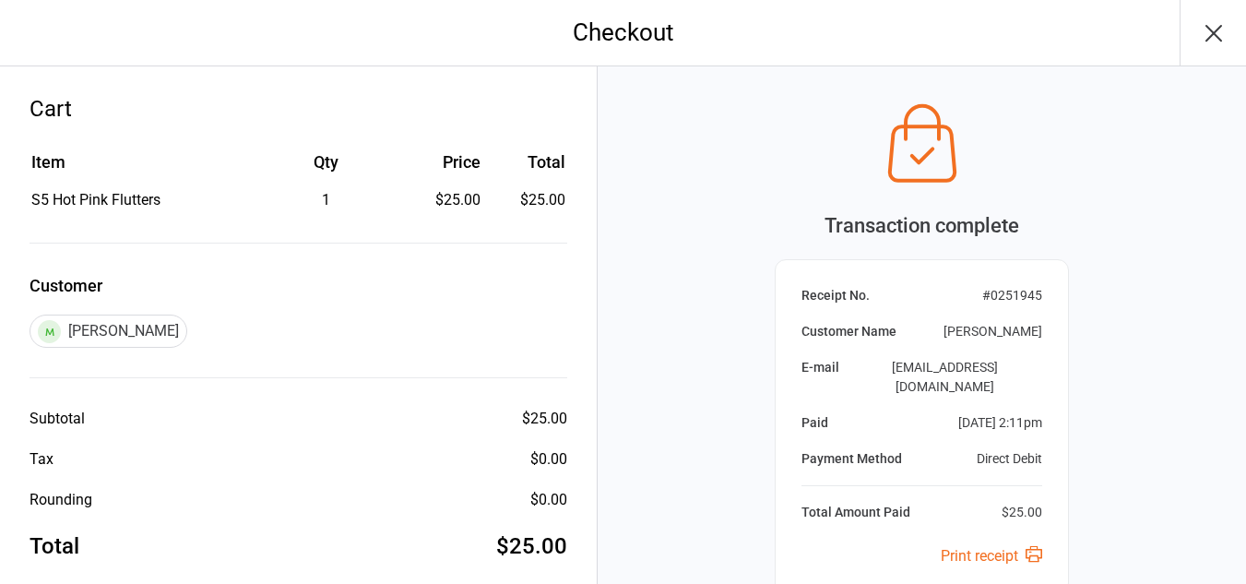
click at [1212, 33] on icon "button" at bounding box center [1214, 33] width 15 height 15
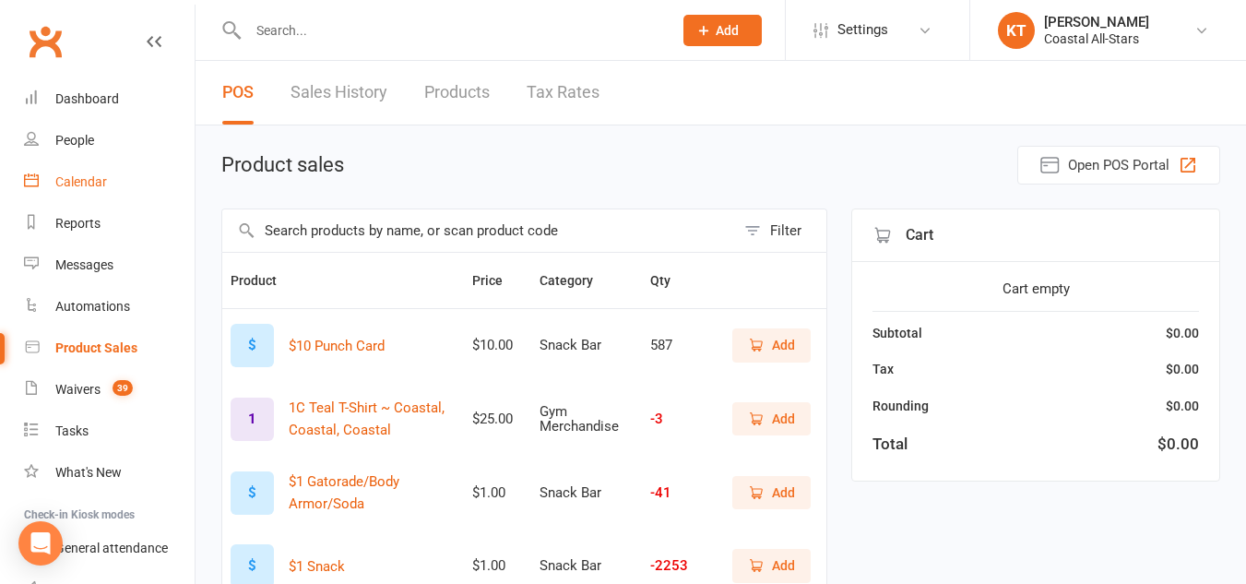
click at [100, 173] on link "Calendar" at bounding box center [109, 182] width 171 height 42
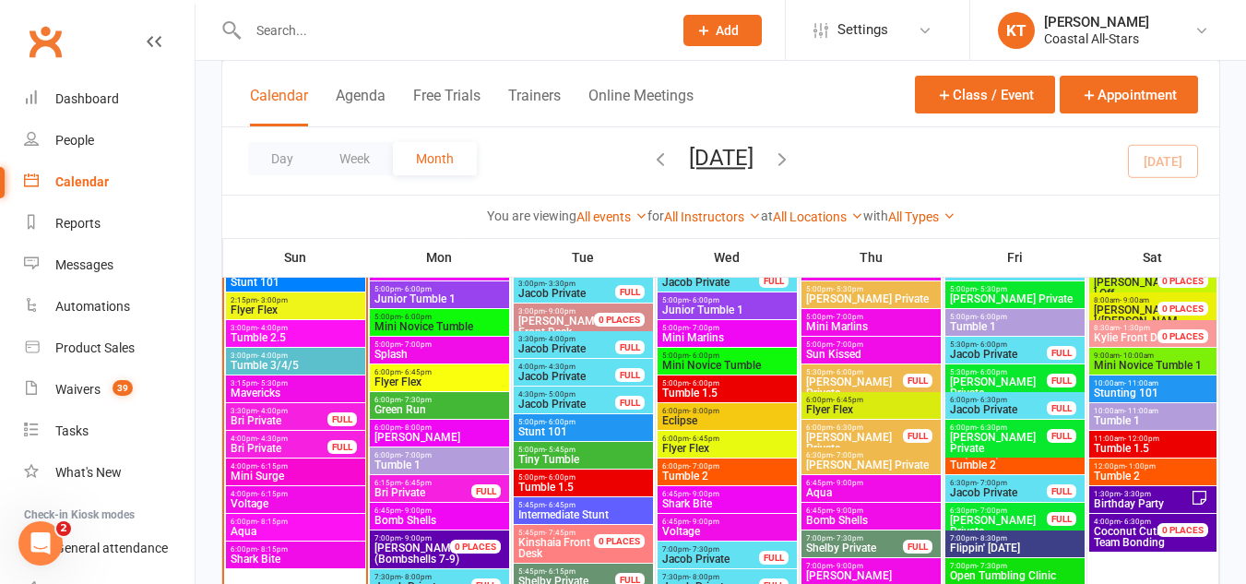
scroll to position [1878, 0]
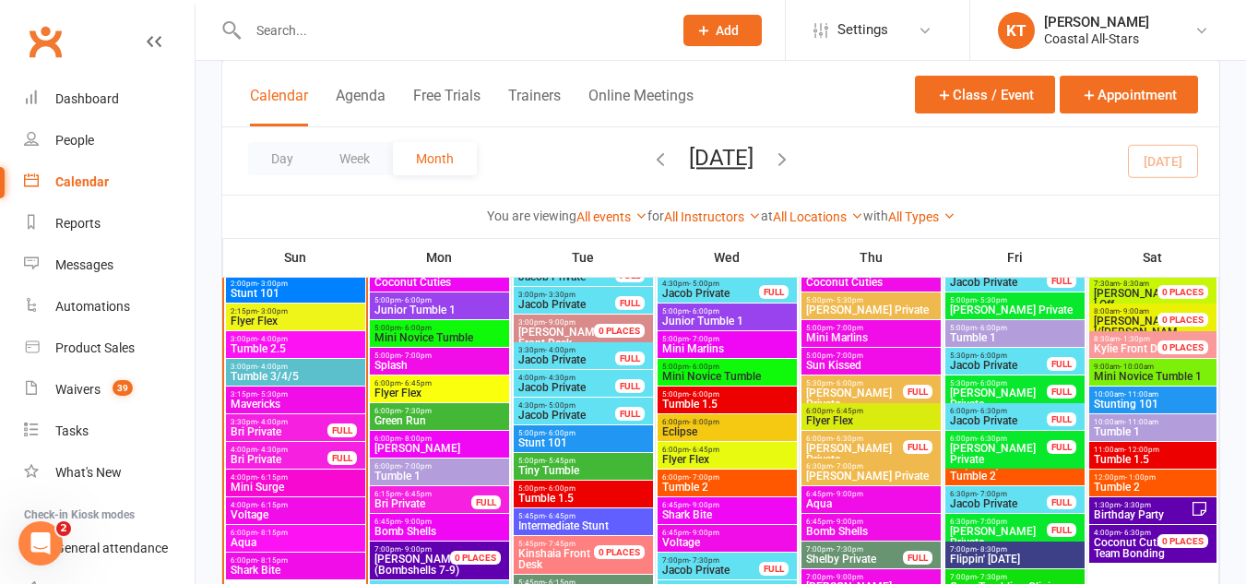
click at [276, 326] on span "Flyer Flex" at bounding box center [296, 321] width 132 height 11
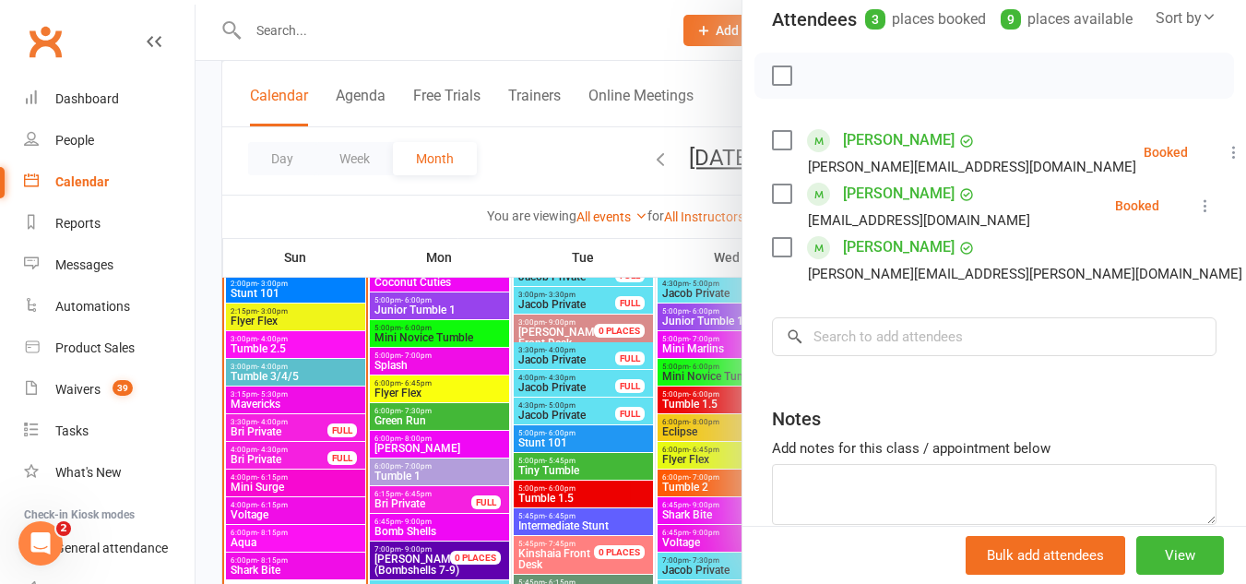
scroll to position [219, 0]
click at [1197, 214] on icon at bounding box center [1206, 205] width 18 height 18
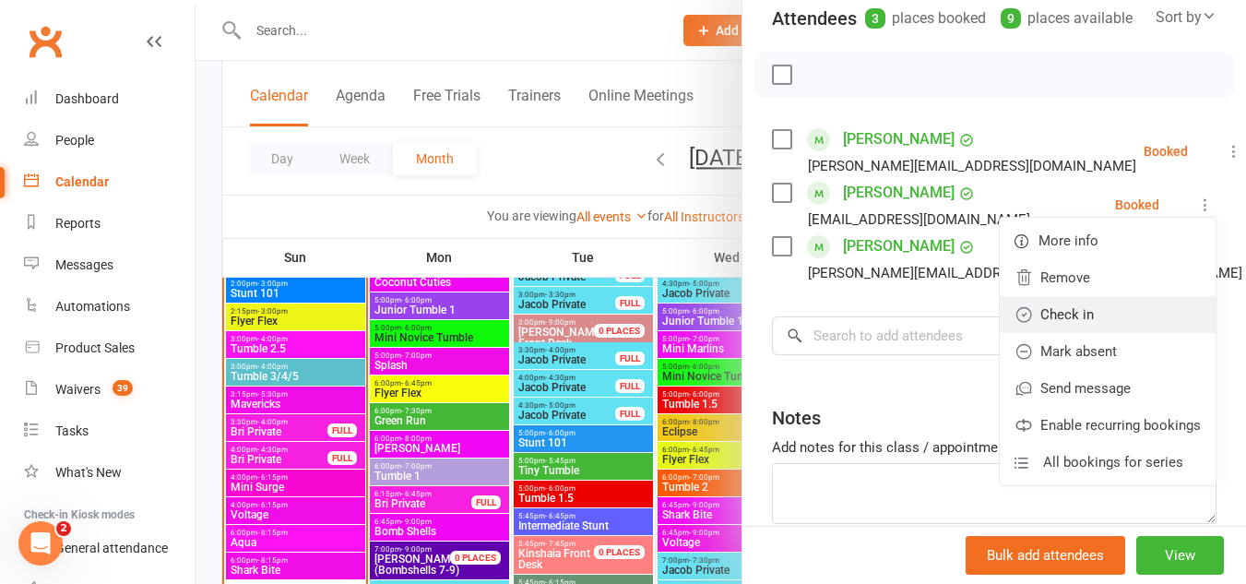
click at [1053, 333] on link "Check in" at bounding box center [1108, 314] width 216 height 37
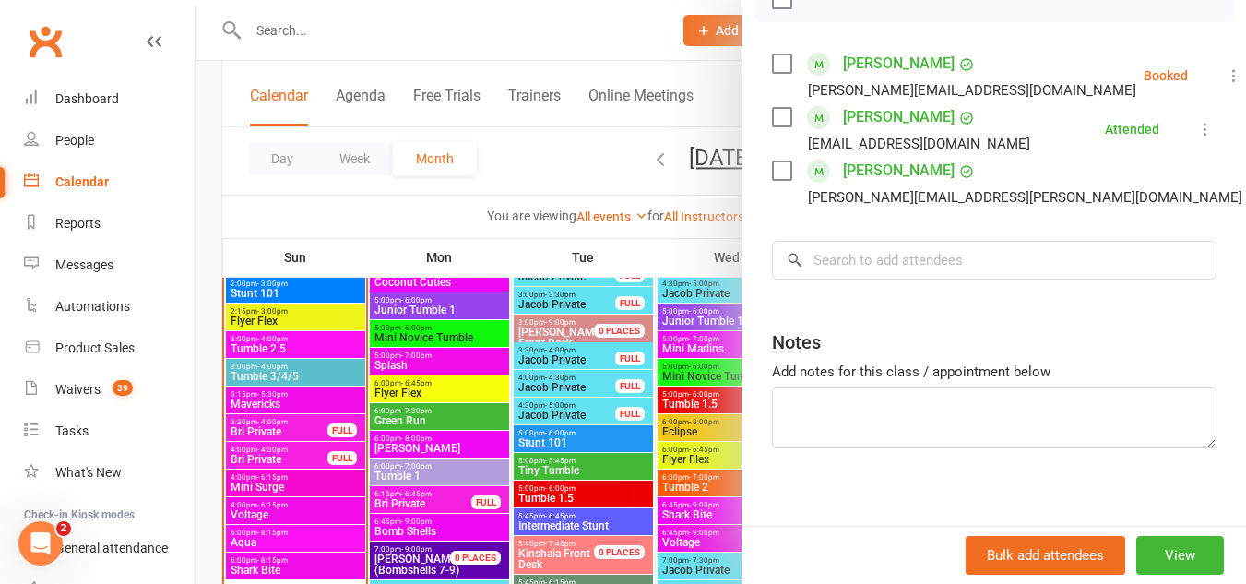
scroll to position [326, 0]
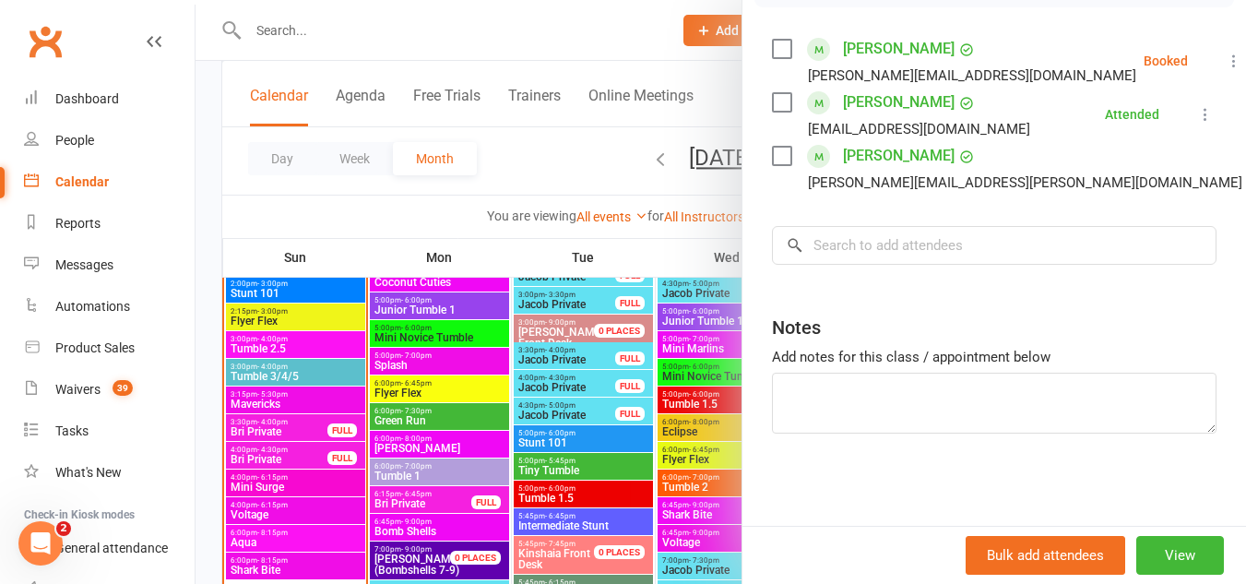
click at [1225, 70] on icon at bounding box center [1234, 61] width 18 height 18
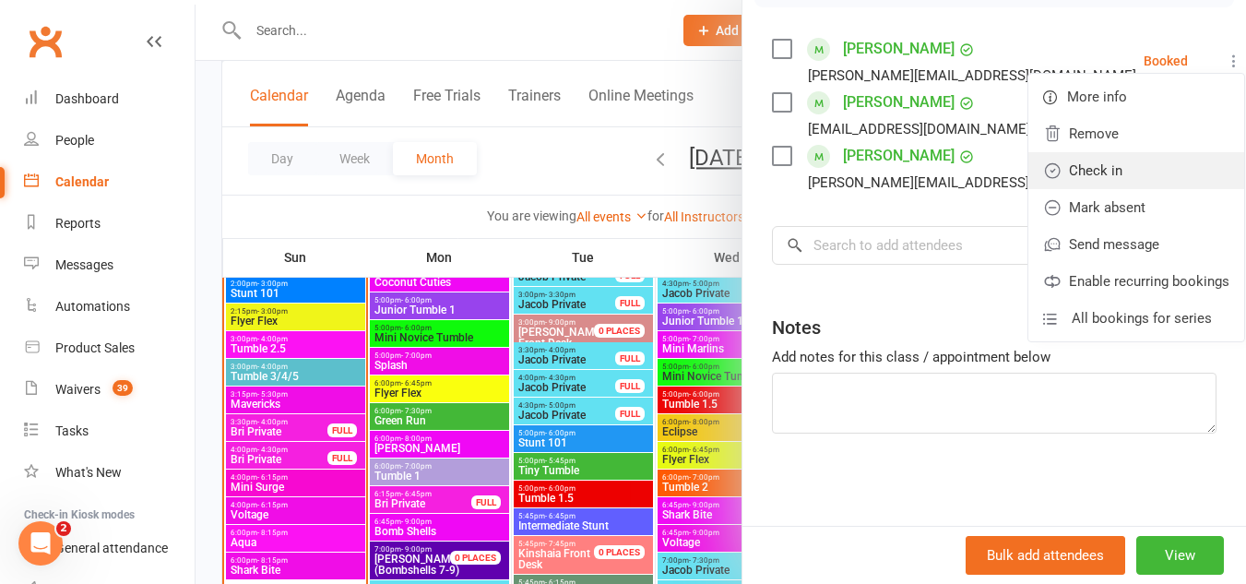
click at [1086, 173] on link "Check in" at bounding box center [1137, 170] width 216 height 37
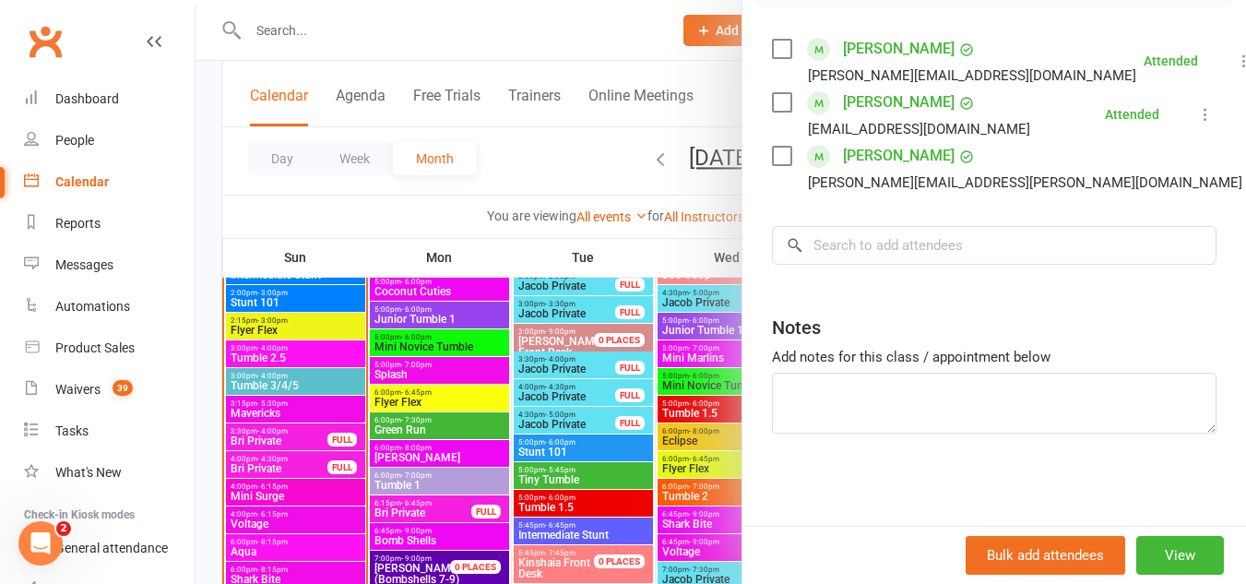
scroll to position [0, 0]
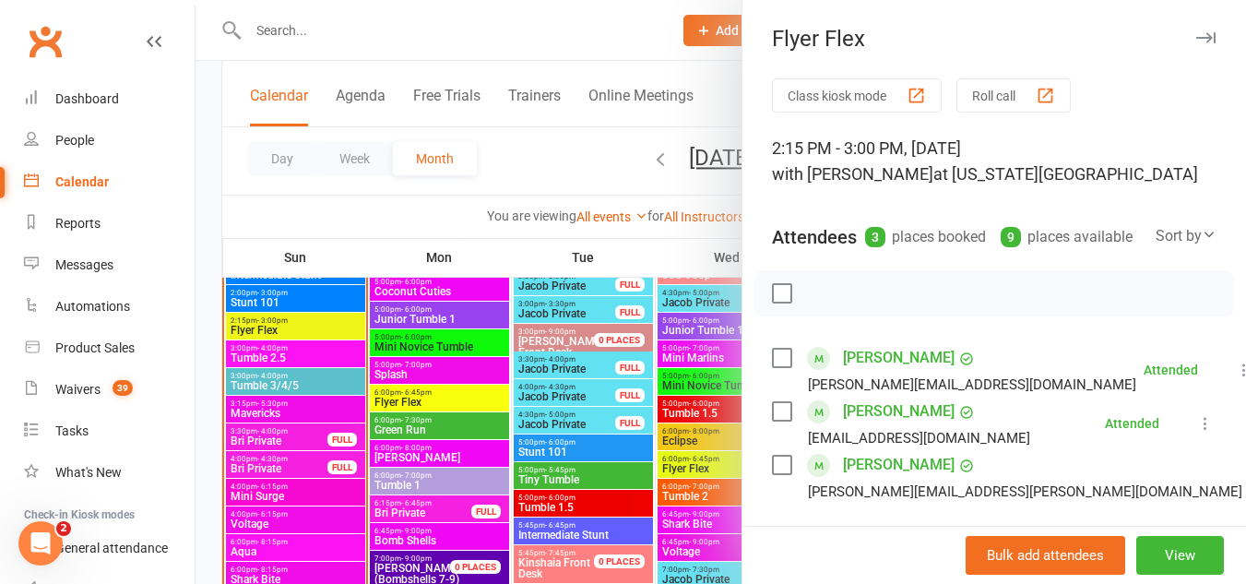
click at [1190, 42] on div "Flyer Flex" at bounding box center [995, 39] width 504 height 26
click at [1197, 38] on icon "button" at bounding box center [1206, 37] width 19 height 11
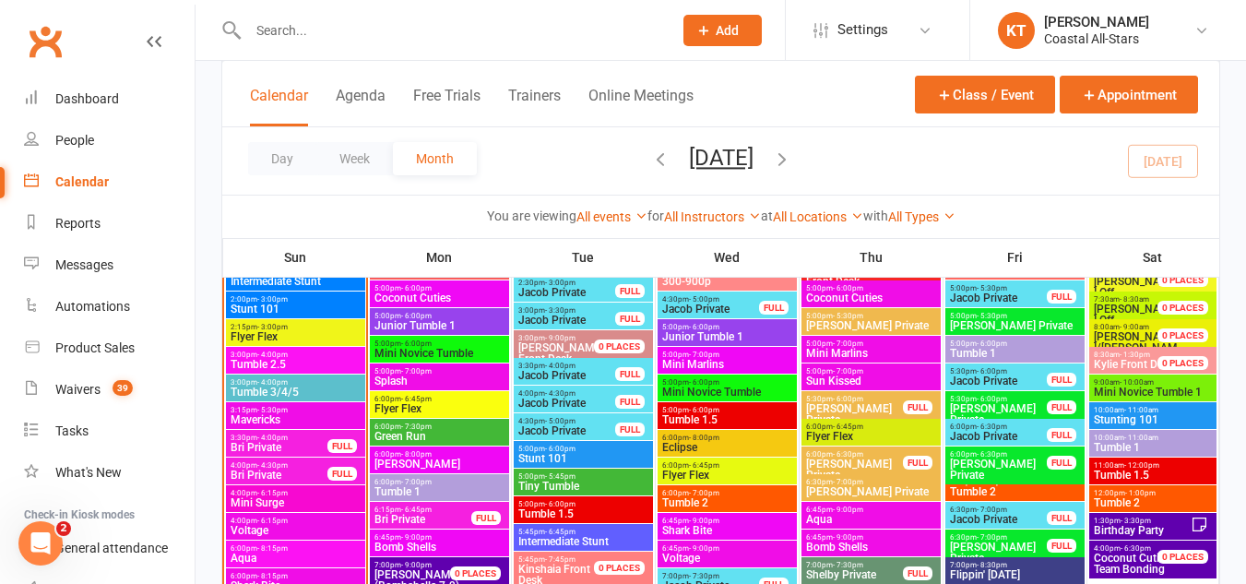
scroll to position [1859, 0]
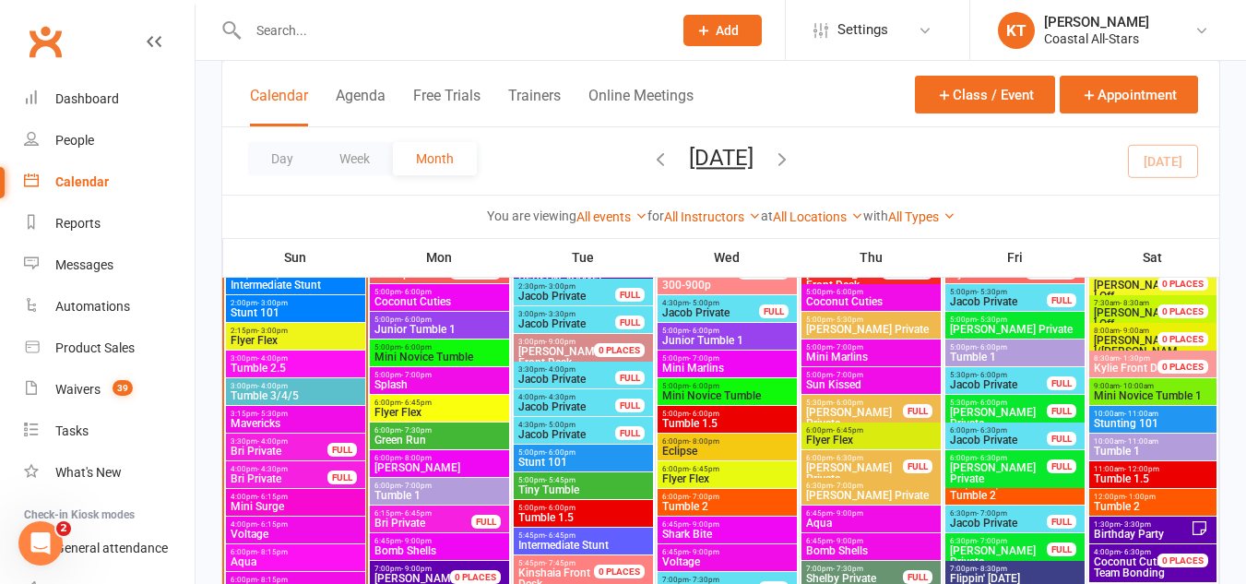
click at [268, 359] on span "- 4:00pm" at bounding box center [272, 358] width 30 height 8
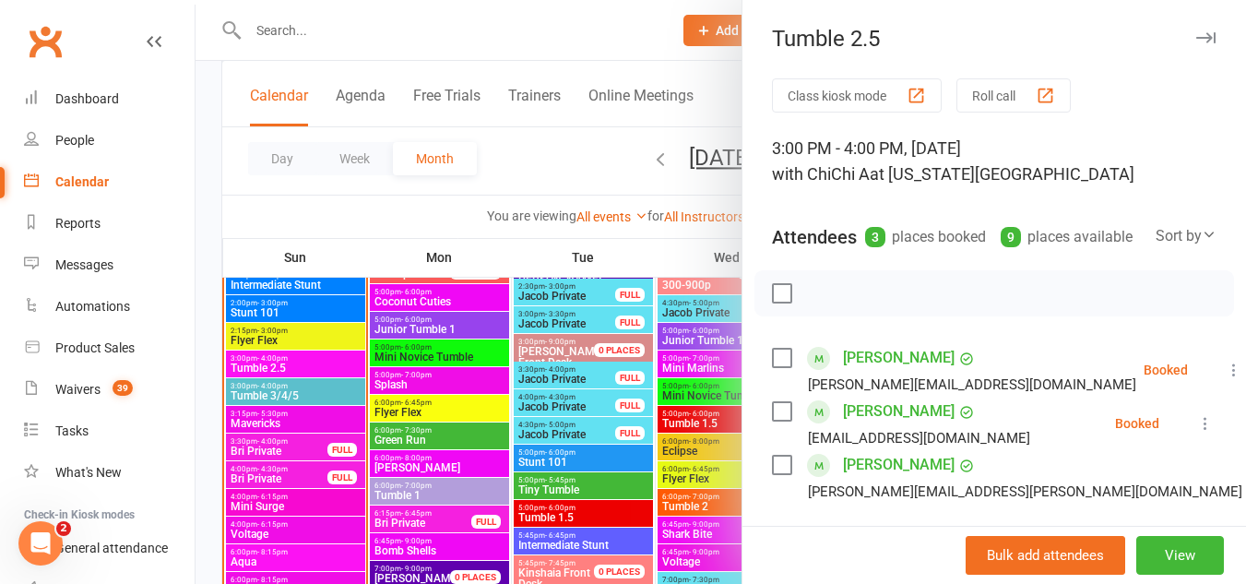
click at [283, 389] on div at bounding box center [721, 292] width 1051 height 584
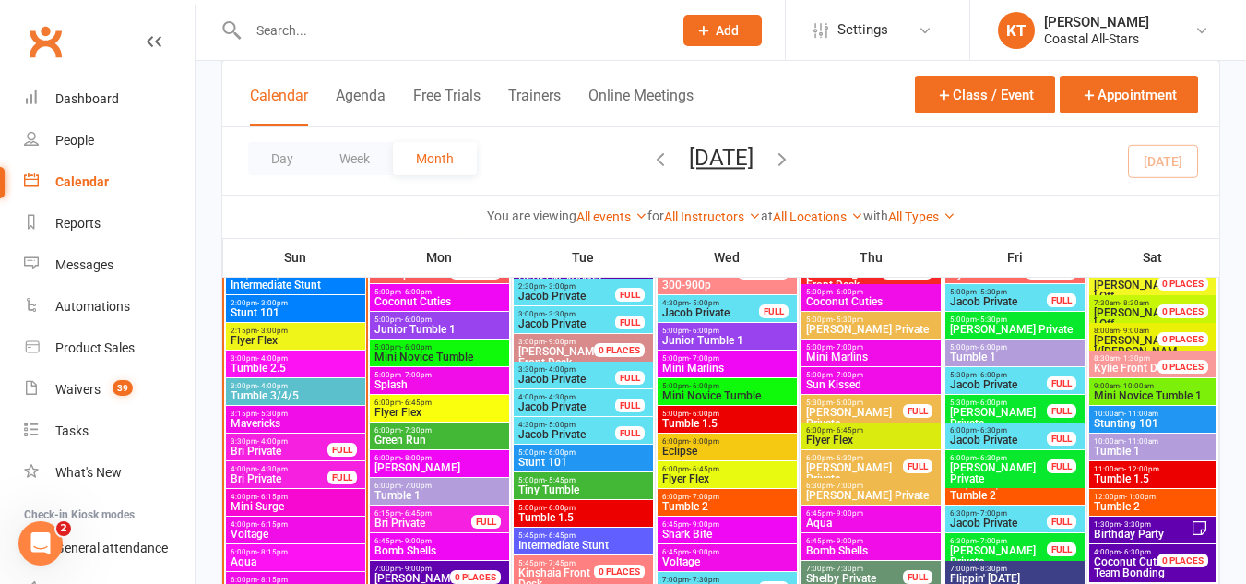
click at [283, 390] on span "Tumble 3/4/5" at bounding box center [296, 395] width 132 height 11
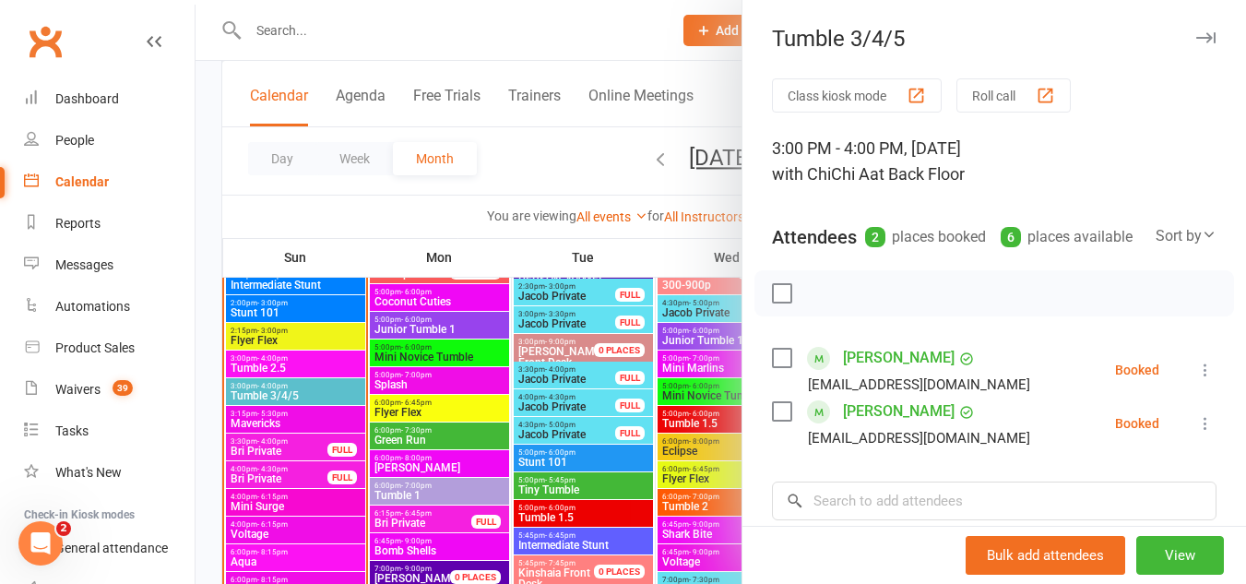
click at [287, 332] on div at bounding box center [721, 292] width 1051 height 584
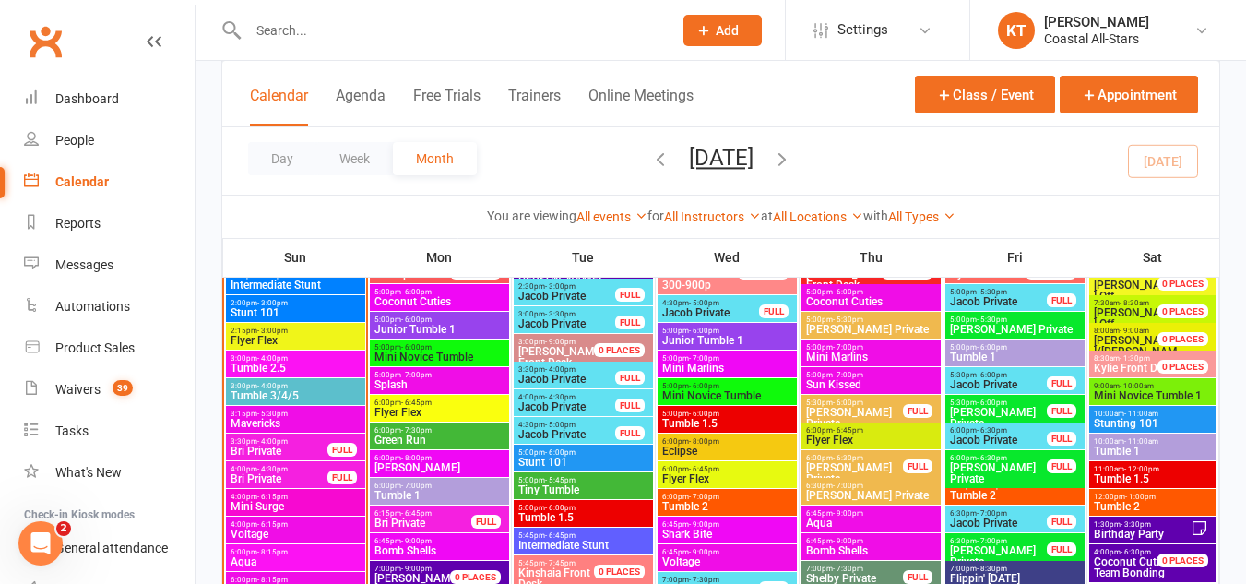
click at [287, 332] on span "2:15pm - 3:00pm" at bounding box center [296, 331] width 132 height 8
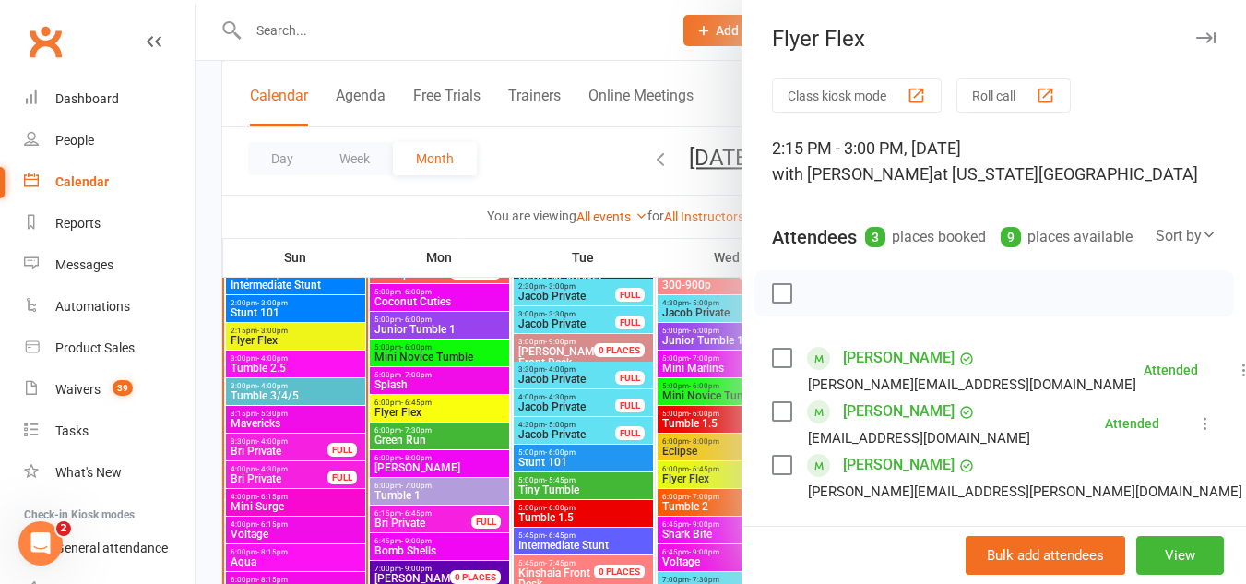
click at [282, 313] on div at bounding box center [721, 292] width 1051 height 584
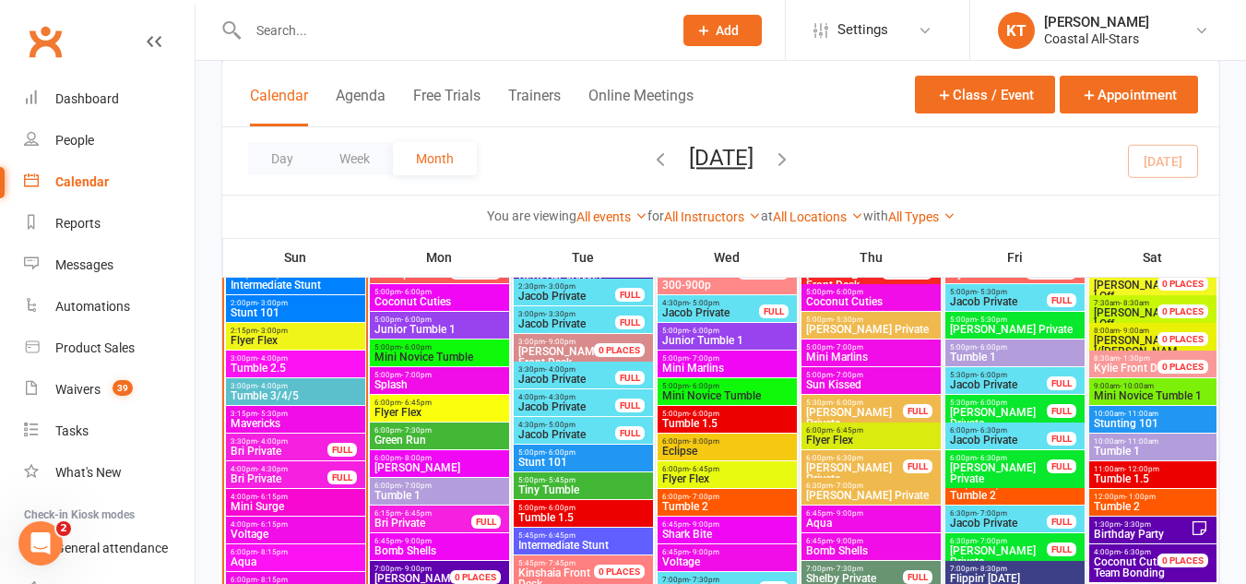
click at [282, 313] on span "Stunt 101" at bounding box center [296, 312] width 132 height 11
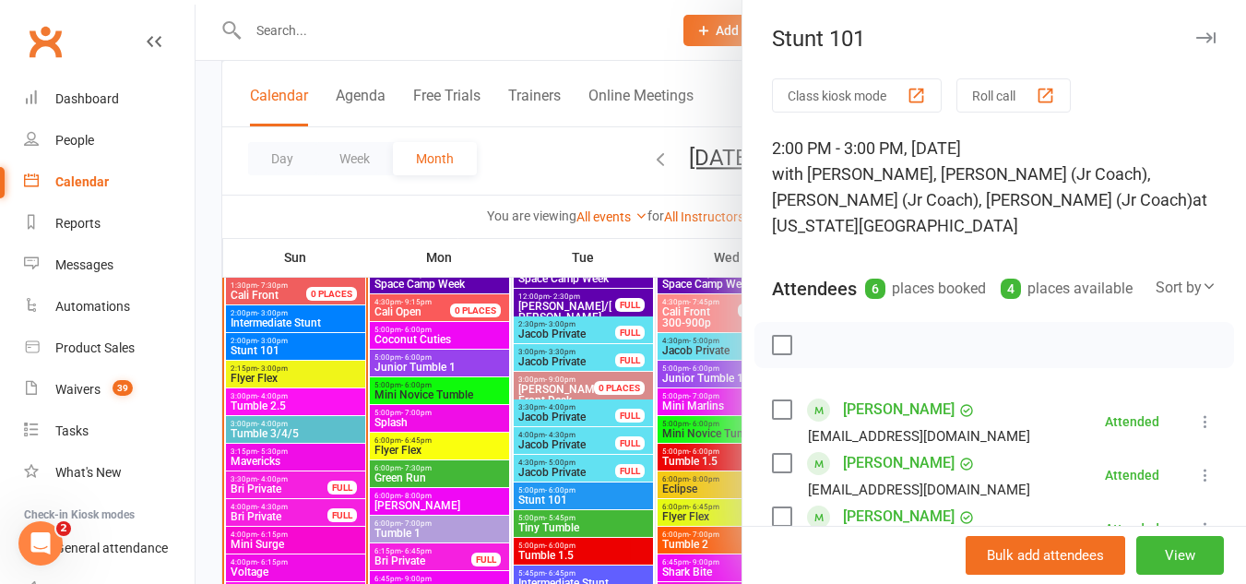
scroll to position [1820, 0]
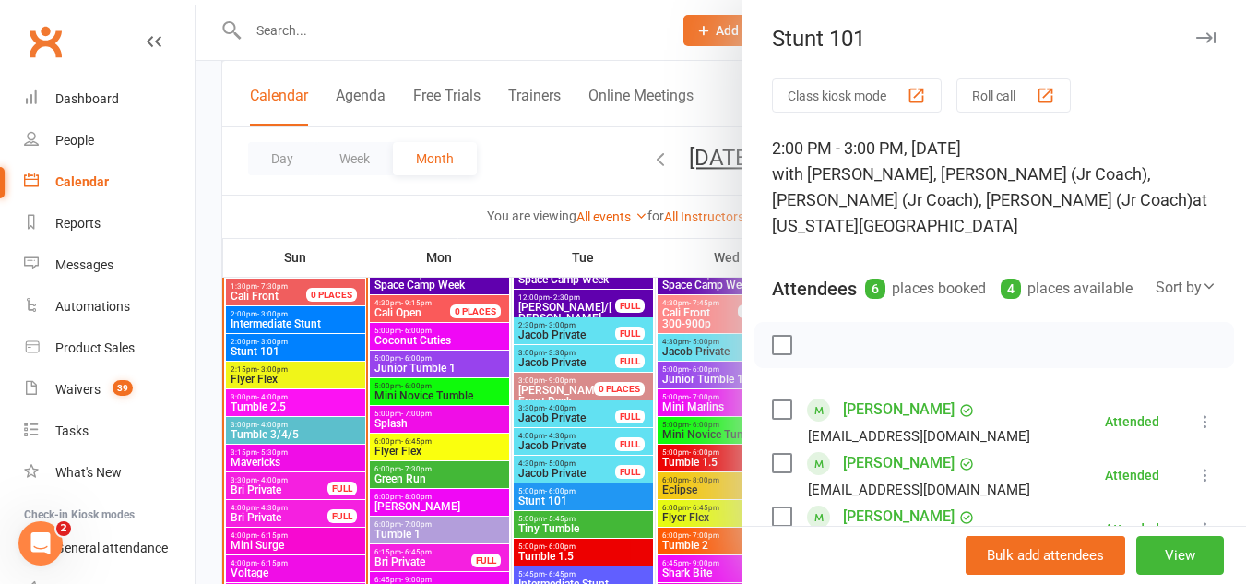
click at [280, 324] on div at bounding box center [721, 292] width 1051 height 584
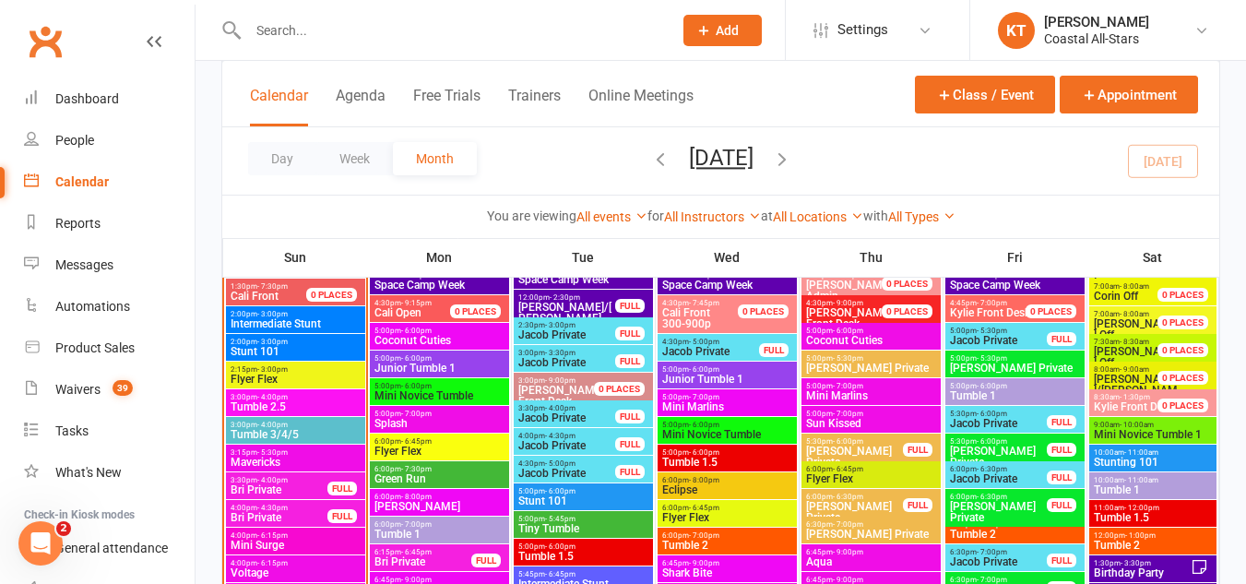
click at [280, 324] on span "Intermediate Stunt" at bounding box center [296, 323] width 132 height 11
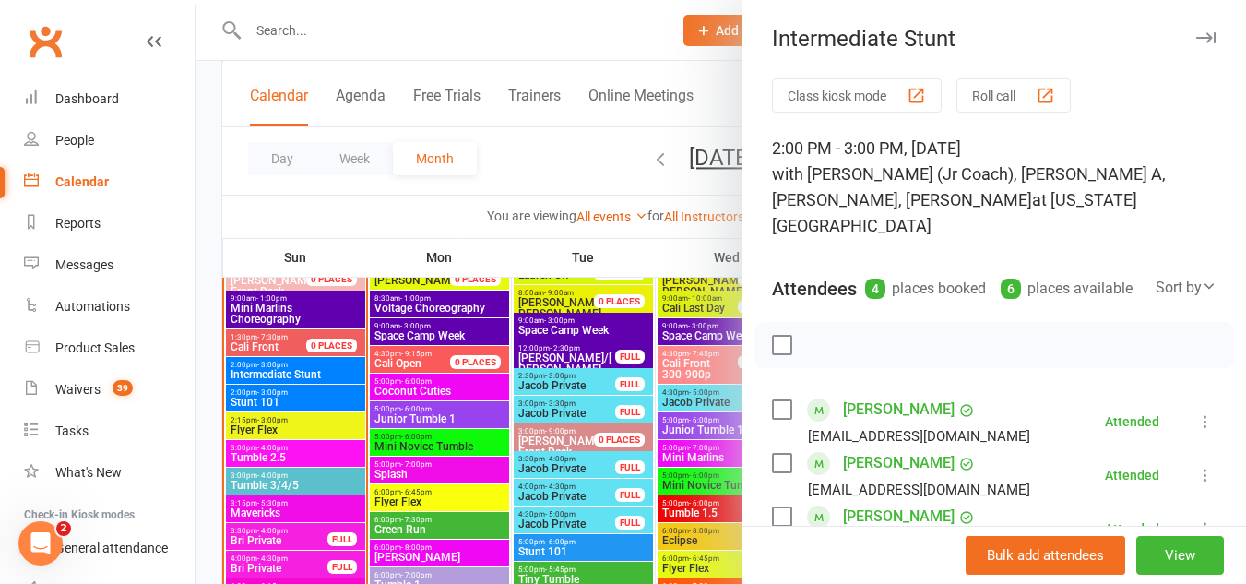
scroll to position [1783, 0]
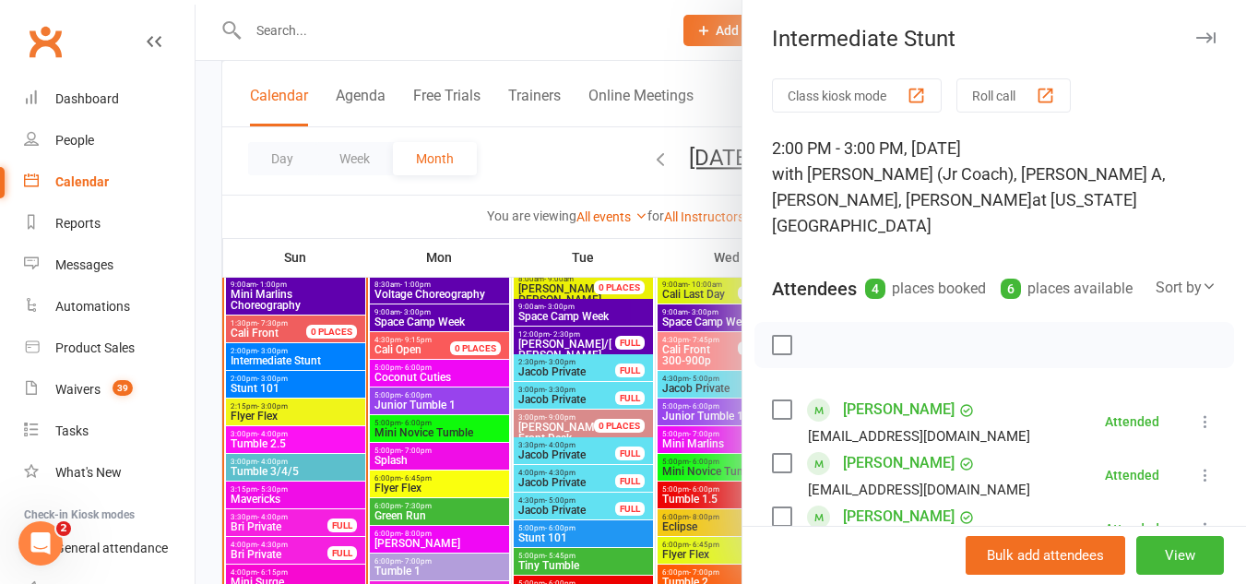
click at [1197, 41] on icon "button" at bounding box center [1206, 37] width 19 height 11
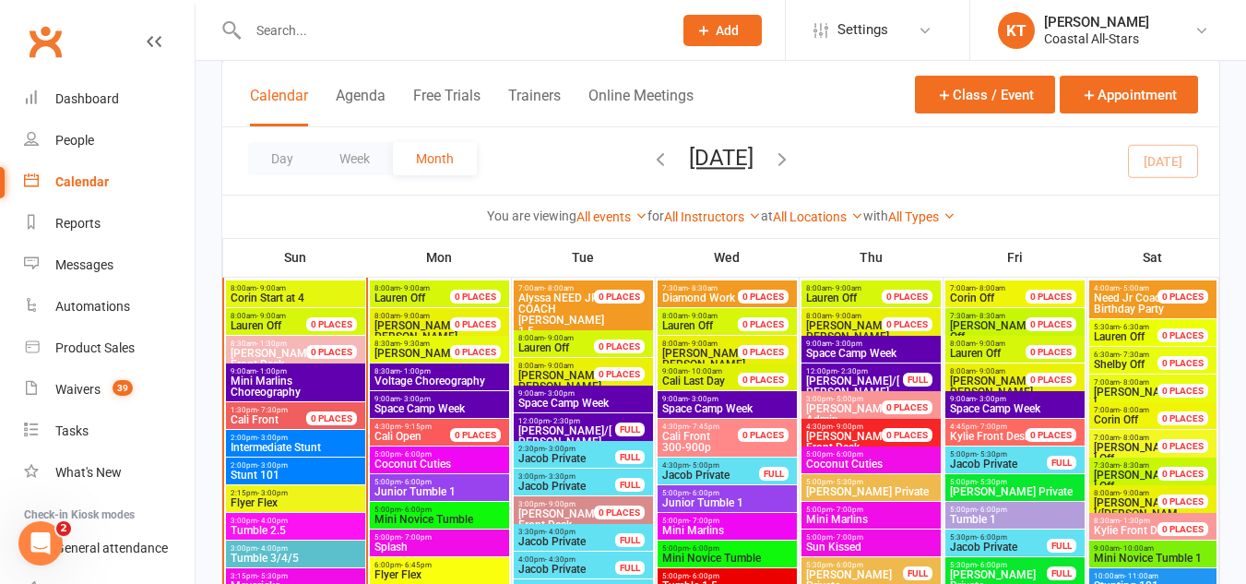
scroll to position [1696, 0]
